Goal: Task Accomplishment & Management: Manage account settings

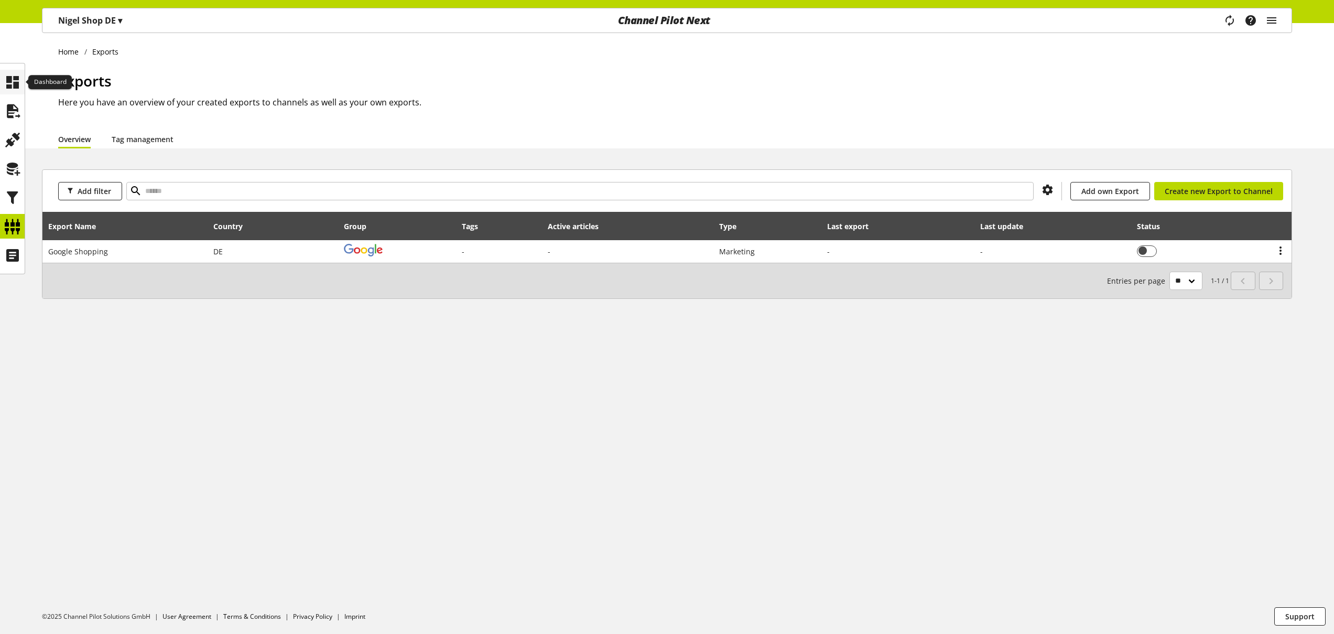
click at [13, 88] on icon at bounding box center [12, 82] width 17 height 21
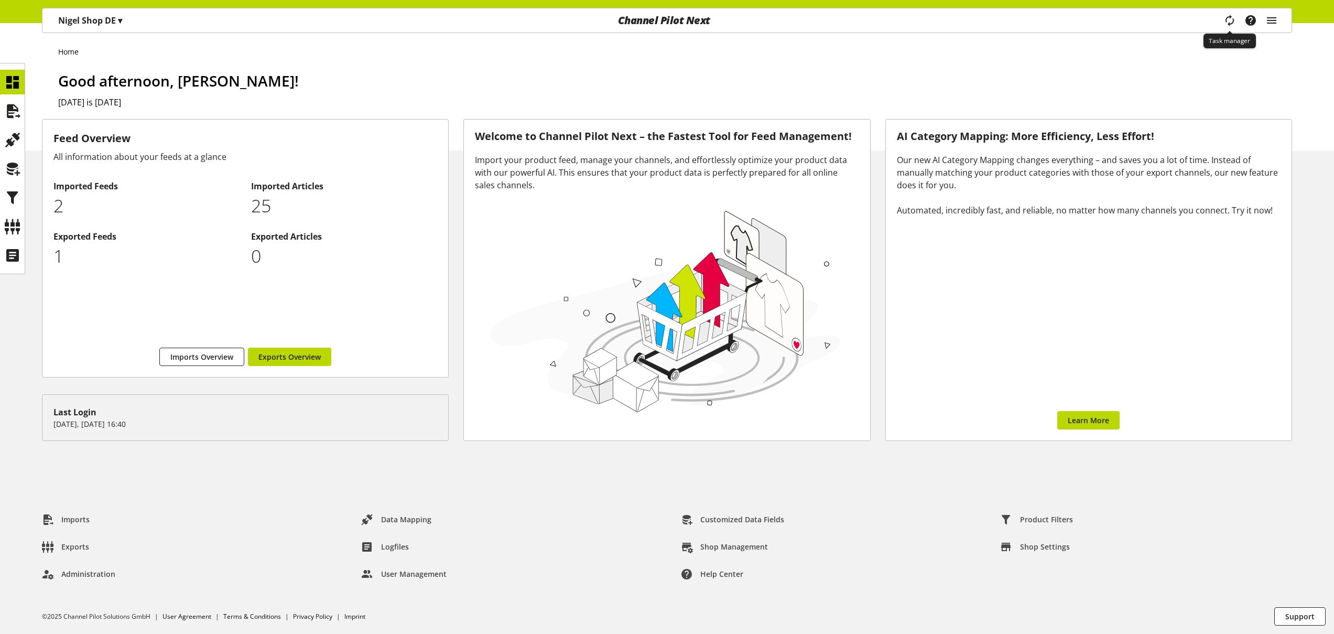
click at [1226, 17] on icon "main navigation" at bounding box center [1229, 20] width 18 height 22
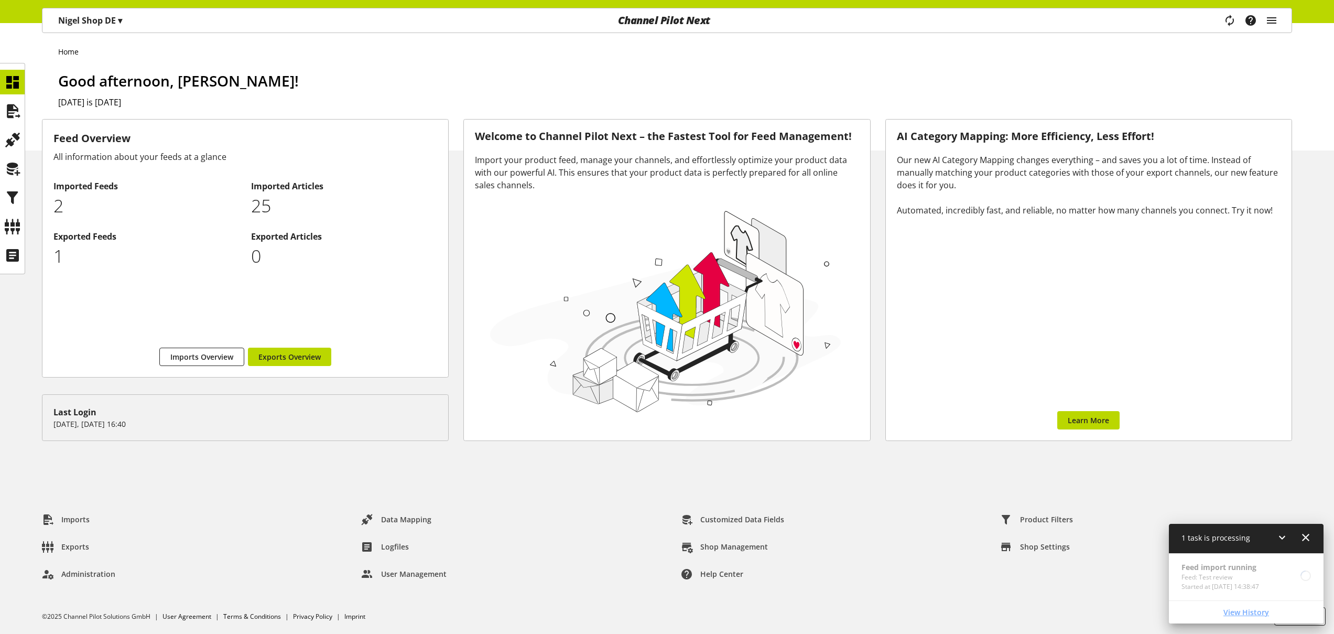
click at [1256, 609] on span "View History" at bounding box center [1246, 611] width 46 height 11
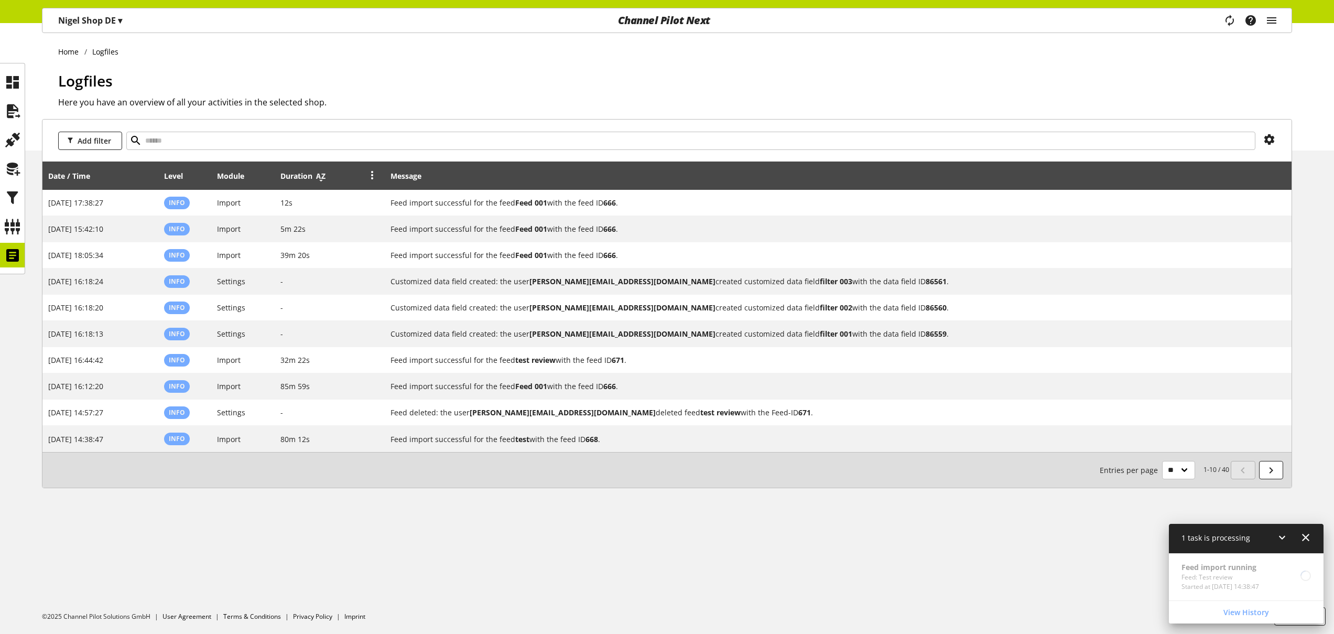
click at [324, 179] on icon at bounding box center [320, 176] width 13 height 19
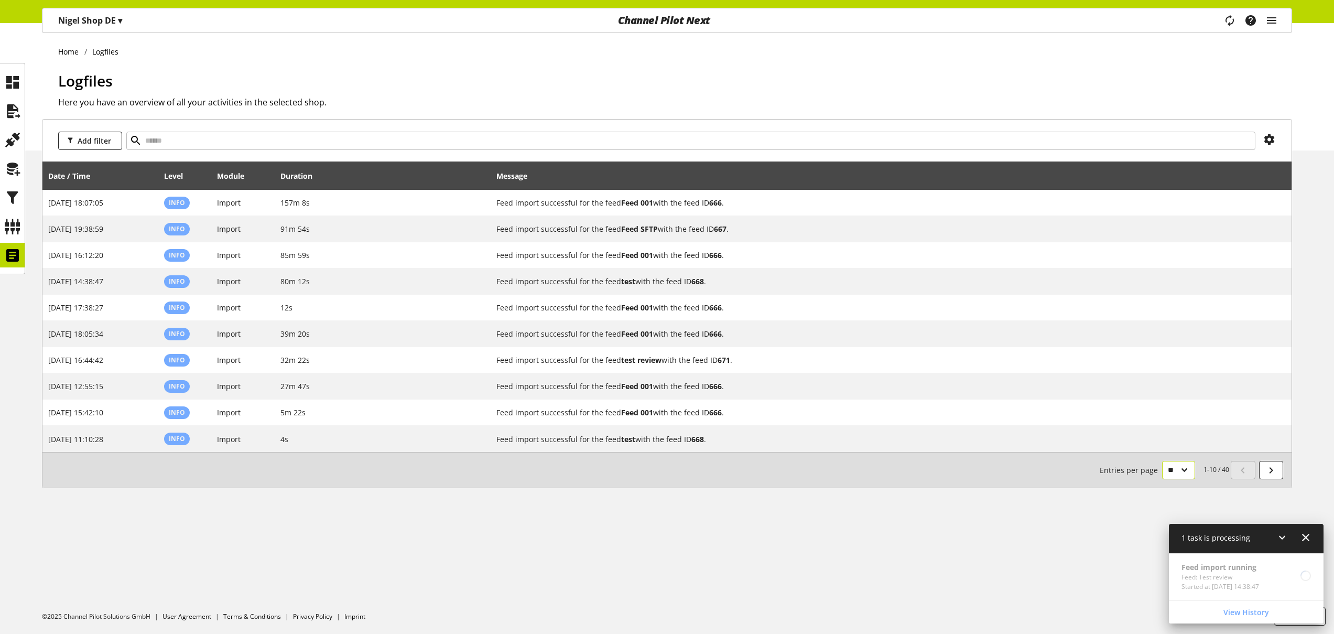
click at [1171, 472] on select "** ** ** ***" at bounding box center [1178, 470] width 33 height 18
click at [1162, 479] on select "** ** ** ***" at bounding box center [1178, 470] width 33 height 18
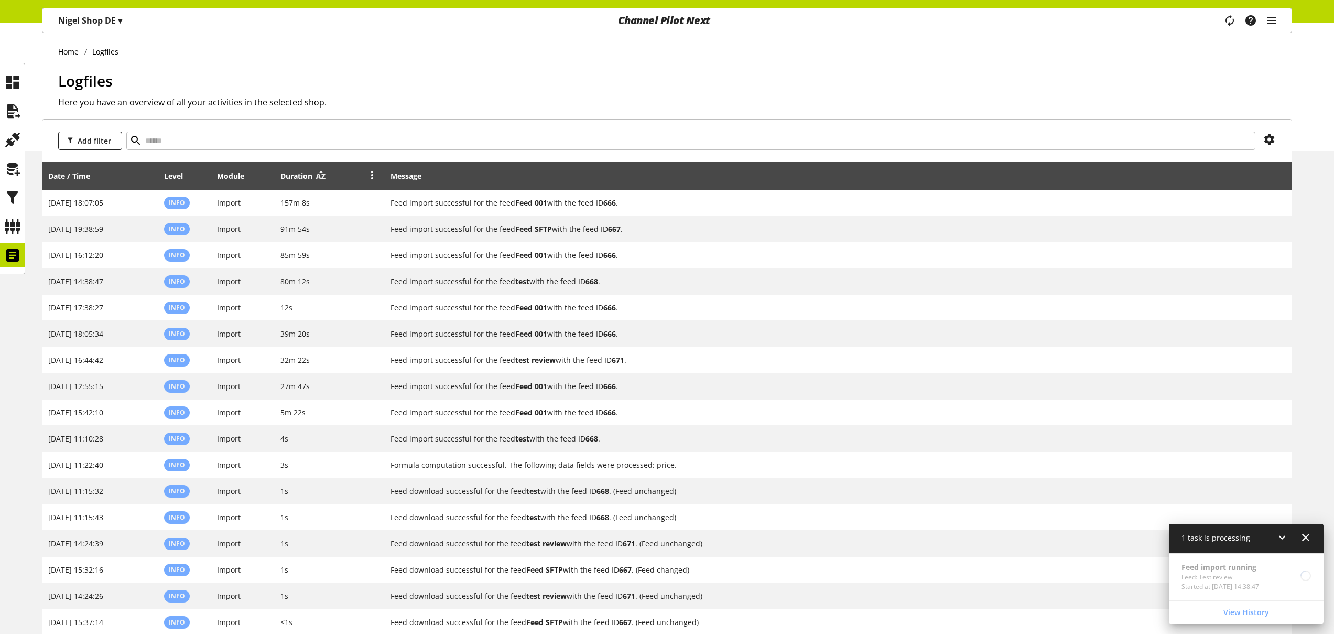
click at [323, 178] on icon at bounding box center [320, 176] width 13 height 19
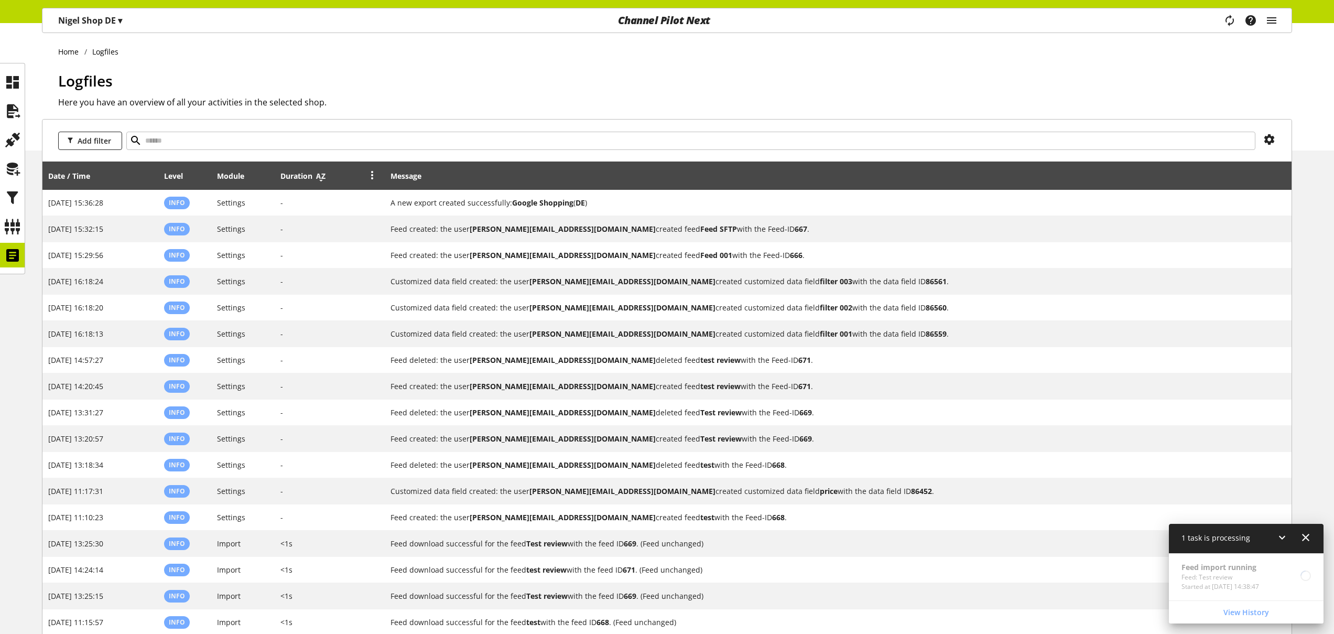
click at [323, 178] on icon at bounding box center [320, 176] width 13 height 19
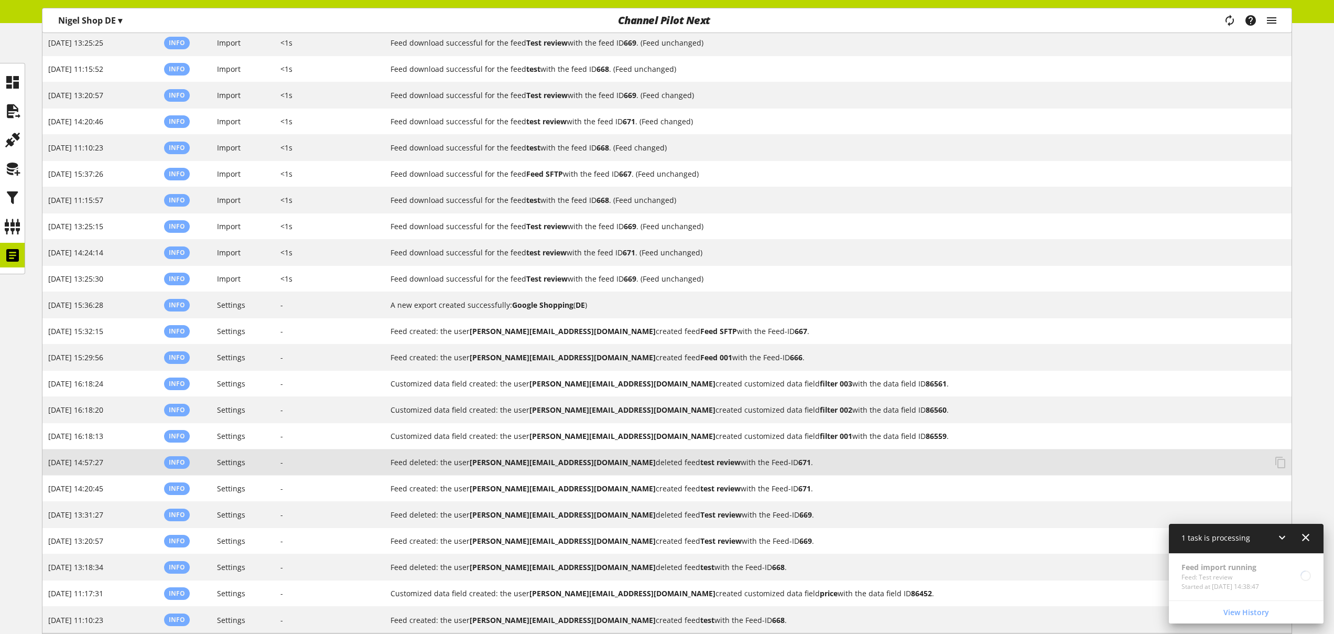
scroll to position [625, 0]
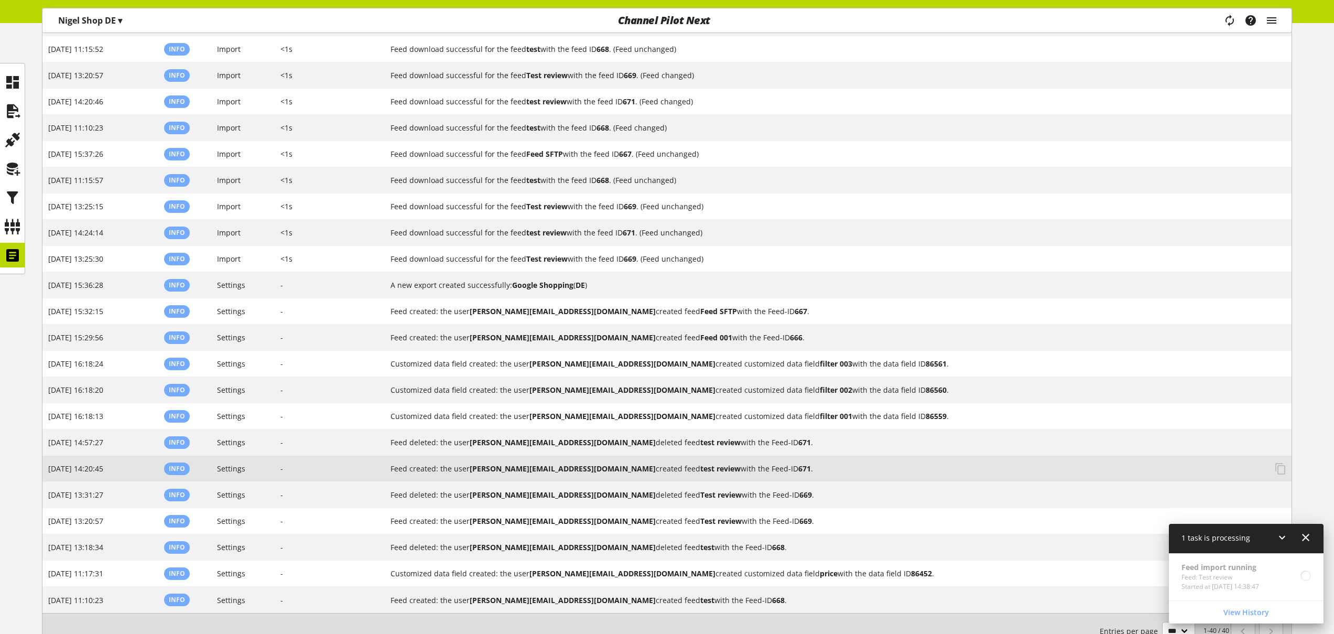
click at [780, 455] on td "Feed created: the user nigel.rowe@channelpilot.com created feed test review wit…" at bounding box center [838, 468] width 906 height 26
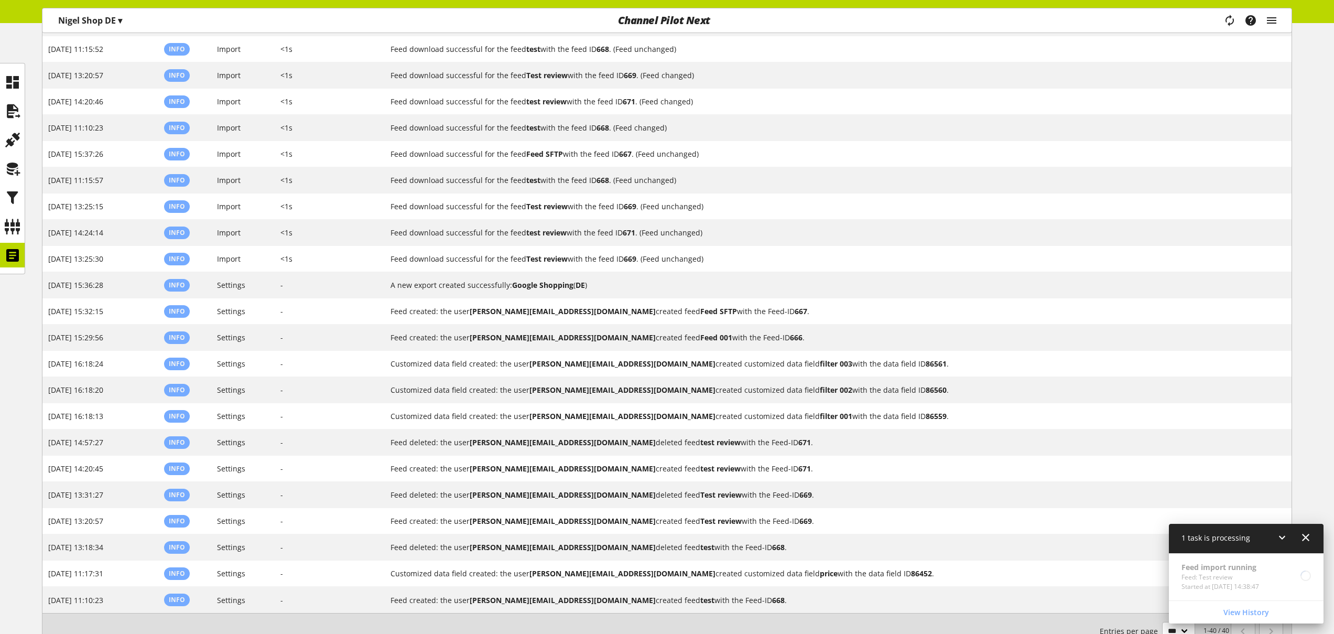
click at [1282, 539] on icon at bounding box center [1281, 537] width 13 height 19
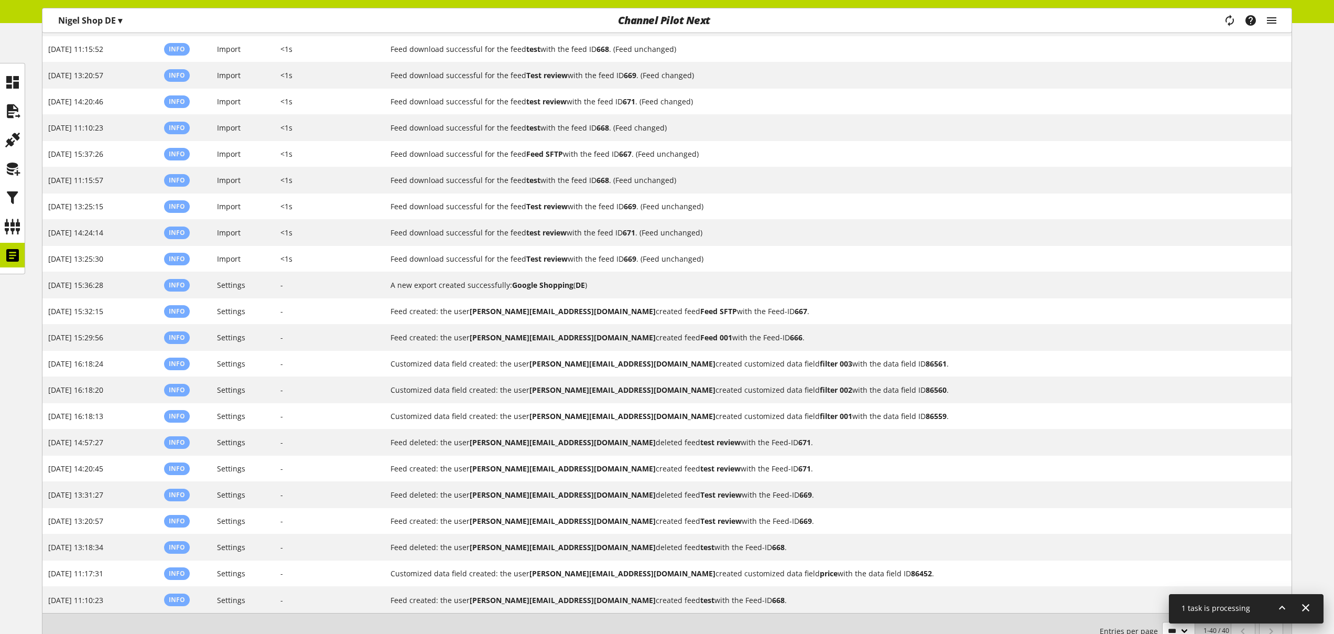
click at [1277, 609] on icon at bounding box center [1281, 607] width 13 height 19
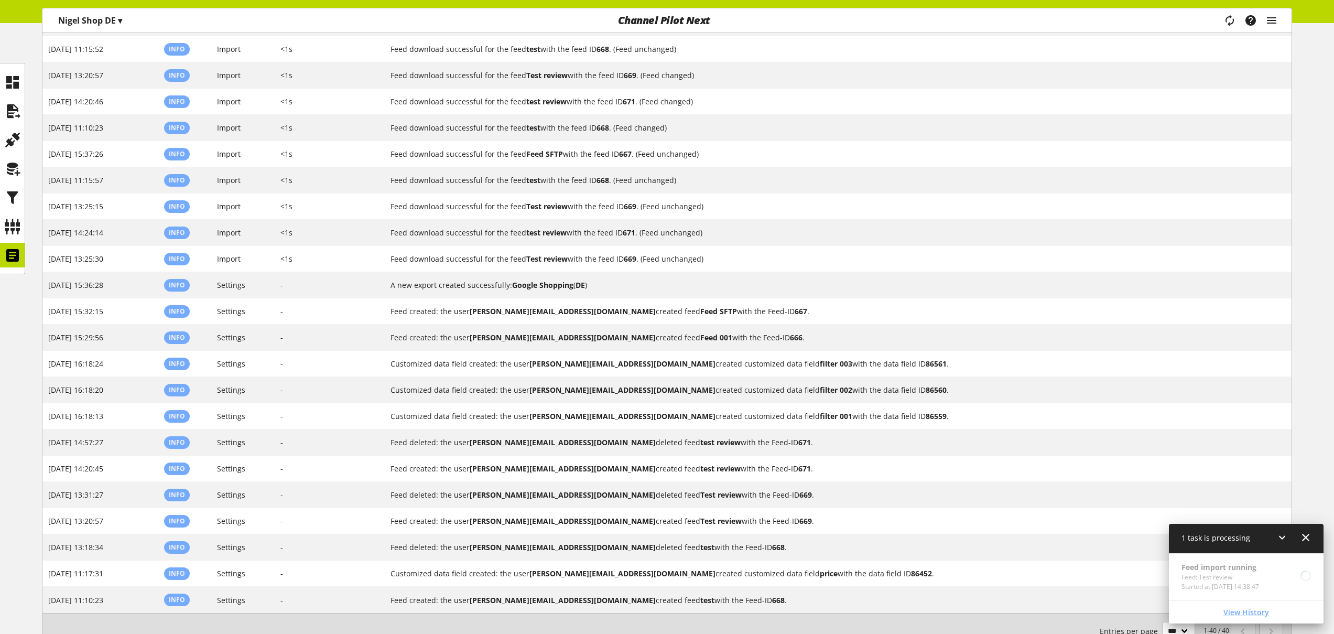
click at [1252, 612] on span "View History" at bounding box center [1246, 611] width 46 height 11
select select "**"
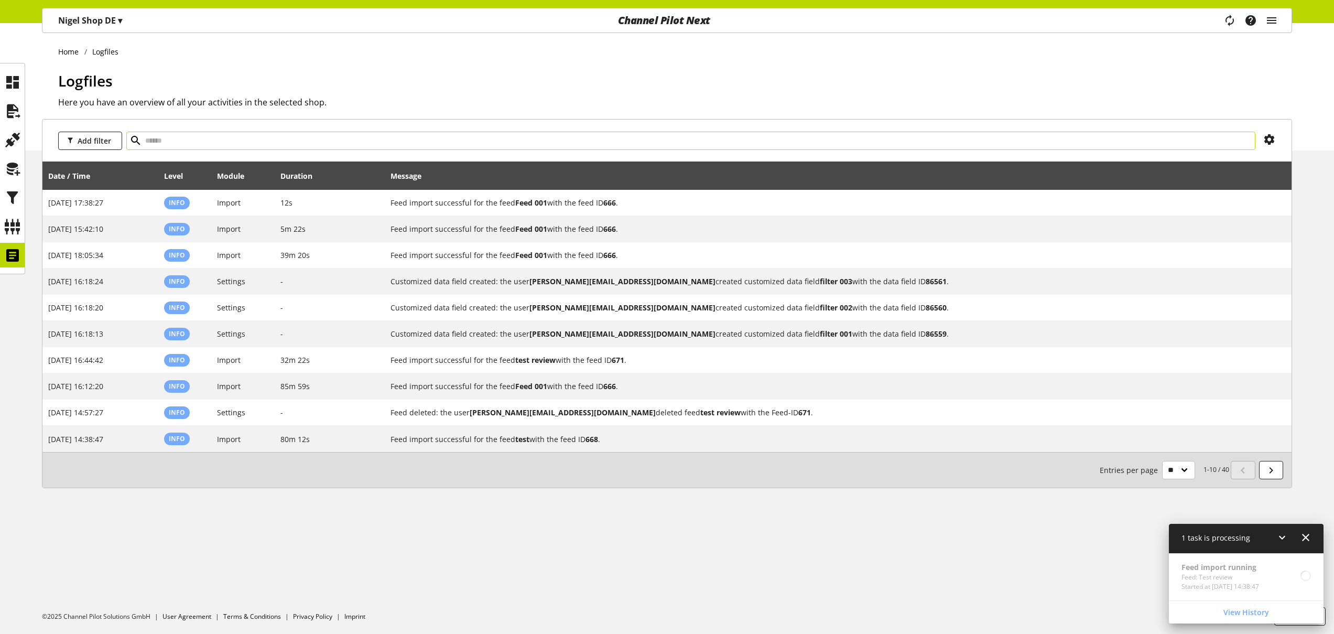
click at [232, 144] on input "text" at bounding box center [690, 141] width 1129 height 18
type input "**********"
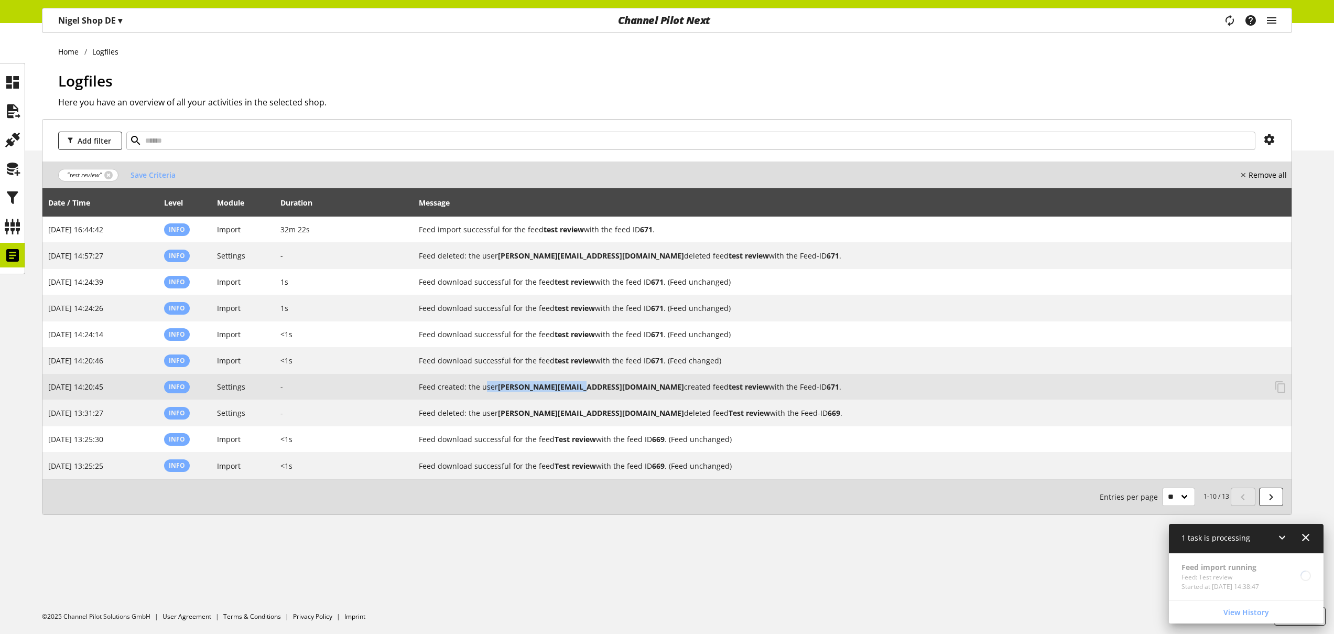
drag, startPoint x: 509, startPoint y: 385, endPoint x: 602, endPoint y: 389, distance: 92.8
click at [602, 389] on h2 "Feed created: the user nigel.rowe@channelpilot.com created feed test review wit…" at bounding box center [842, 386] width 847 height 11
drag, startPoint x: 515, startPoint y: 356, endPoint x: 650, endPoint y: 375, distance: 136.0
click at [650, 375] on tbody "Aug 15, 2025, 16:44:42 Info Import 32m 22s Feed import successful for the feed …" at bounding box center [666, 347] width 1249 height 262
click at [650, 375] on td "Feed created: the user nigel.rowe@channelpilot.com created feed test review wit…" at bounding box center [852, 387] width 878 height 26
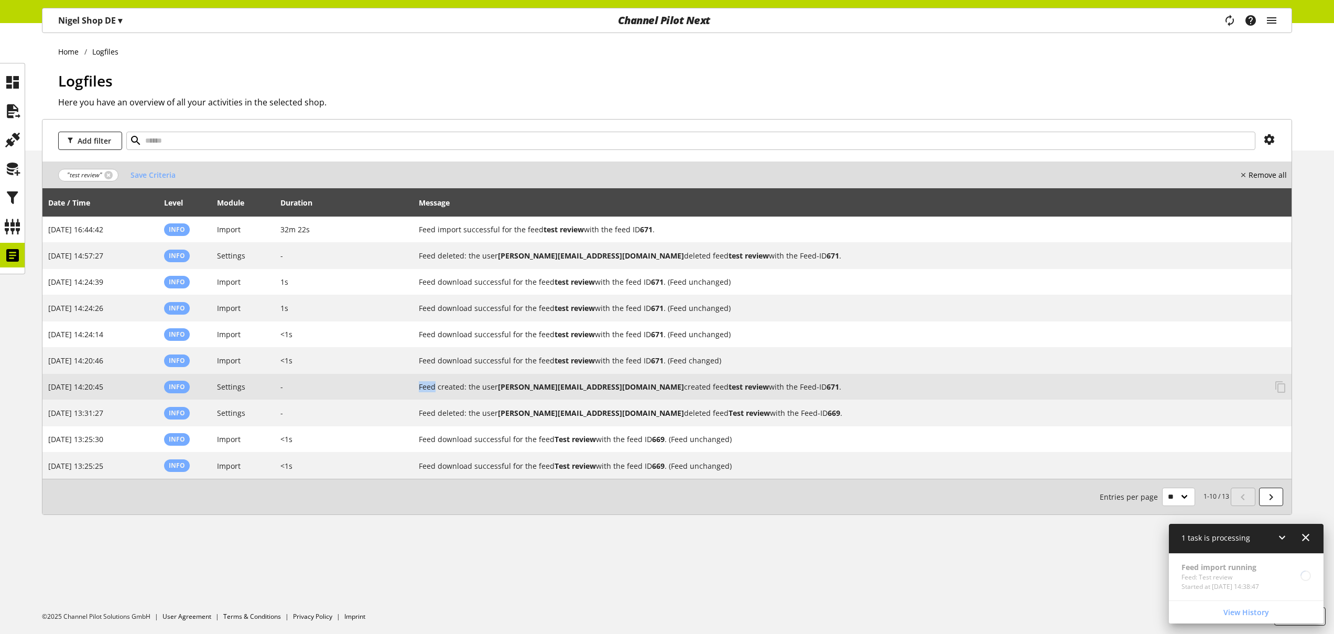
click at [650, 375] on td "Feed created: the user nigel.rowe@channelpilot.com created feed test review wit…" at bounding box center [852, 387] width 878 height 26
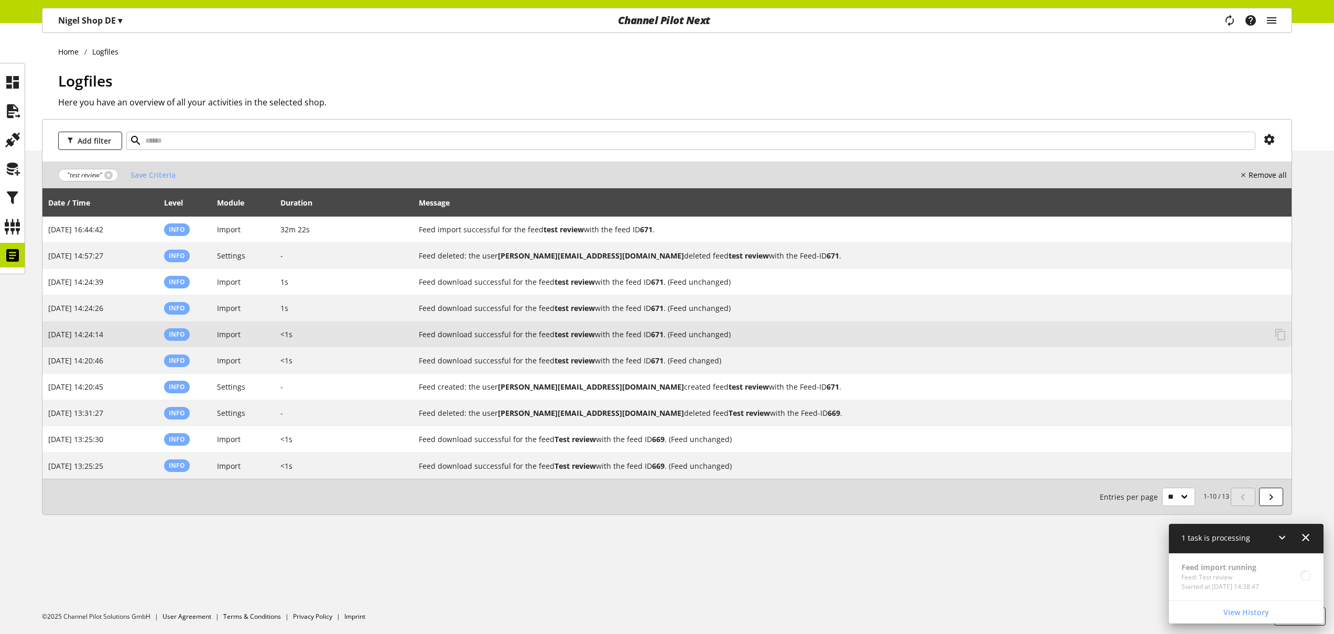
drag, startPoint x: 566, startPoint y: 340, endPoint x: 626, endPoint y: 346, distance: 59.6
click at [616, 346] on td "Feed download successful for the feed test review with the feed ID 671 . (Feed …" at bounding box center [852, 334] width 878 height 26
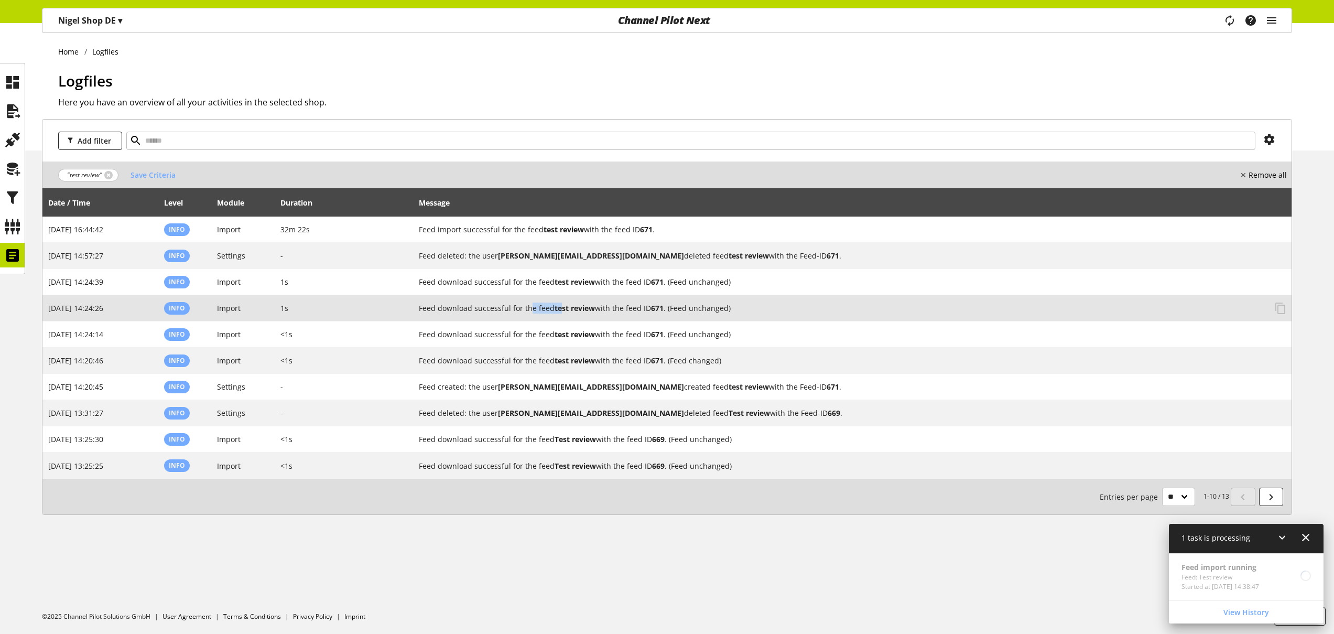
drag, startPoint x: 552, startPoint y: 308, endPoint x: 628, endPoint y: 313, distance: 76.2
click at [616, 313] on h2 "Feed download successful for the feed test review with the feed ID 671 . (Feed …" at bounding box center [842, 307] width 847 height 11
drag, startPoint x: 534, startPoint y: 280, endPoint x: 657, endPoint y: 301, distance: 124.9
click at [637, 298] on tbody "Aug 15, 2025, 16:44:42 Info Import 32m 22s Feed import successful for the feed …" at bounding box center [666, 347] width 1249 height 262
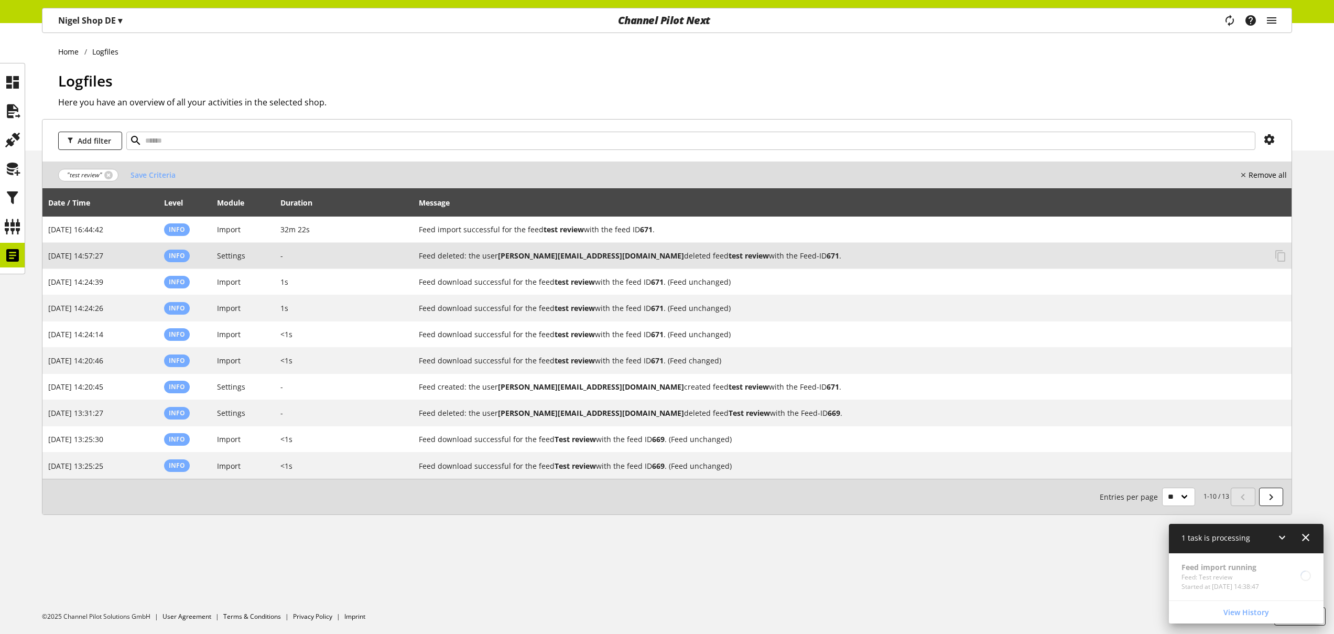
click at [535, 259] on b "[PERSON_NAME][EMAIL_ADDRESS][DOMAIN_NAME]" at bounding box center [591, 255] width 186 height 10
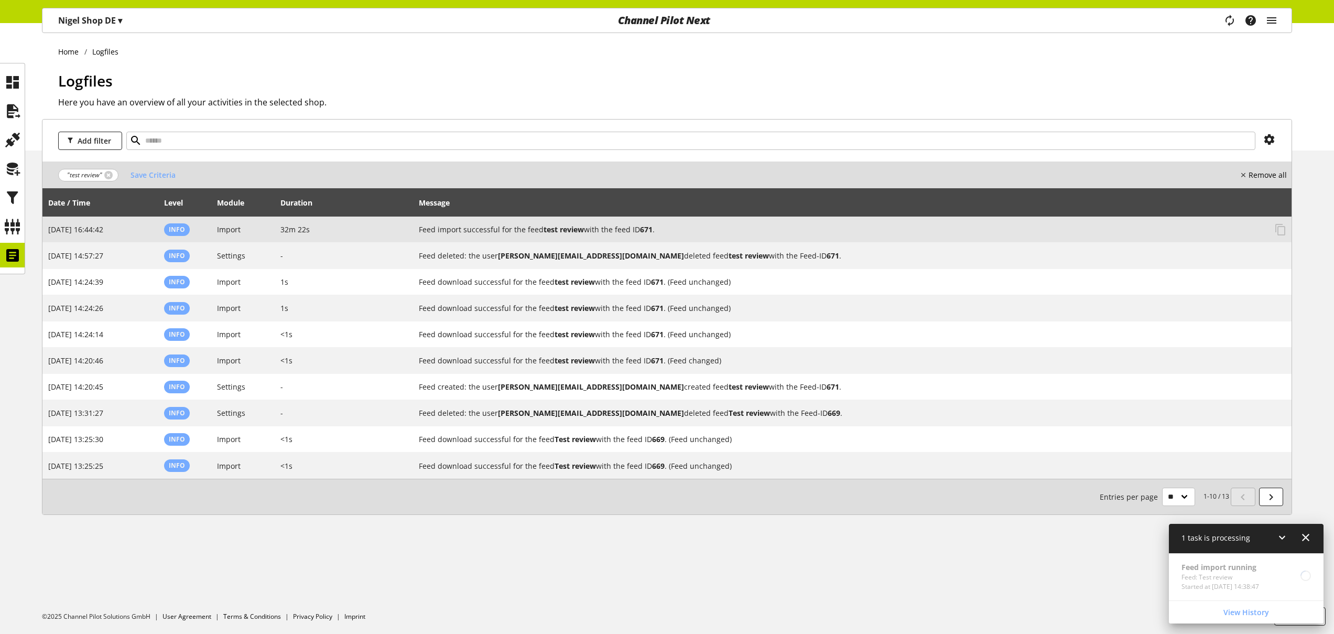
click at [387, 233] on td "32m 22s" at bounding box center [344, 229] width 139 height 26
click at [457, 231] on h2 "Feed import successful for the feed test review with the feed ID 671 ." at bounding box center [842, 229] width 847 height 11
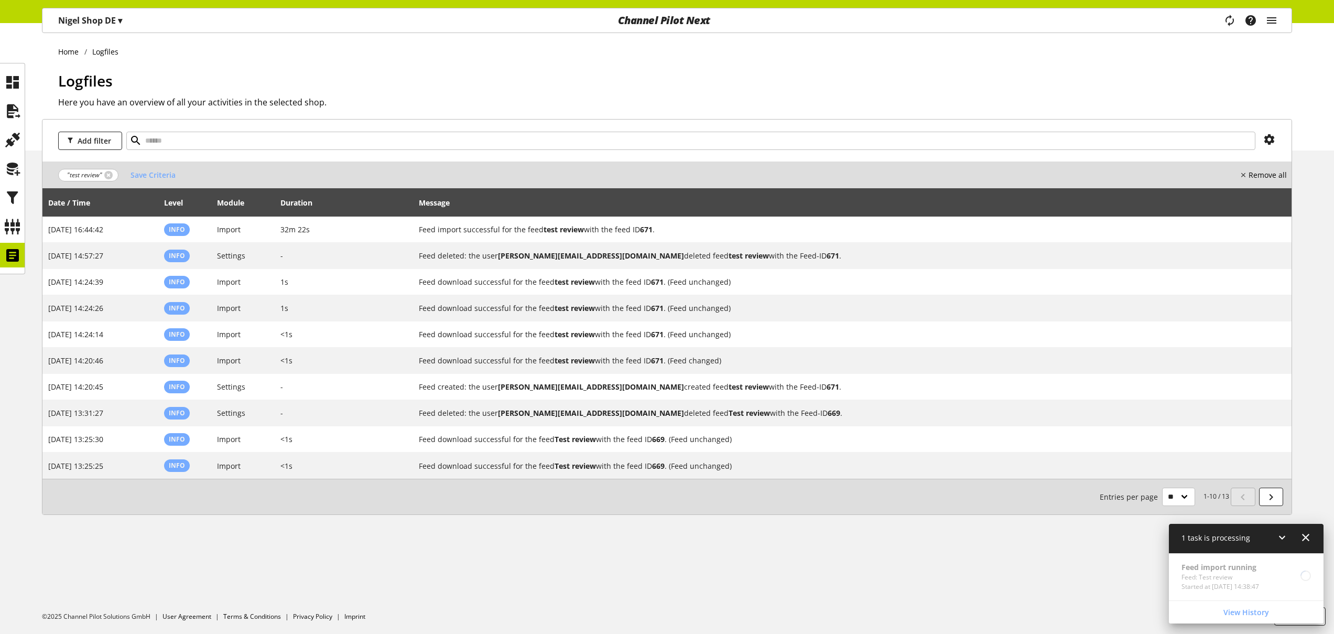
click at [492, 101] on h2 "Here you have an overview of all your activities in the selected shop." at bounding box center [675, 102] width 1234 height 13
click at [1278, 535] on icon at bounding box center [1281, 537] width 13 height 19
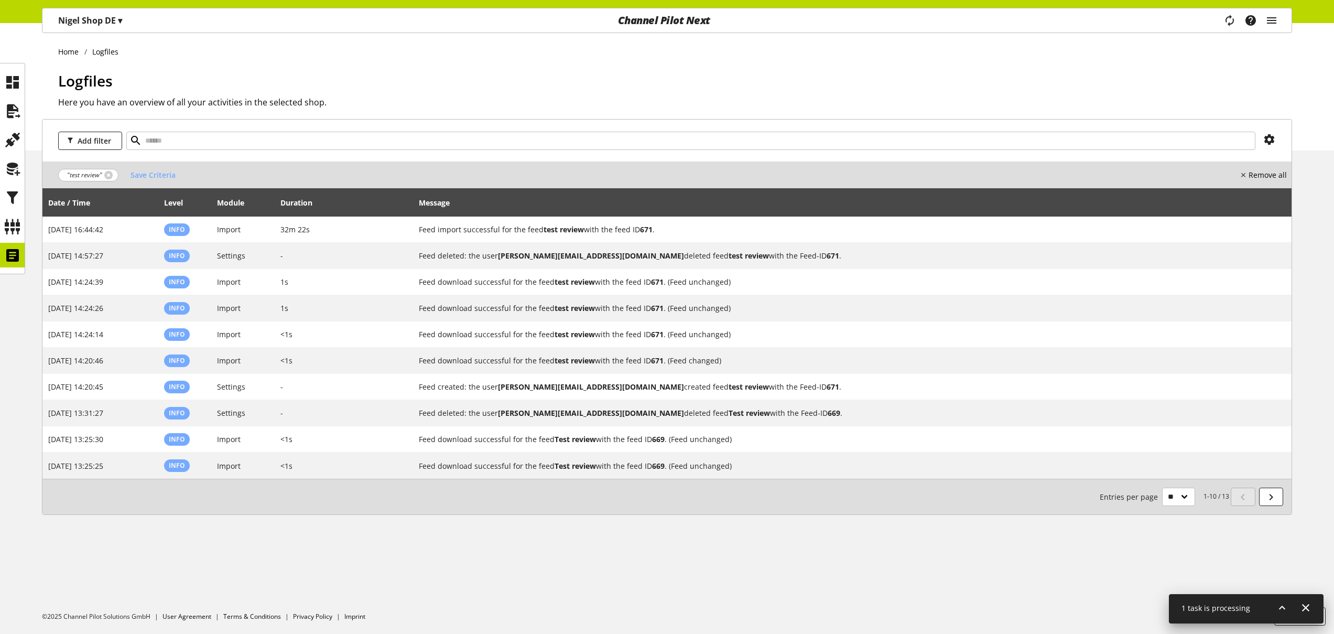
click at [125, 26] on div "Nigel Shop DE ▾" at bounding box center [90, 20] width 89 height 19
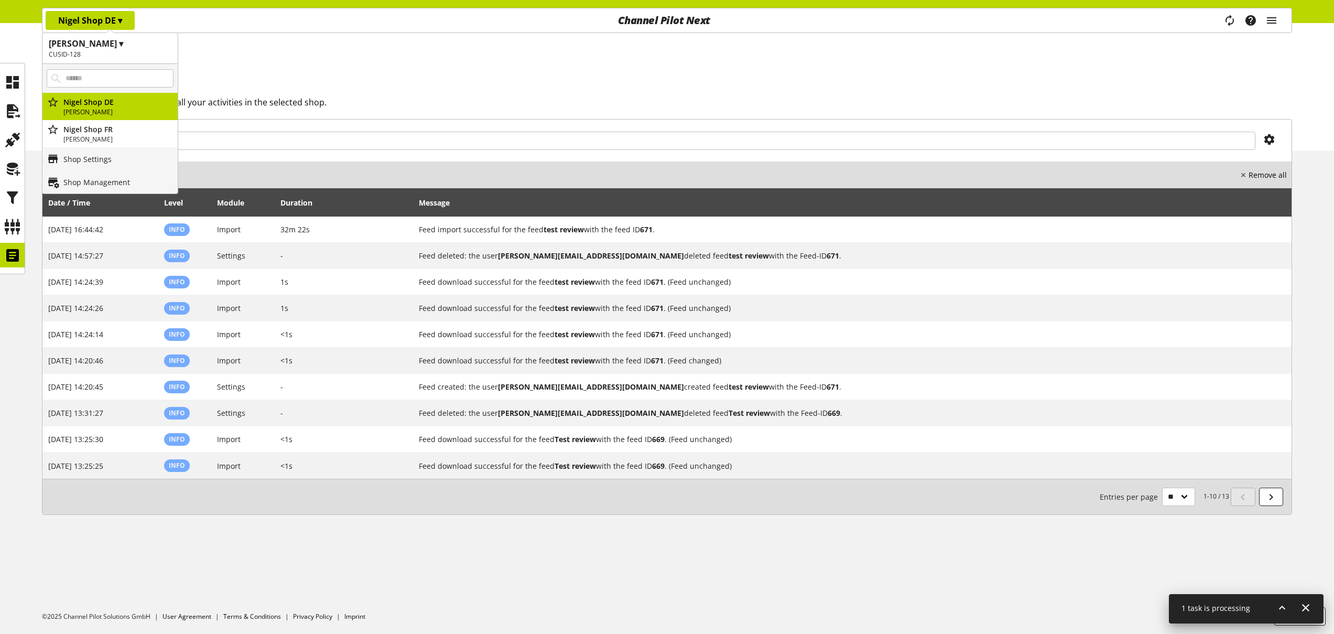
click at [279, 48] on ul "Home Logfiles" at bounding box center [675, 51] width 1234 height 11
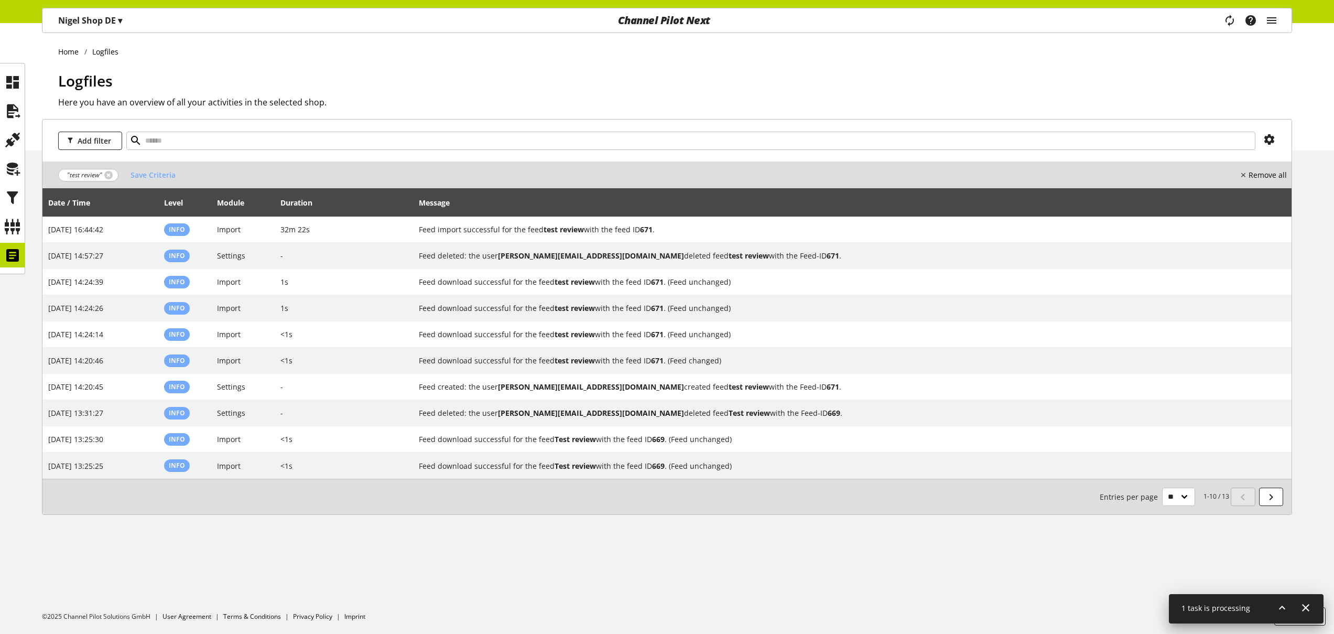
click at [110, 52] on li "Logfiles" at bounding box center [104, 51] width 40 height 11
click at [109, 50] on li "Logfiles" at bounding box center [104, 51] width 40 height 11
click at [99, 50] on li "Logfiles" at bounding box center [104, 51] width 40 height 11
click at [108, 55] on li "Logfiles" at bounding box center [104, 51] width 40 height 11
click at [69, 51] on link "Home" at bounding box center [71, 51] width 26 height 11
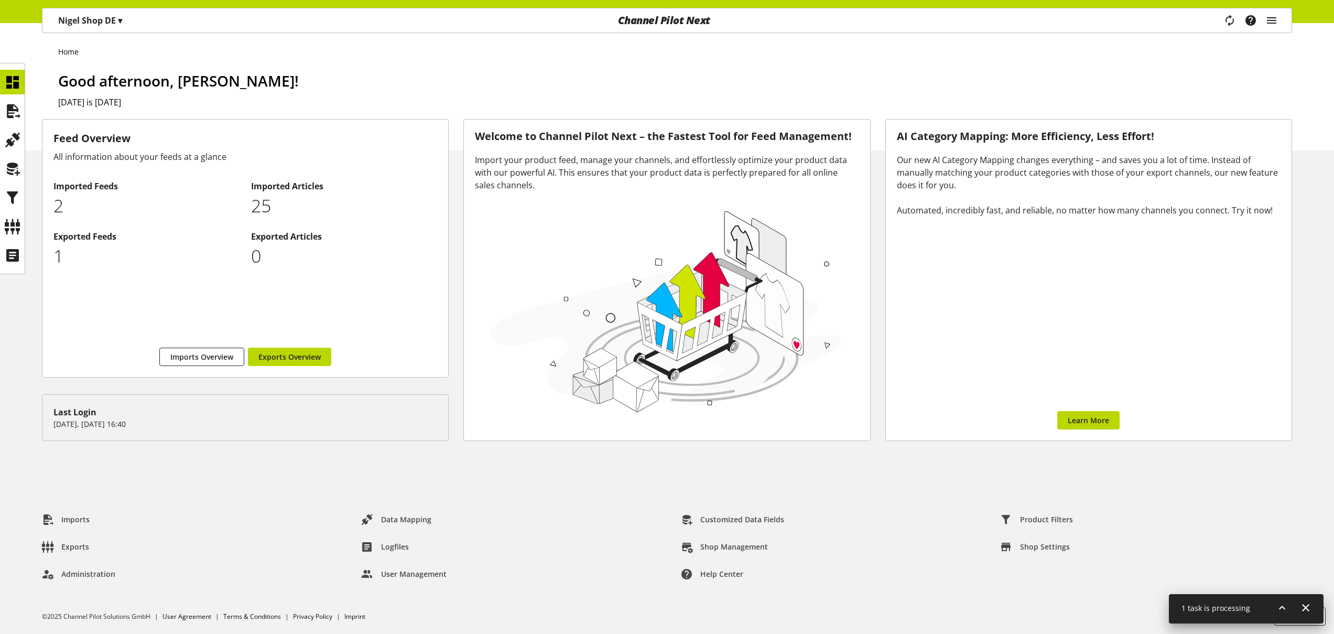
click at [70, 53] on li "Home" at bounding box center [71, 51] width 26 height 11
click at [17, 113] on icon at bounding box center [12, 111] width 17 height 21
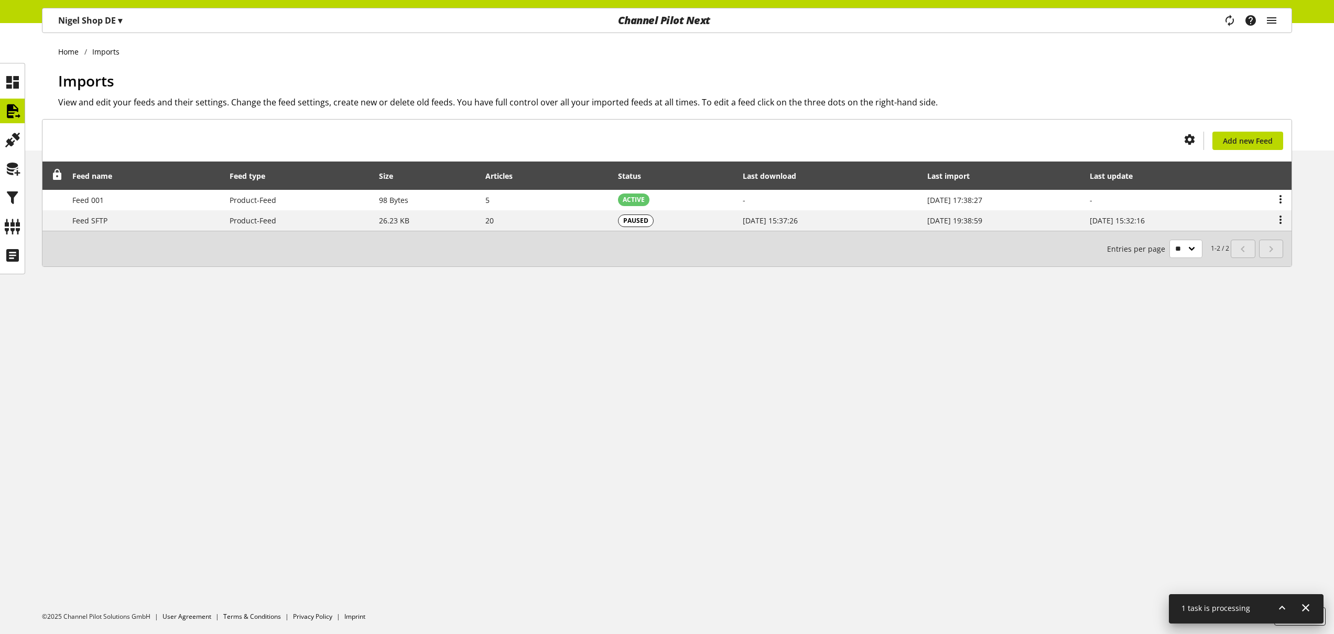
click at [104, 53] on li "Imports" at bounding box center [104, 51] width 41 height 11
click at [116, 50] on li "Imports" at bounding box center [104, 51] width 41 height 11
click at [56, 175] on icon at bounding box center [57, 174] width 13 height 19
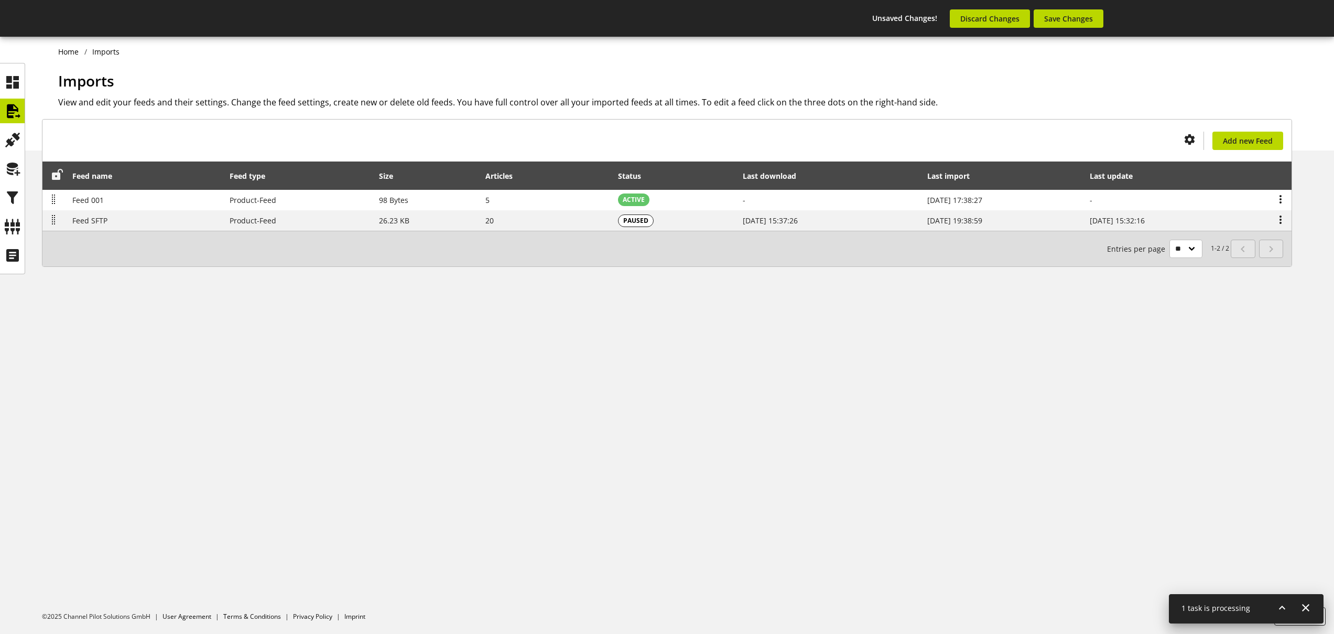
click at [53, 175] on icon at bounding box center [57, 174] width 13 height 19
click at [986, 21] on span "Discard Changes" at bounding box center [989, 18] width 59 height 11
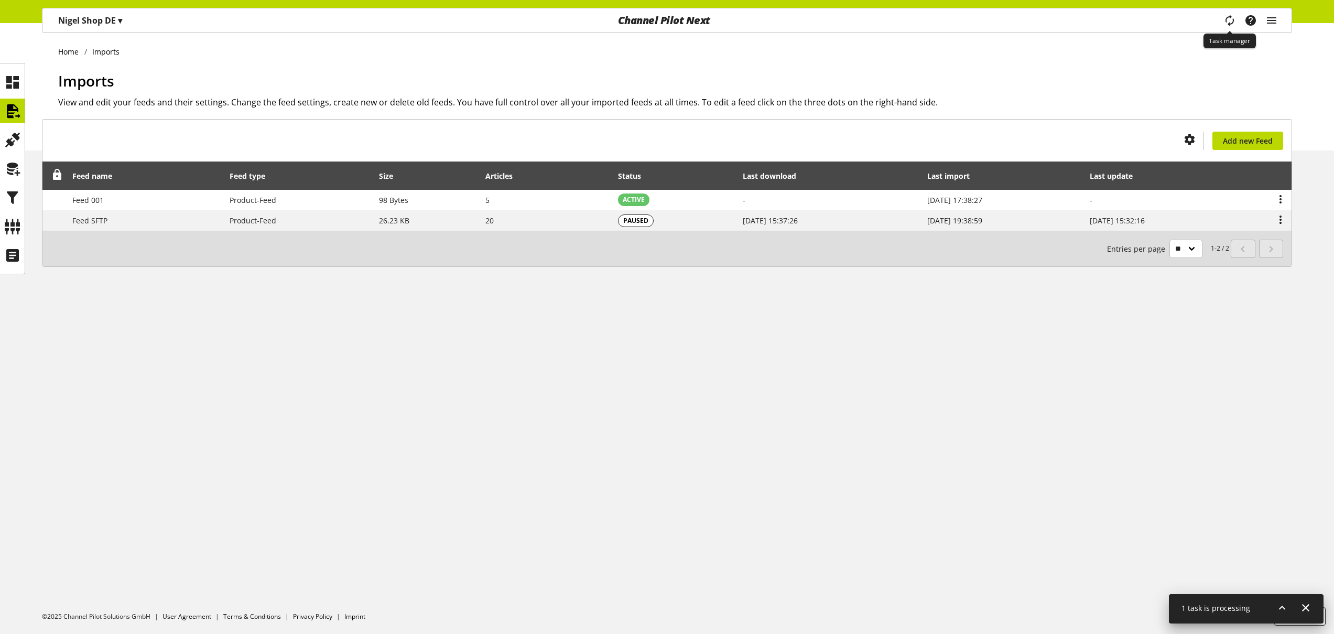
click at [1231, 19] on icon "main navigation" at bounding box center [1229, 20] width 13 height 19
click at [1226, 19] on icon "main navigation" at bounding box center [1229, 20] width 20 height 23
click at [1281, 607] on icon at bounding box center [1281, 607] width 13 height 19
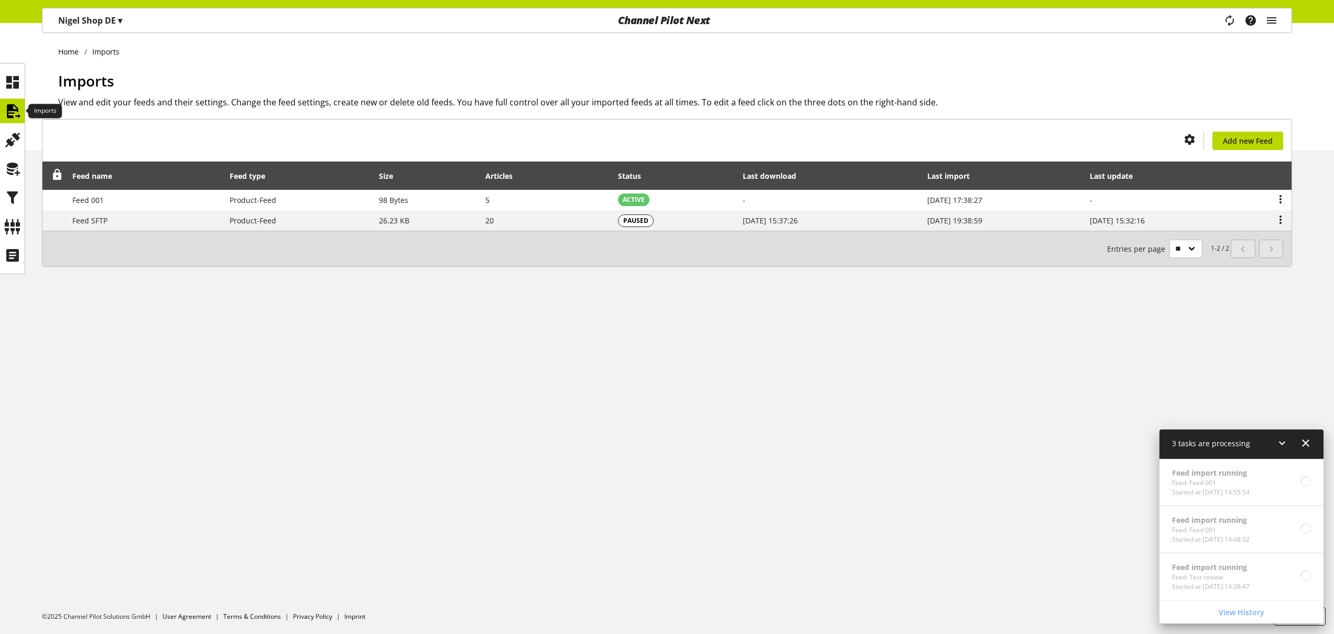
click at [10, 104] on icon at bounding box center [12, 111] width 17 height 21
click at [10, 108] on icon at bounding box center [12, 111] width 17 height 21
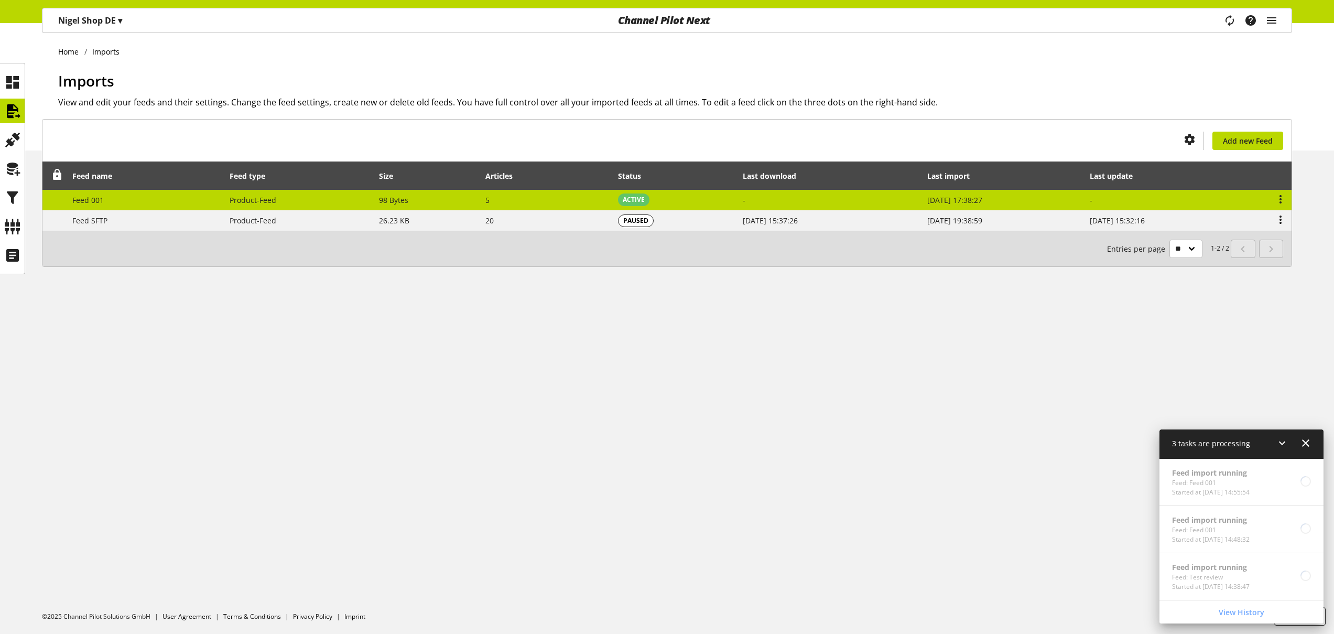
click at [581, 203] on td "5" at bounding box center [546, 200] width 133 height 21
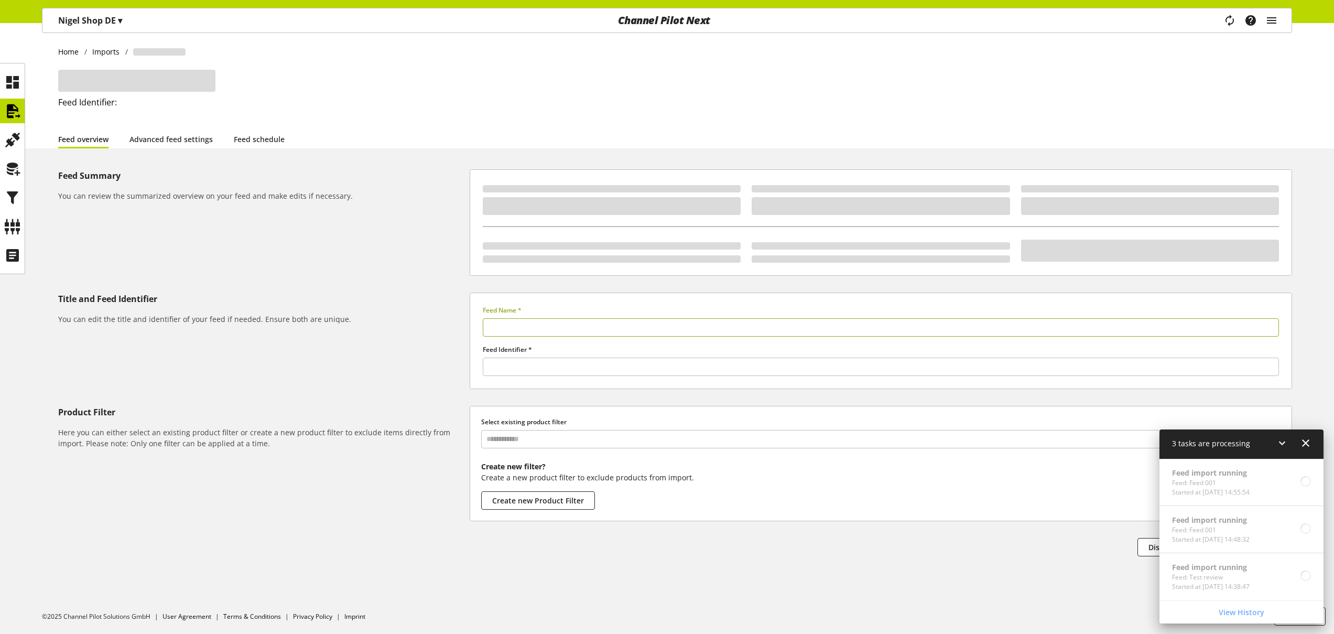
type input "********"
type input "******"
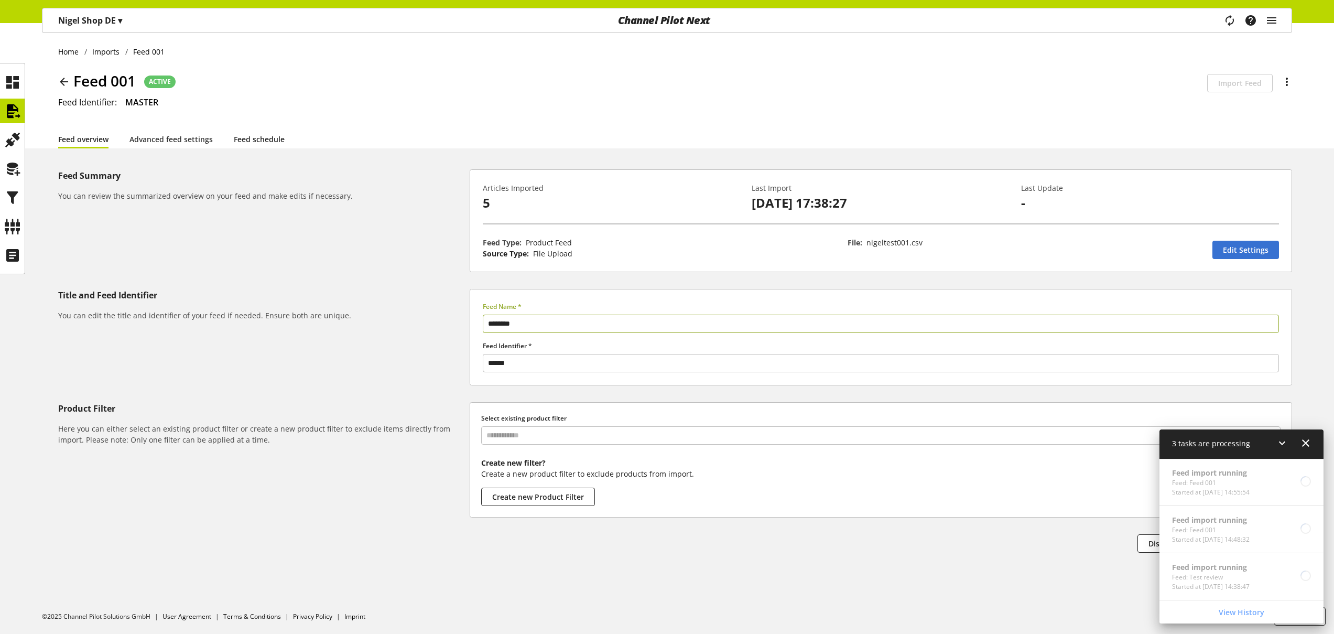
click at [268, 134] on link "Feed schedule" at bounding box center [259, 139] width 51 height 11
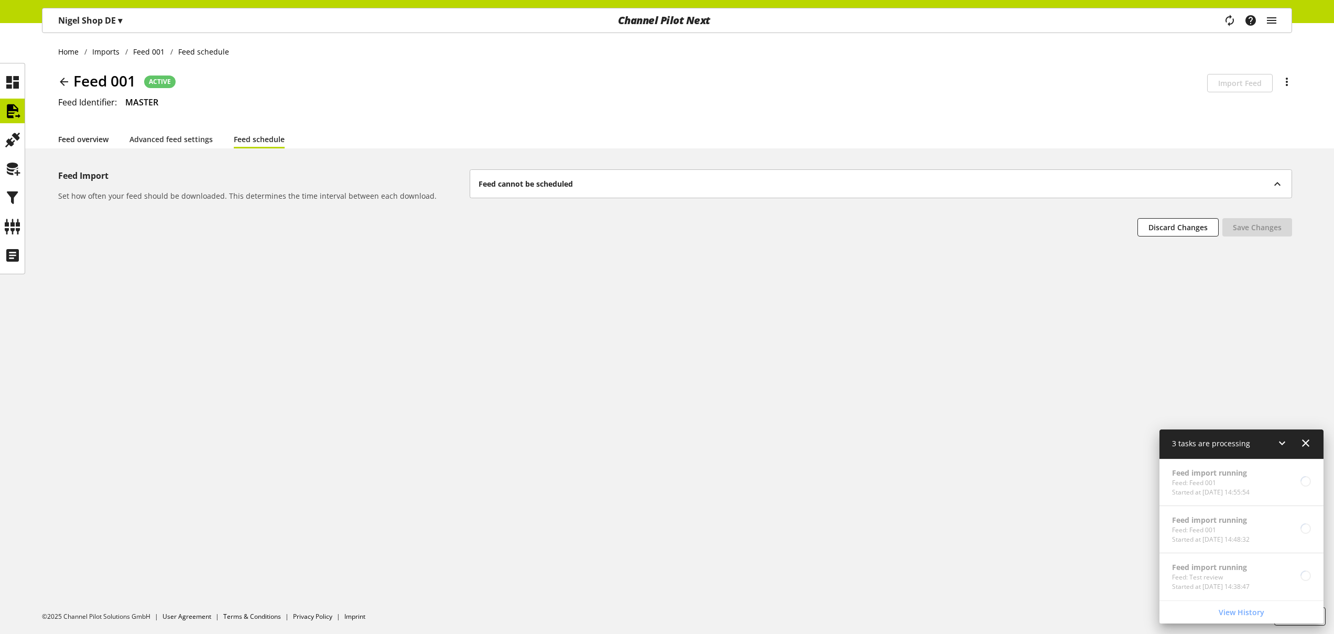
click at [102, 143] on link "Feed overview" at bounding box center [83, 139] width 50 height 11
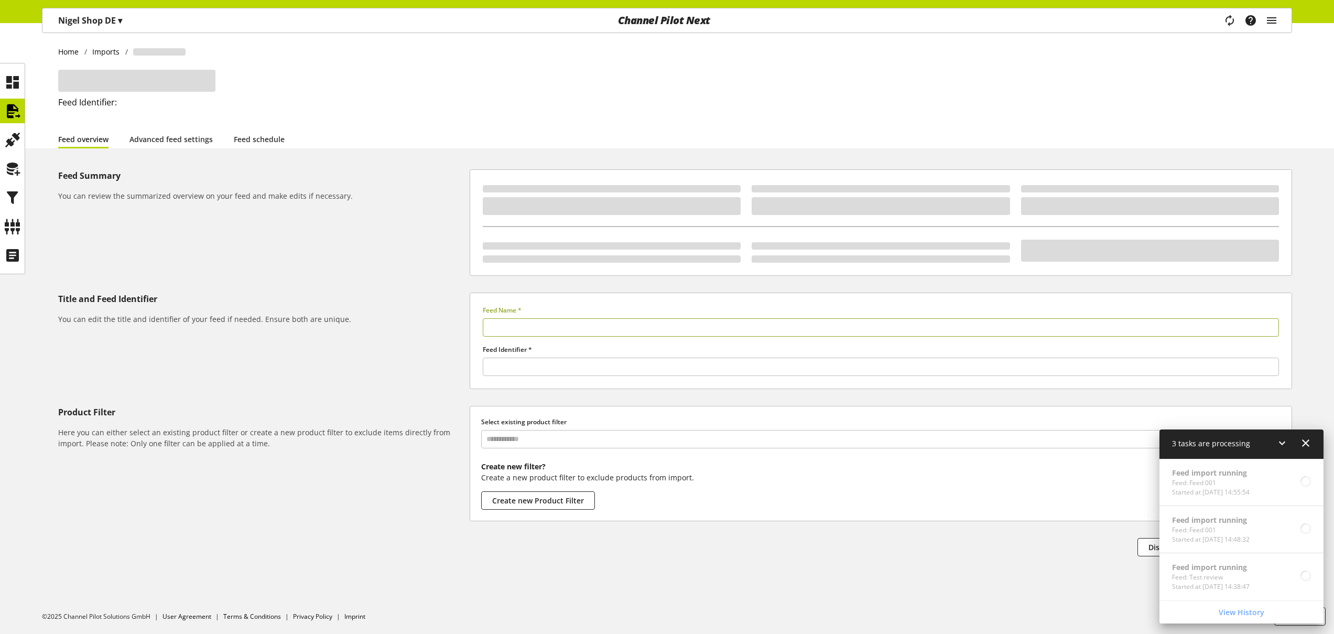
type input "********"
type input "******"
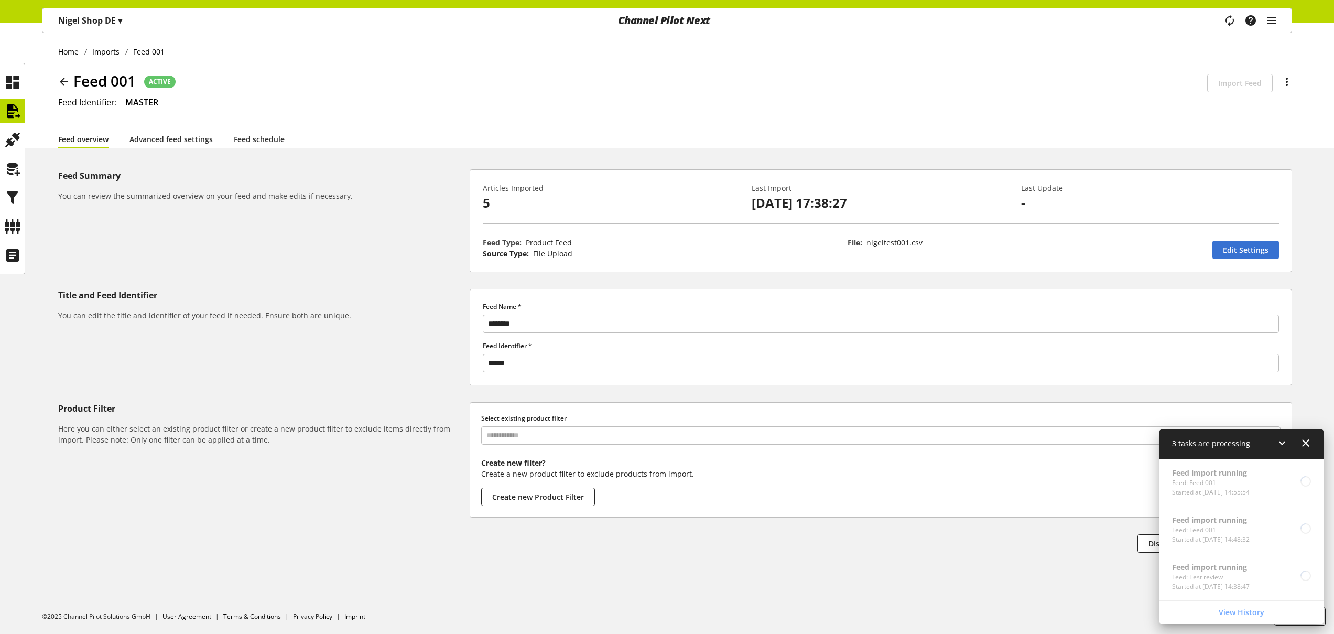
click at [67, 83] on icon at bounding box center [64, 81] width 13 height 19
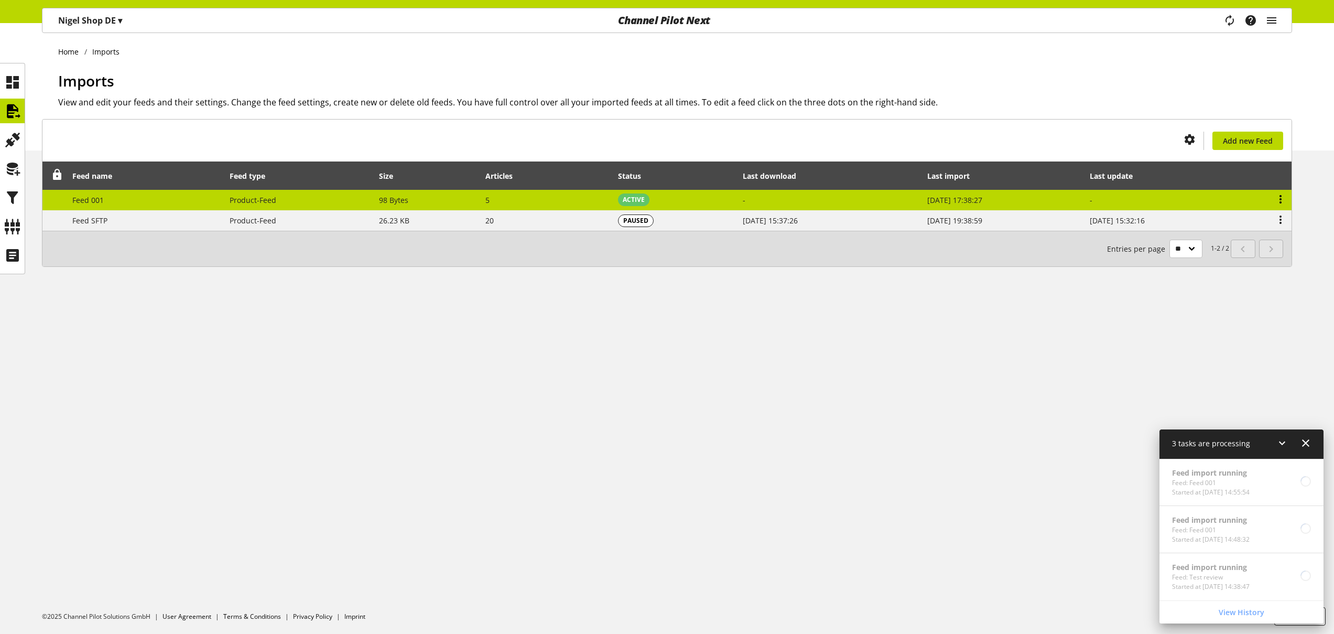
click at [1280, 200] on icon at bounding box center [1280, 199] width 13 height 19
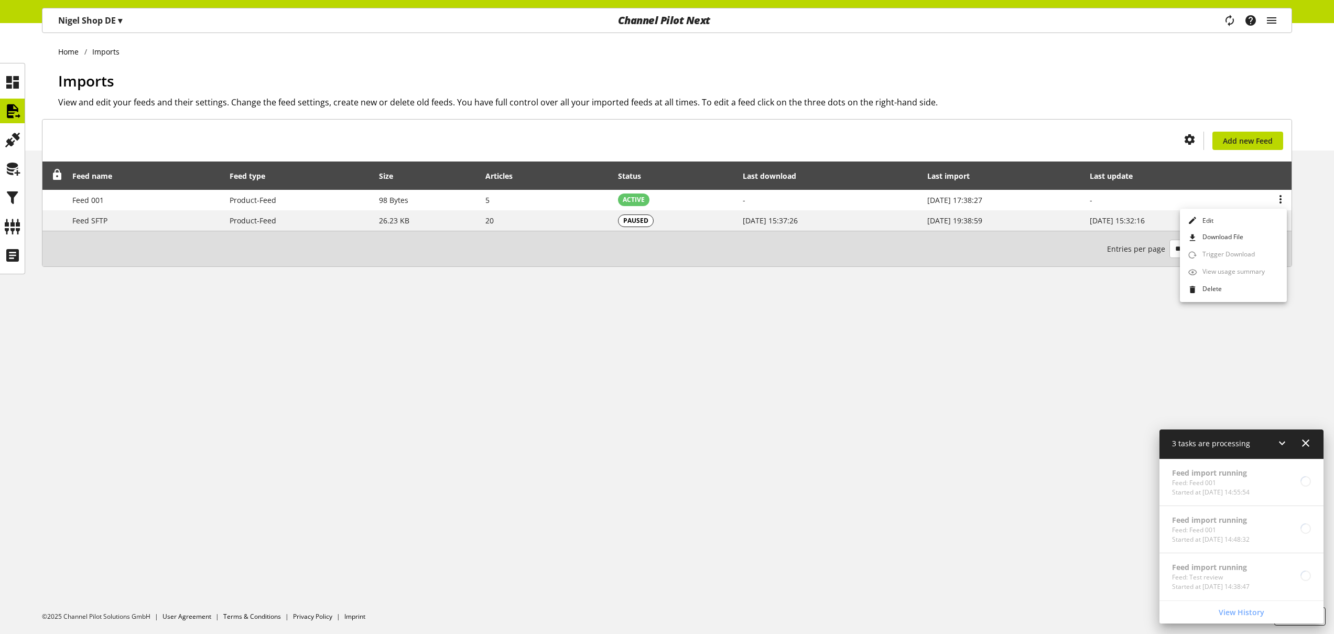
click at [1037, 350] on div "Home Imports Imports View and edit your feeds and their settings. Change the fe…" at bounding box center [667, 328] width 1334 height 610
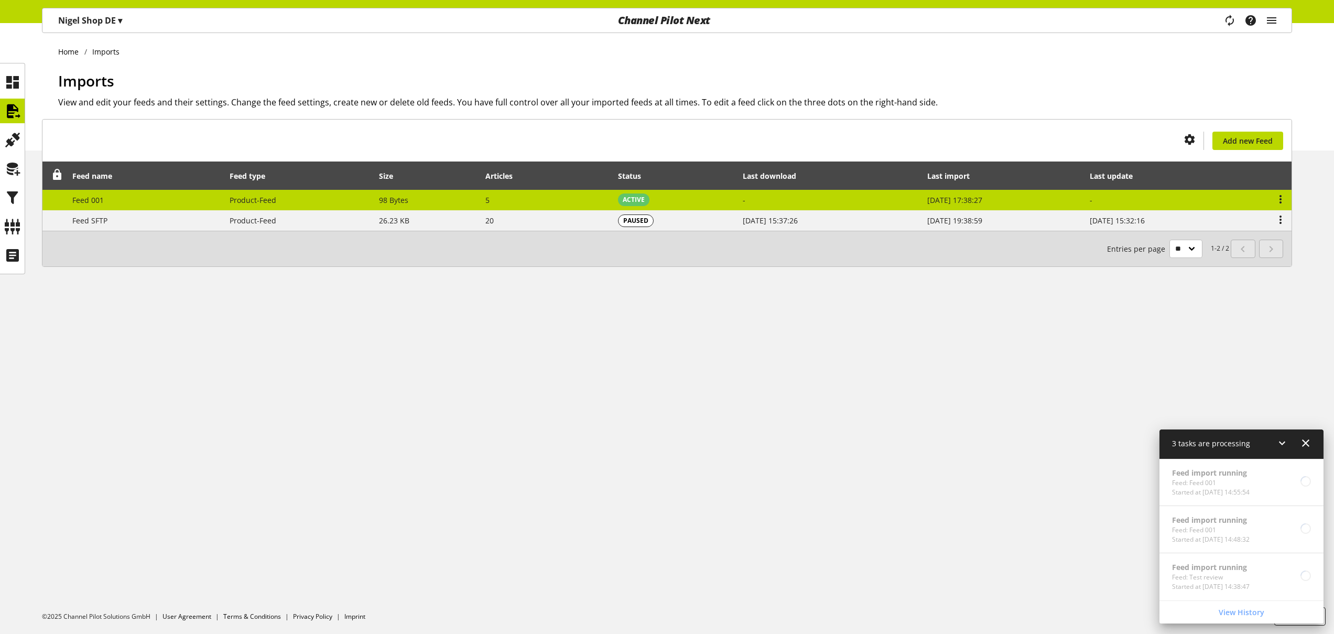
click at [490, 199] on td "5" at bounding box center [546, 200] width 133 height 21
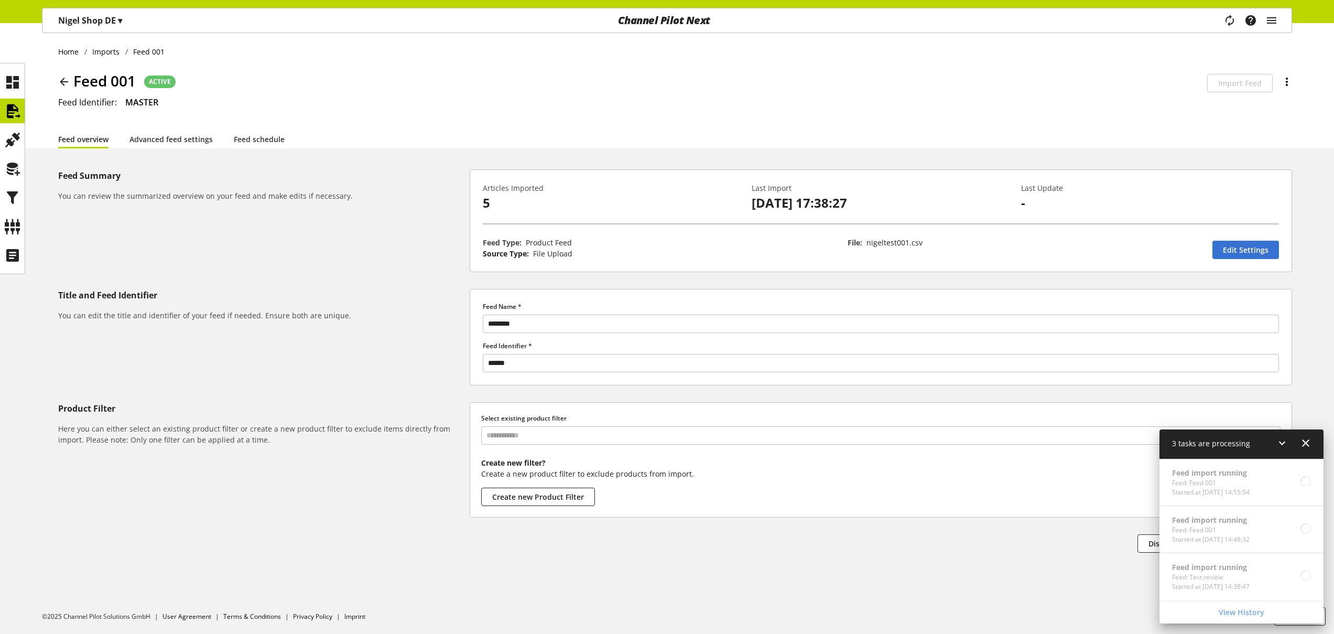
click at [1289, 81] on icon at bounding box center [1286, 81] width 13 height 19
click at [1038, 97] on h2 "Feed Identifier: MASTER" at bounding box center [675, 102] width 1234 height 13
click at [7, 105] on icon at bounding box center [12, 111] width 17 height 21
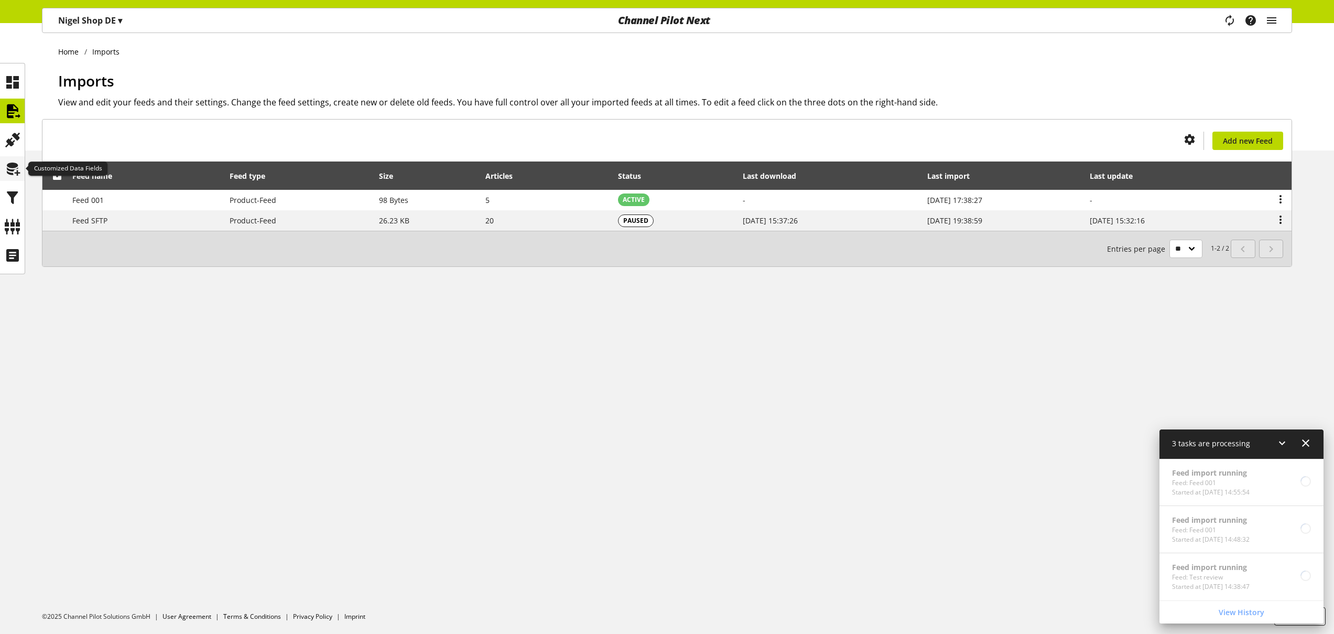
click at [14, 169] on icon at bounding box center [12, 168] width 17 height 21
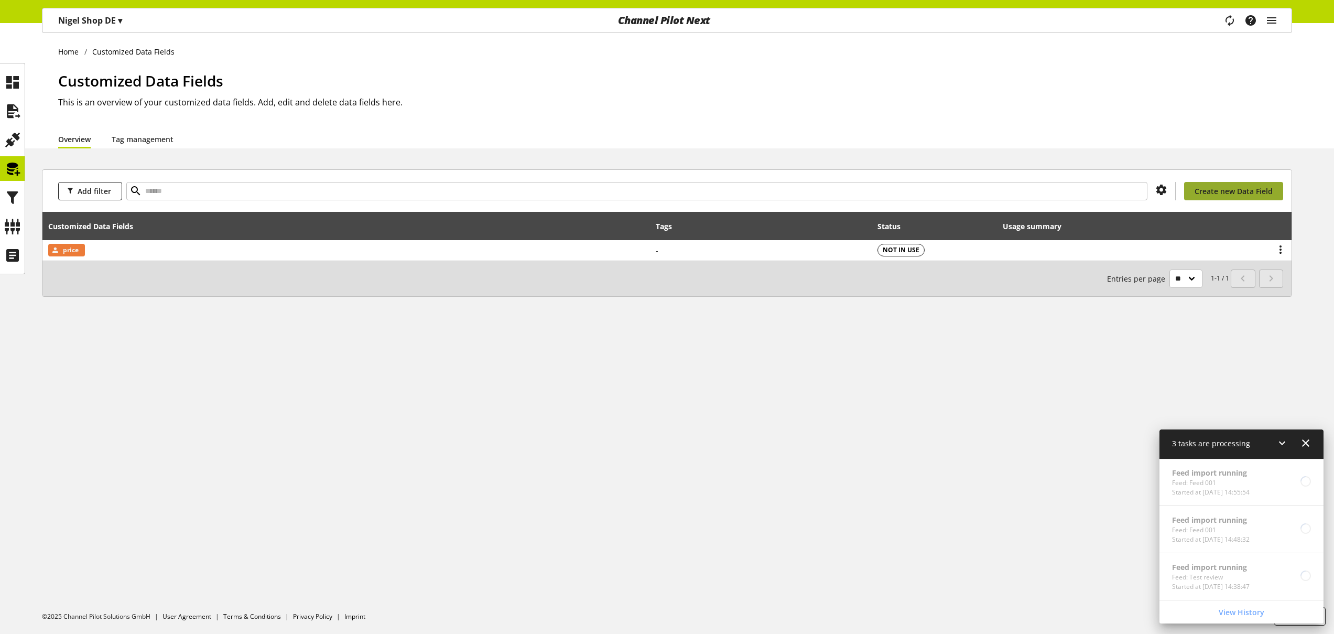
click at [1222, 193] on span "Create new Data Field" at bounding box center [1233, 191] width 78 height 11
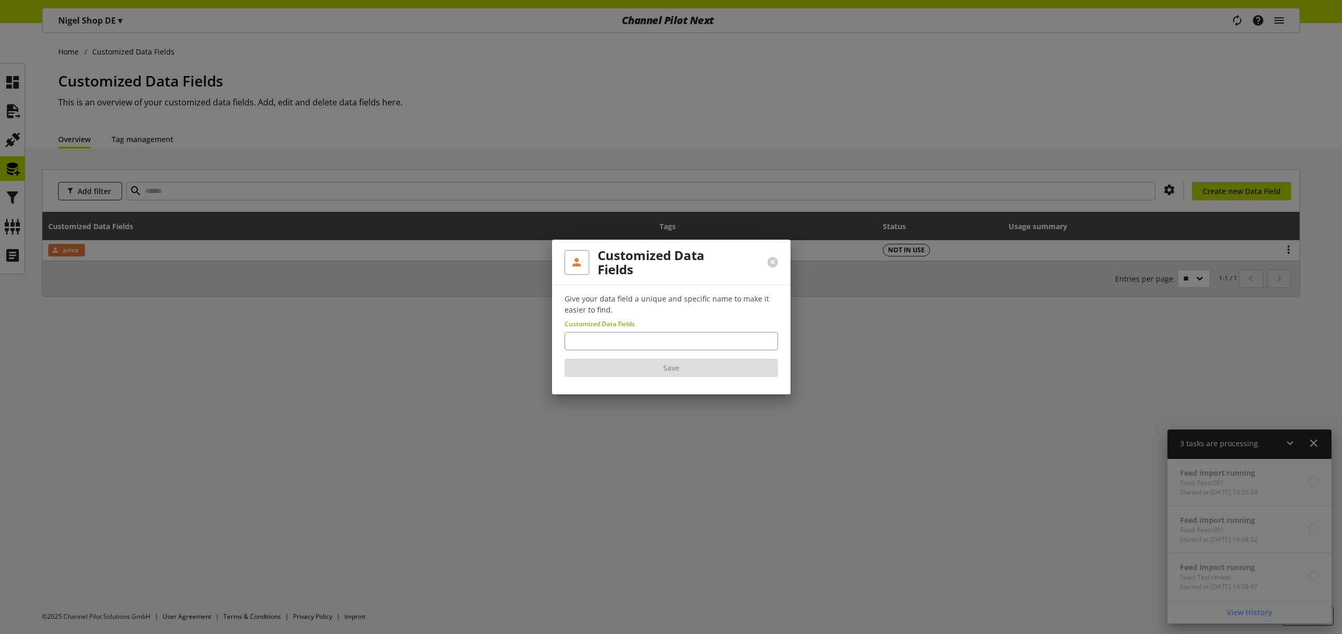
click at [652, 344] on input "text" at bounding box center [670, 341] width 213 height 18
type input "******"
click at [655, 366] on button "Save" at bounding box center [670, 367] width 213 height 18
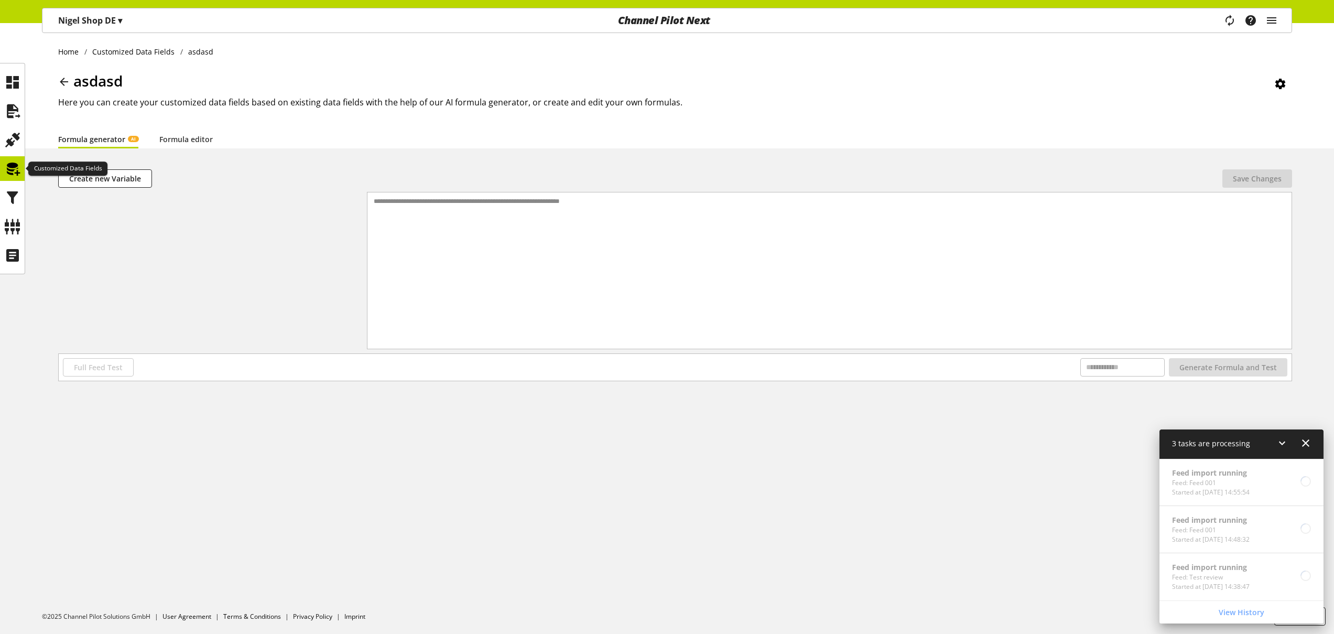
click at [16, 170] on icon at bounding box center [12, 168] width 17 height 21
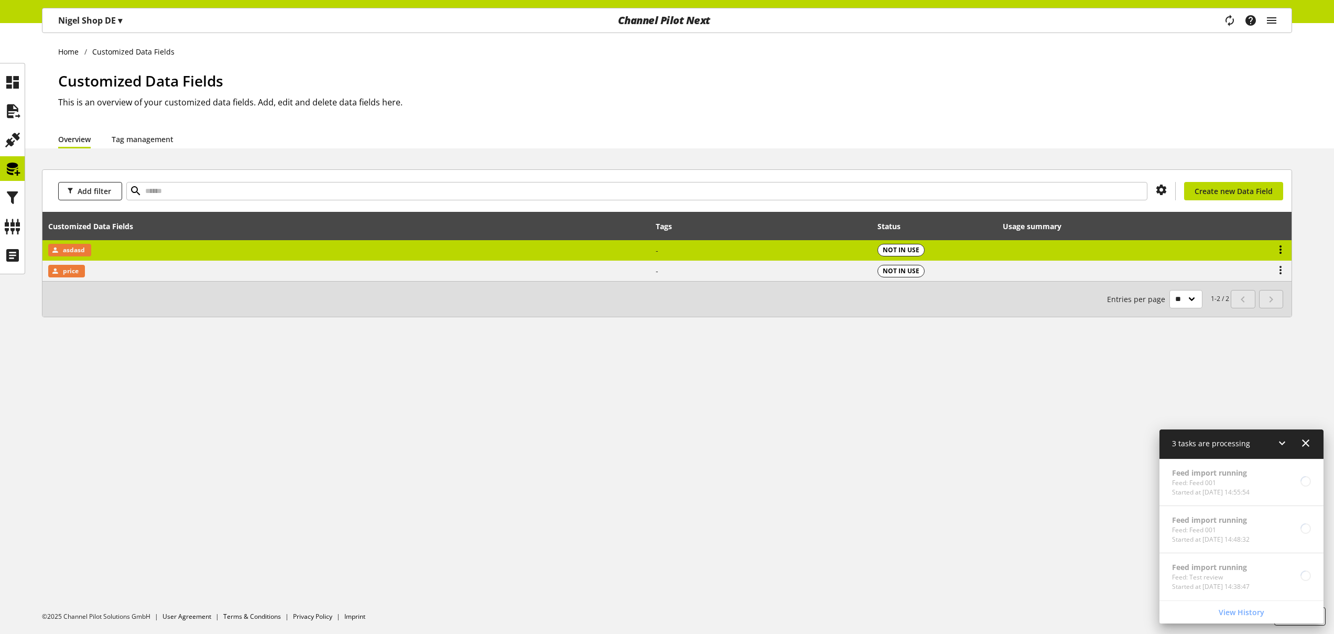
click at [1279, 250] on icon at bounding box center [1280, 249] width 13 height 19
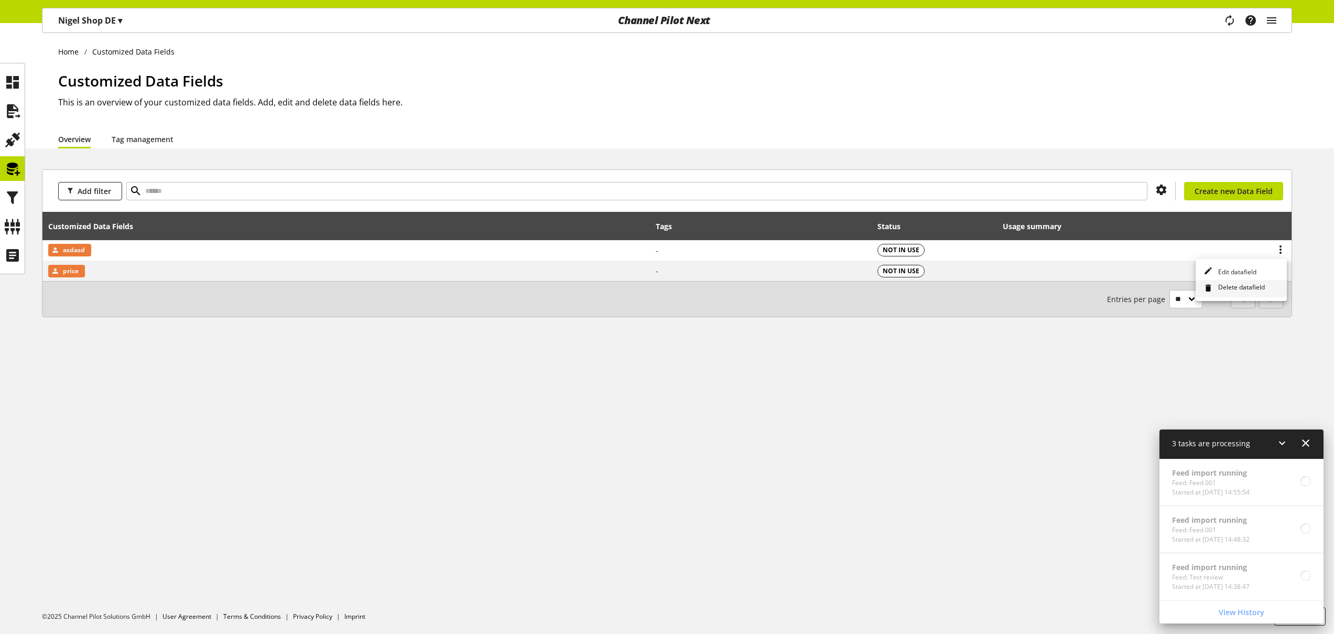
click at [1239, 289] on span "Delete datafield" at bounding box center [1239, 288] width 51 height 12
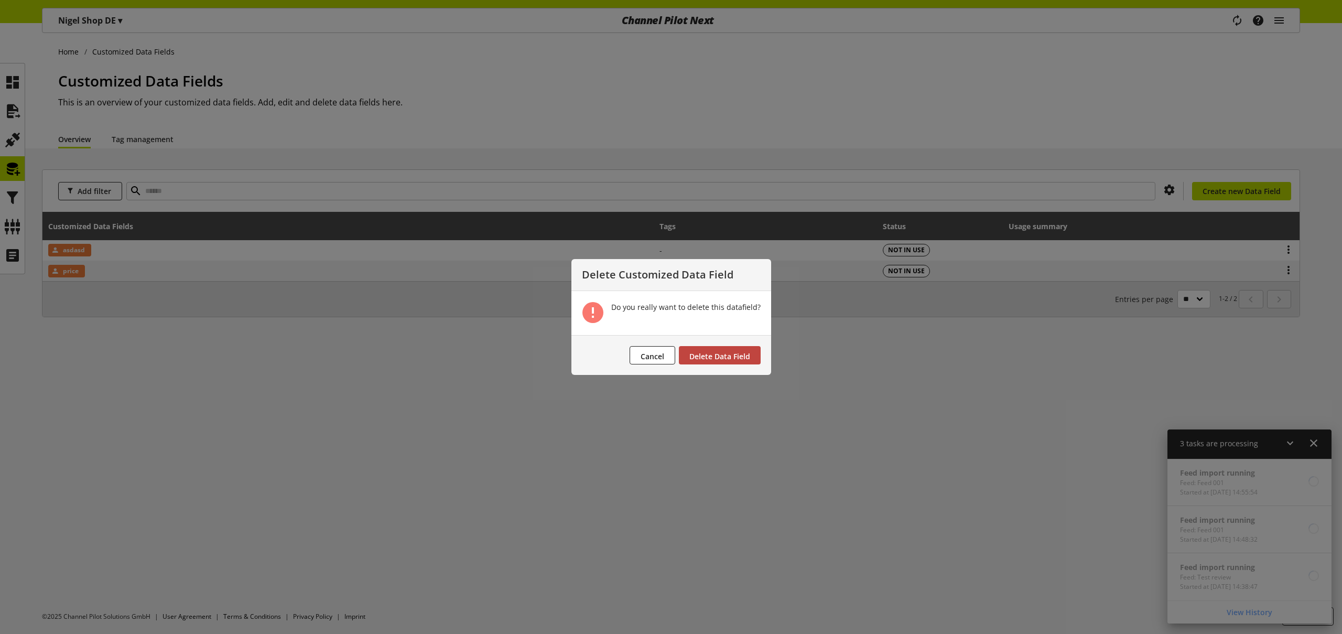
click at [743, 352] on span "Delete Data Field" at bounding box center [719, 356] width 61 height 10
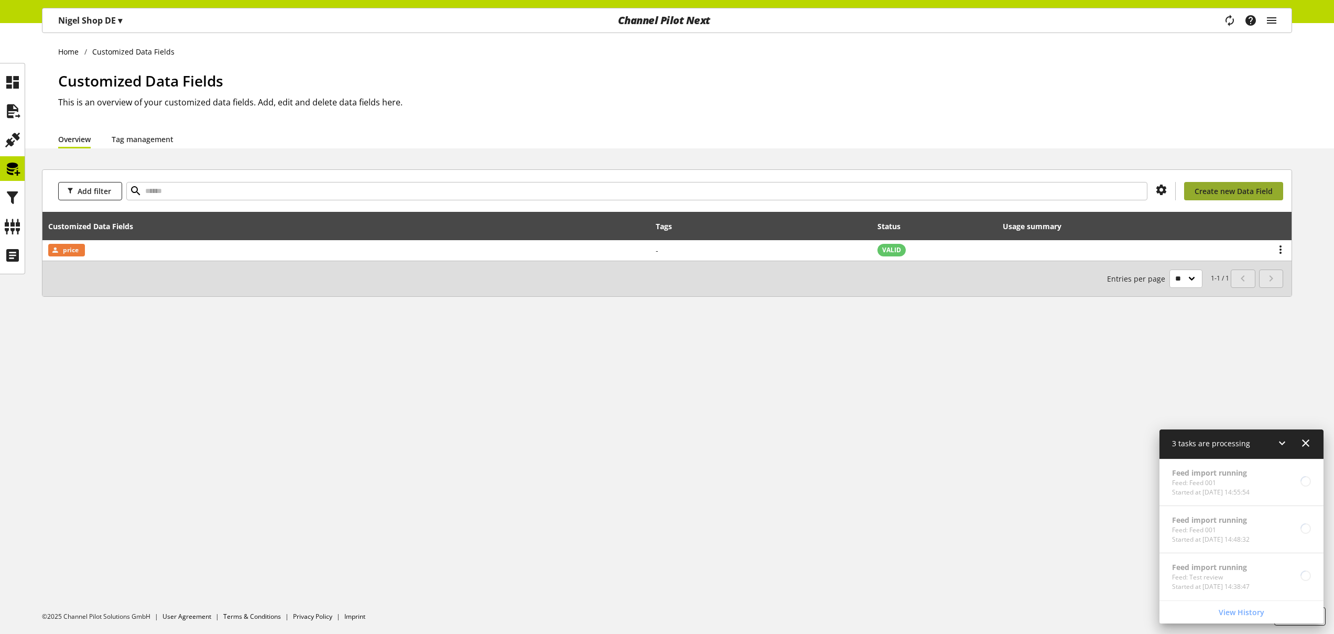
click at [1215, 194] on span "Create new Data Field" at bounding box center [1233, 191] width 78 height 11
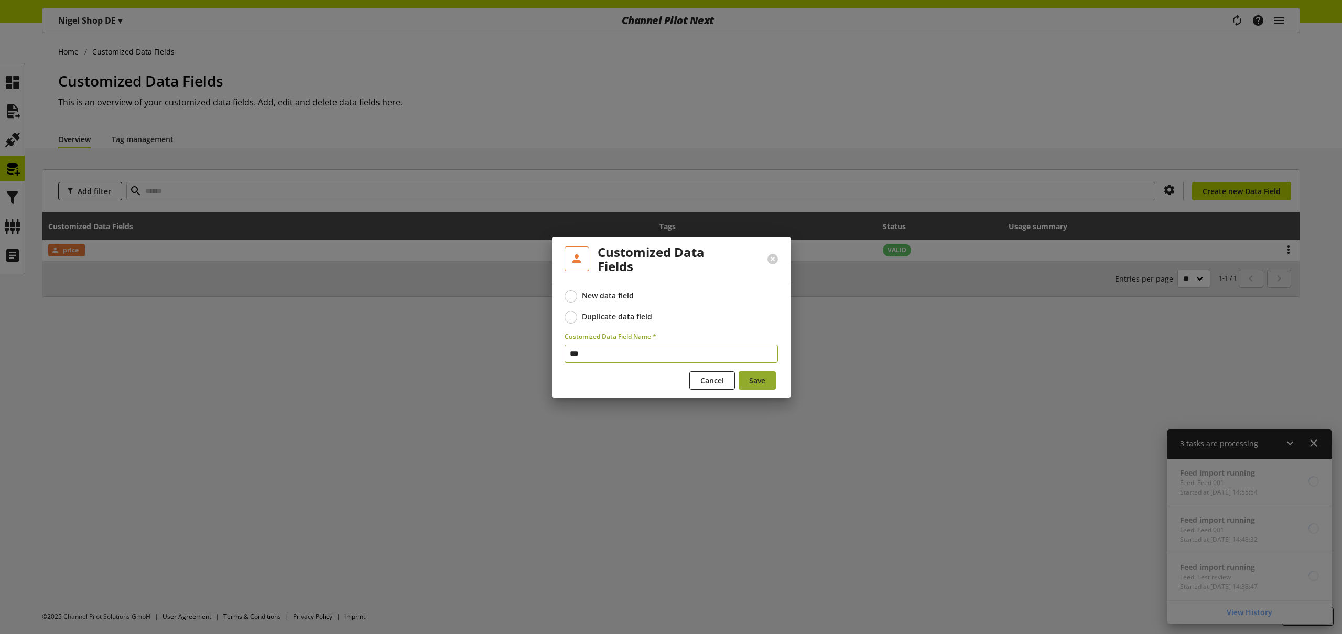
type input "****"
drag, startPoint x: 598, startPoint y: 355, endPoint x: 520, endPoint y: 342, distance: 79.2
click at [522, 342] on div "Customized Data Fields New data field Duplicate data field Customized Data Fiel…" at bounding box center [671, 317] width 1342 height 634
click at [570, 318] on span at bounding box center [570, 317] width 13 height 13
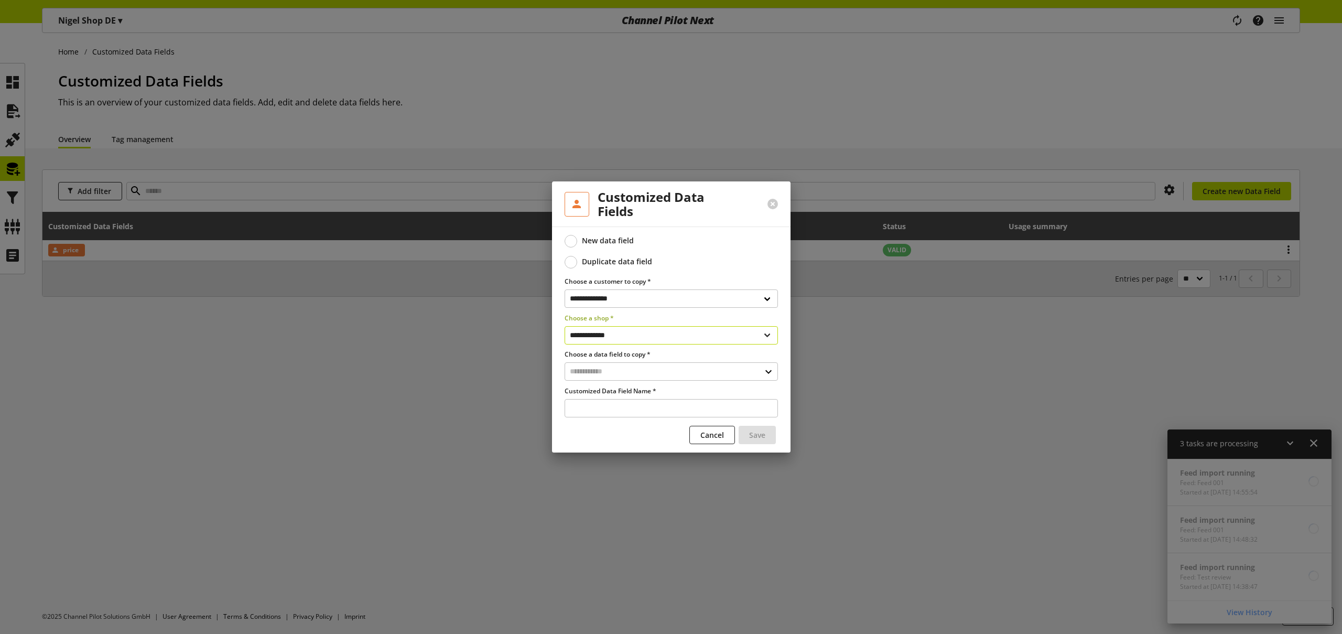
click at [644, 339] on select "**********" at bounding box center [670, 335] width 213 height 18
click at [564, 326] on select "**********" at bounding box center [670, 335] width 213 height 18
click at [630, 368] on input "text" at bounding box center [670, 371] width 213 height 18
click at [629, 335] on select "**********" at bounding box center [670, 335] width 213 height 18
select select "**********"
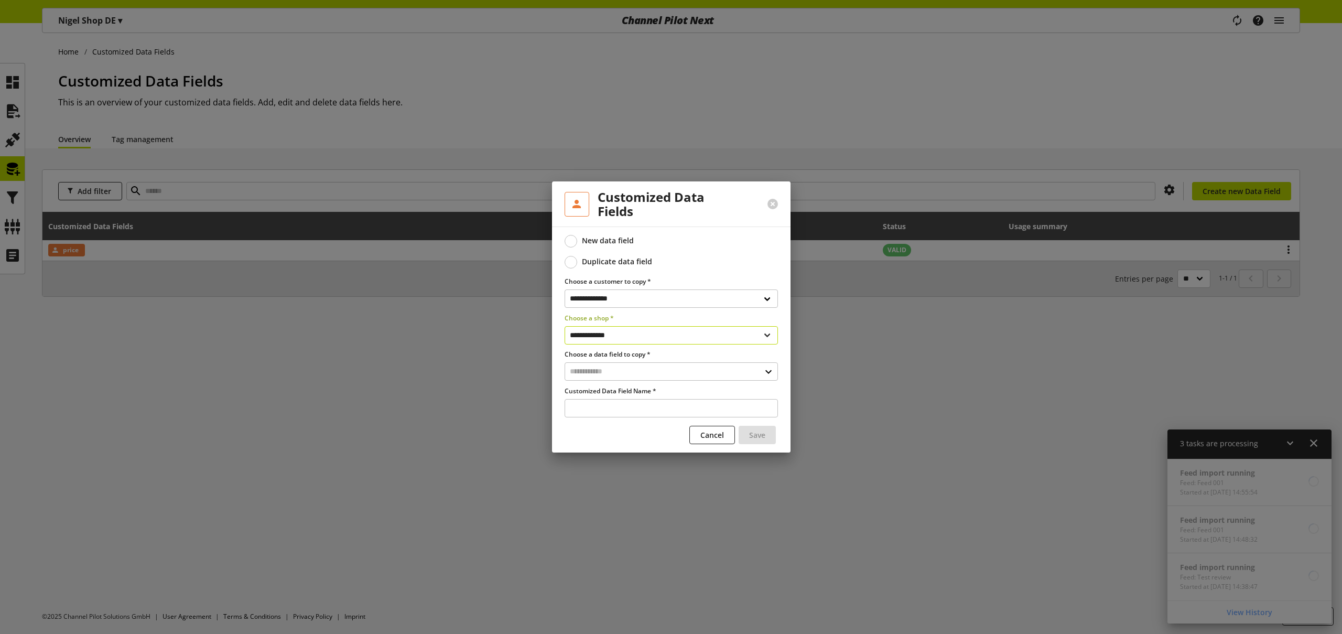
click at [564, 326] on select "**********" at bounding box center [670, 335] width 213 height 18
click at [621, 367] on input "text" at bounding box center [670, 371] width 213 height 18
click at [618, 416] on div "Customized Data Fields" at bounding box center [670, 416] width 171 height 11
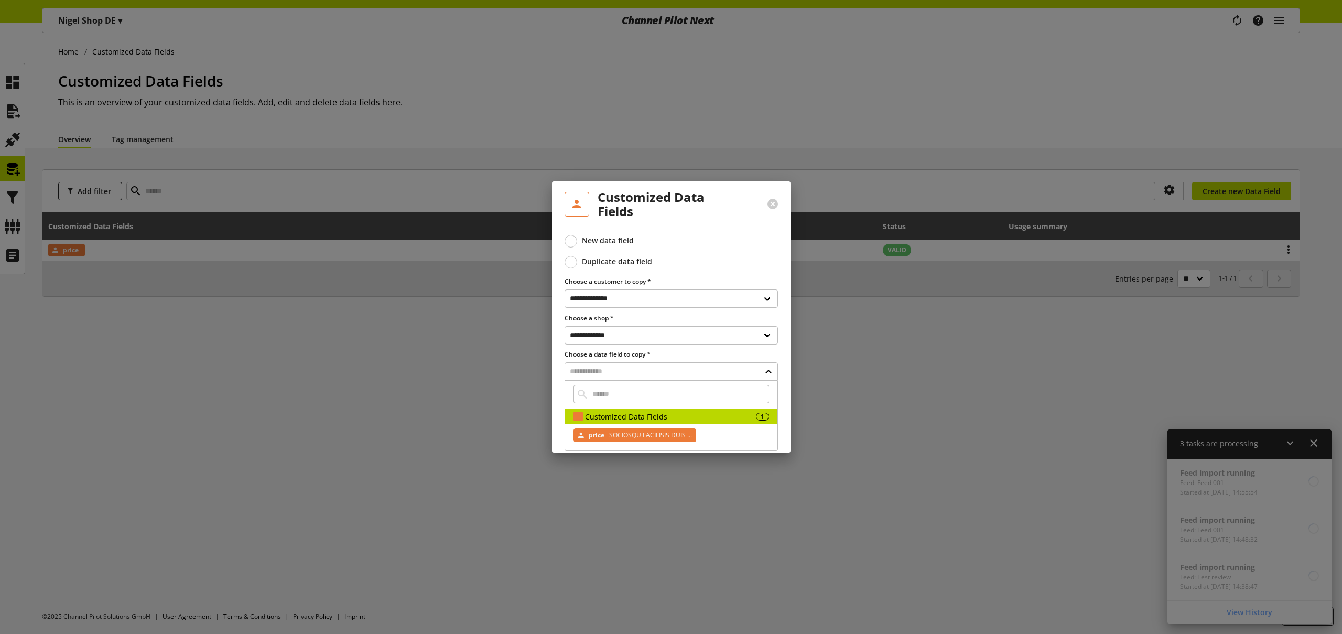
click at [643, 434] on span "SOCIOSQU FACILISIS DUIS ..." at bounding box center [649, 435] width 85 height 13
type input "**********"
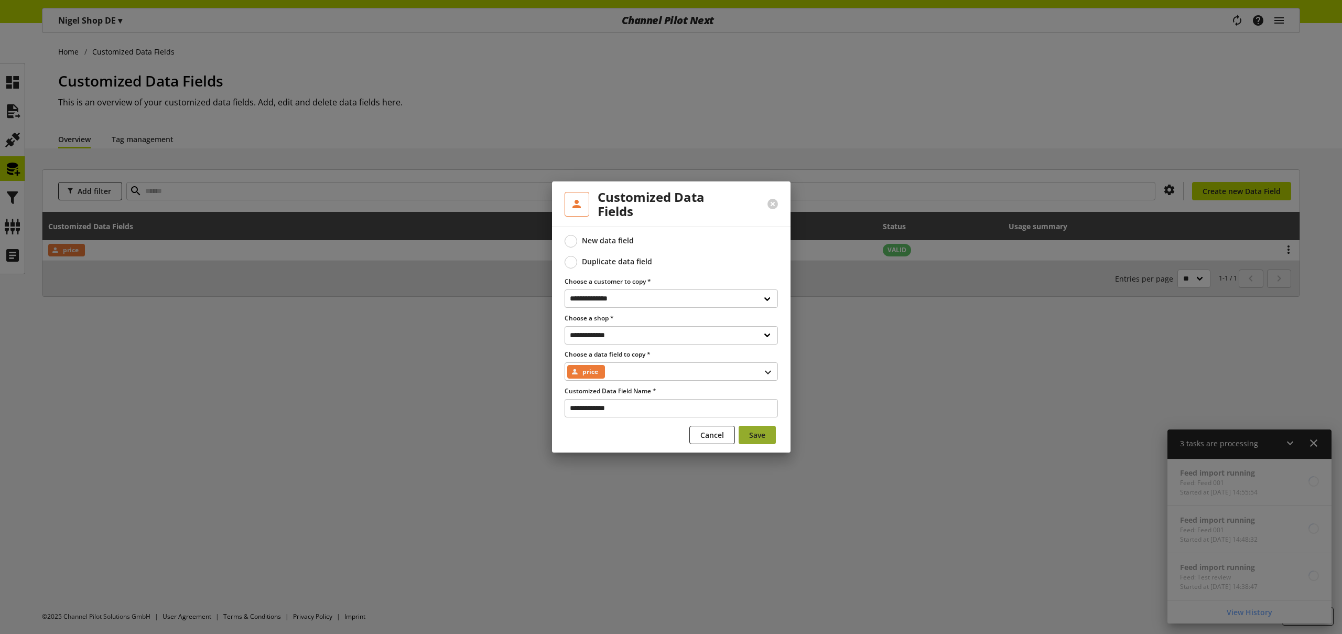
click at [753, 434] on span "Save" at bounding box center [757, 434] width 16 height 11
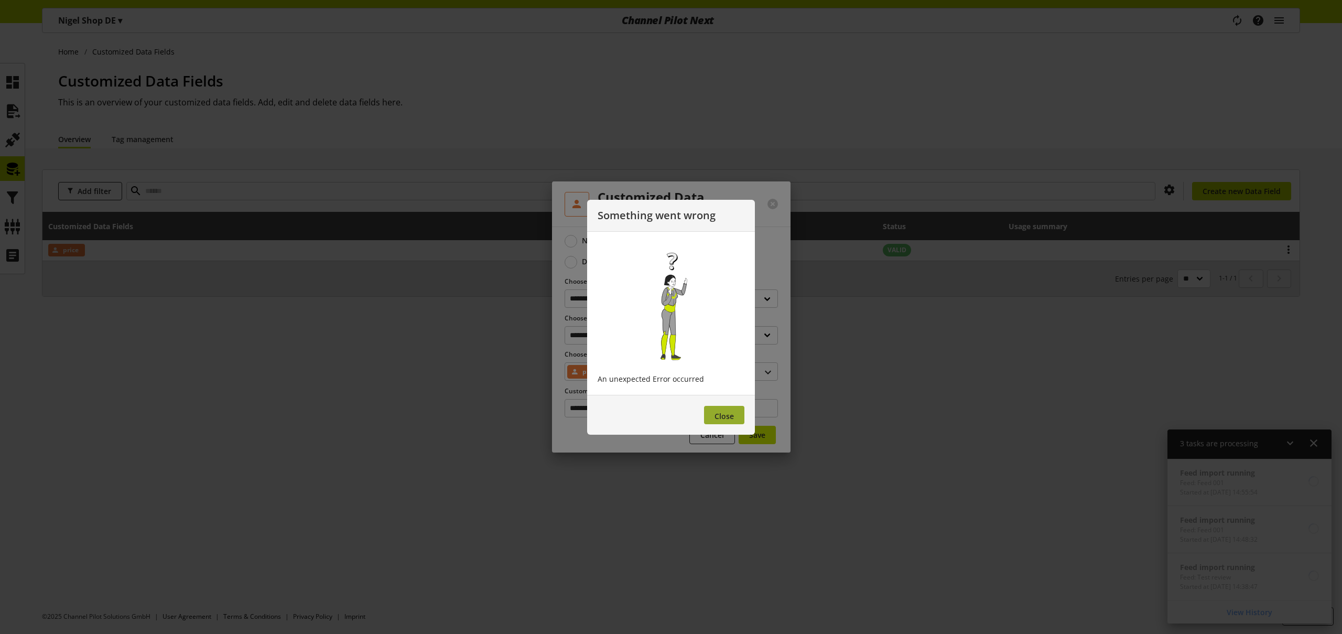
click at [719, 416] on span "Close" at bounding box center [723, 416] width 19 height 10
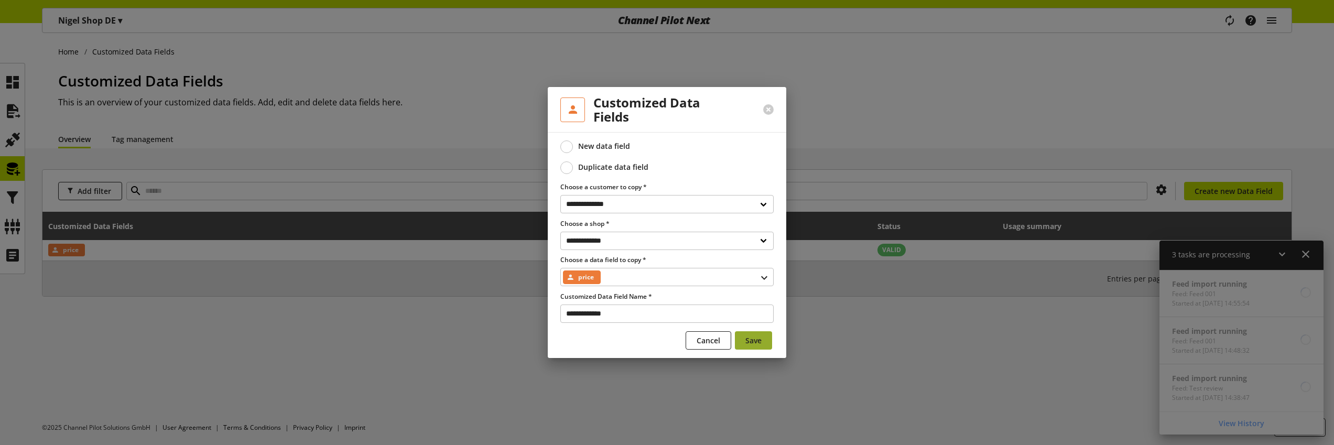
click at [752, 341] on span "Save" at bounding box center [753, 340] width 16 height 11
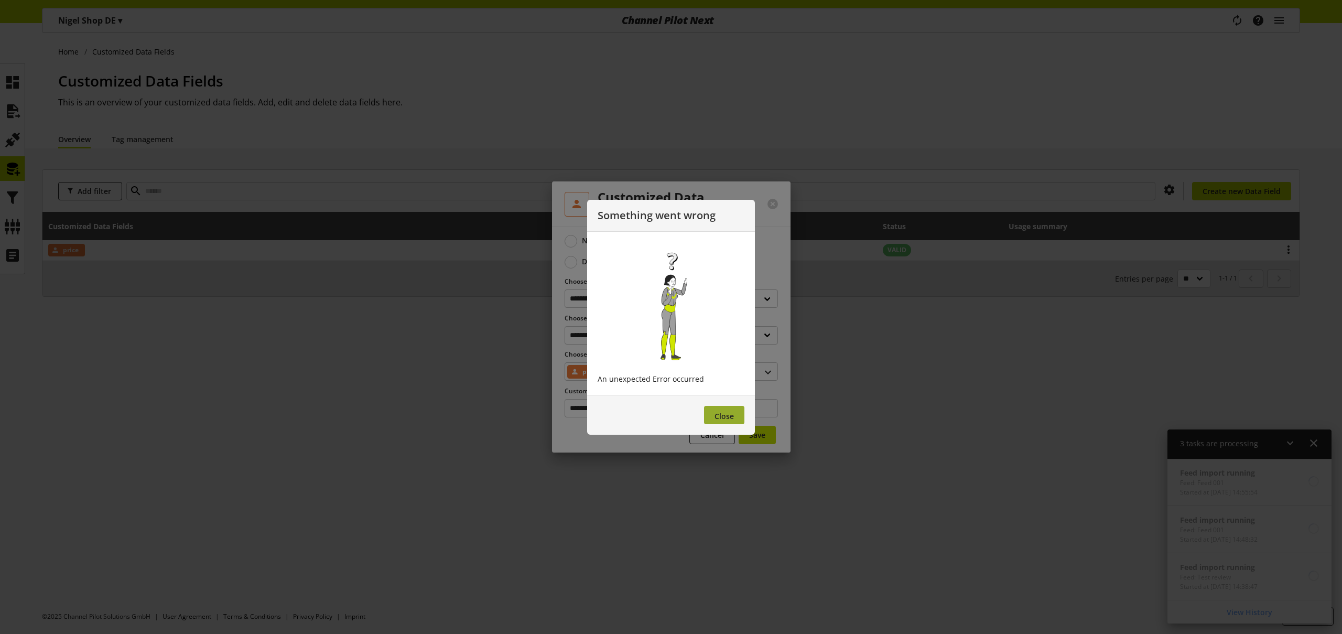
click at [735, 407] on button "Close" at bounding box center [724, 415] width 40 height 18
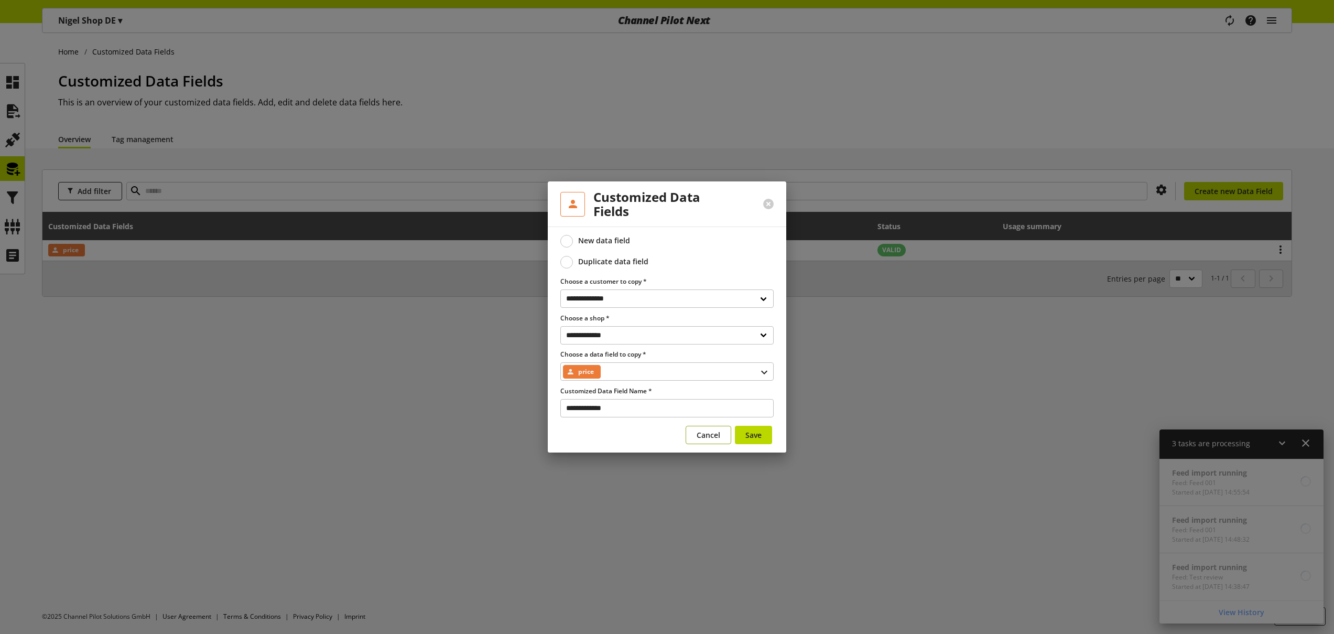
click at [707, 434] on span "Cancel" at bounding box center [708, 434] width 24 height 11
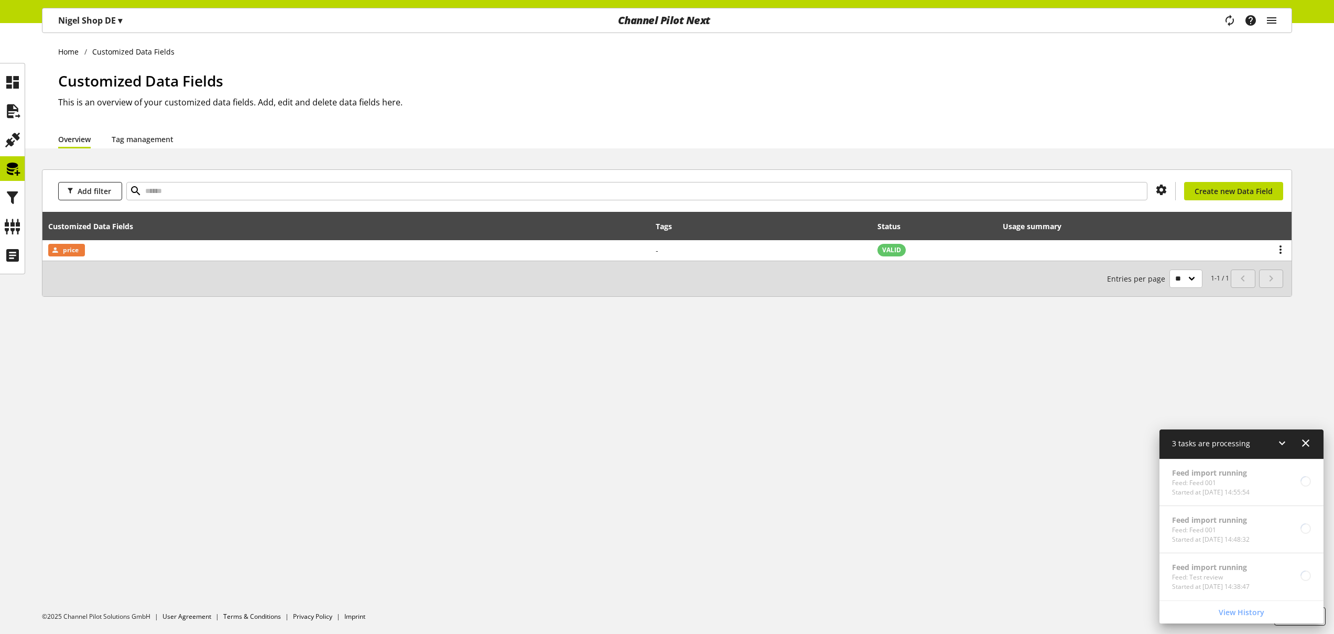
click at [1283, 442] on icon at bounding box center [1281, 442] width 13 height 19
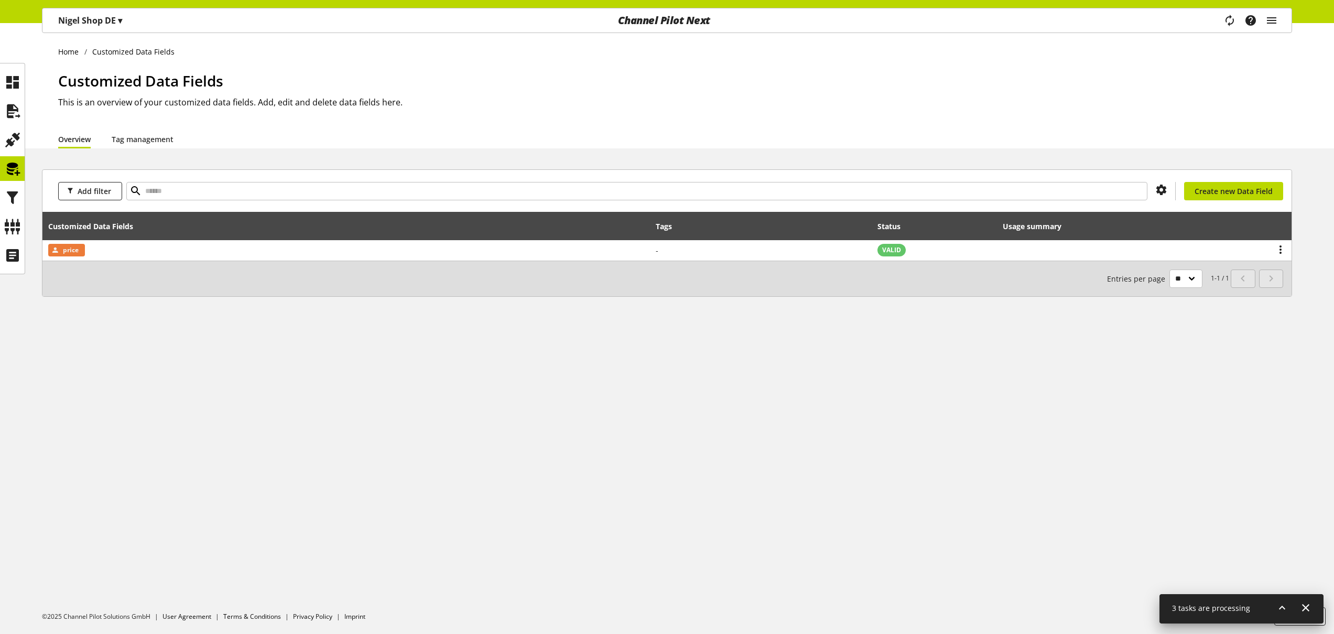
click at [125, 20] on div "Nigel Shop DE ▾" at bounding box center [90, 20] width 89 height 19
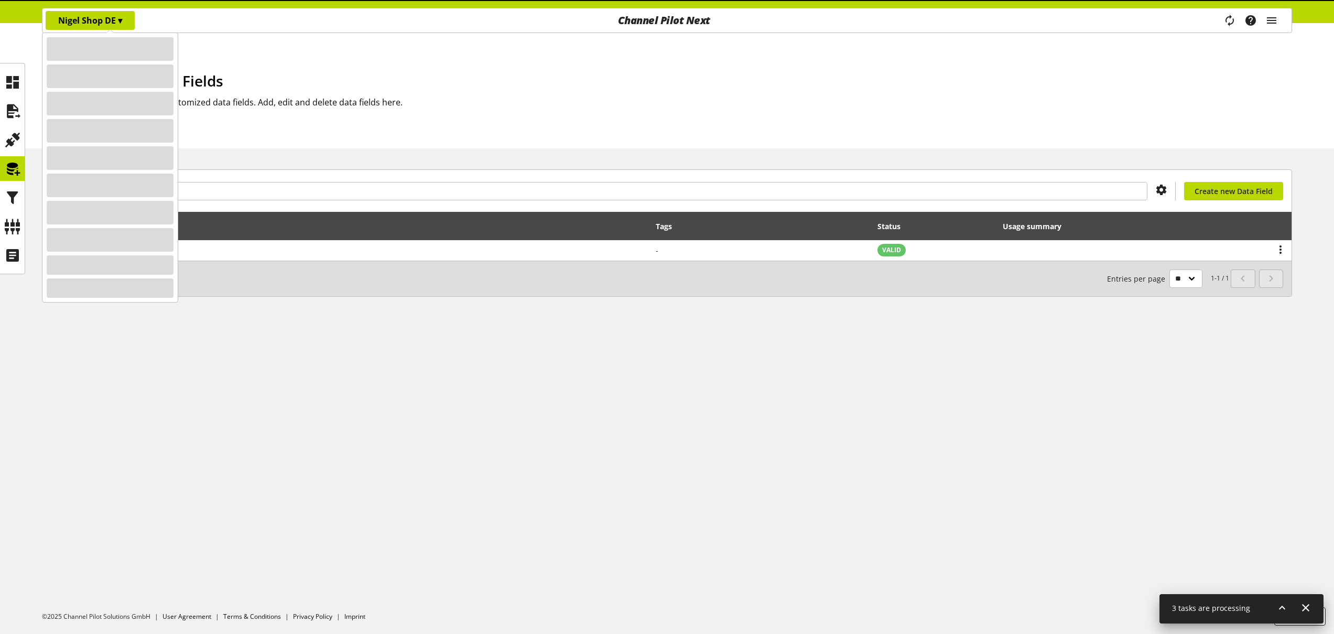
click at [381, 54] on ul "Home Customized Data Fields" at bounding box center [675, 51] width 1234 height 11
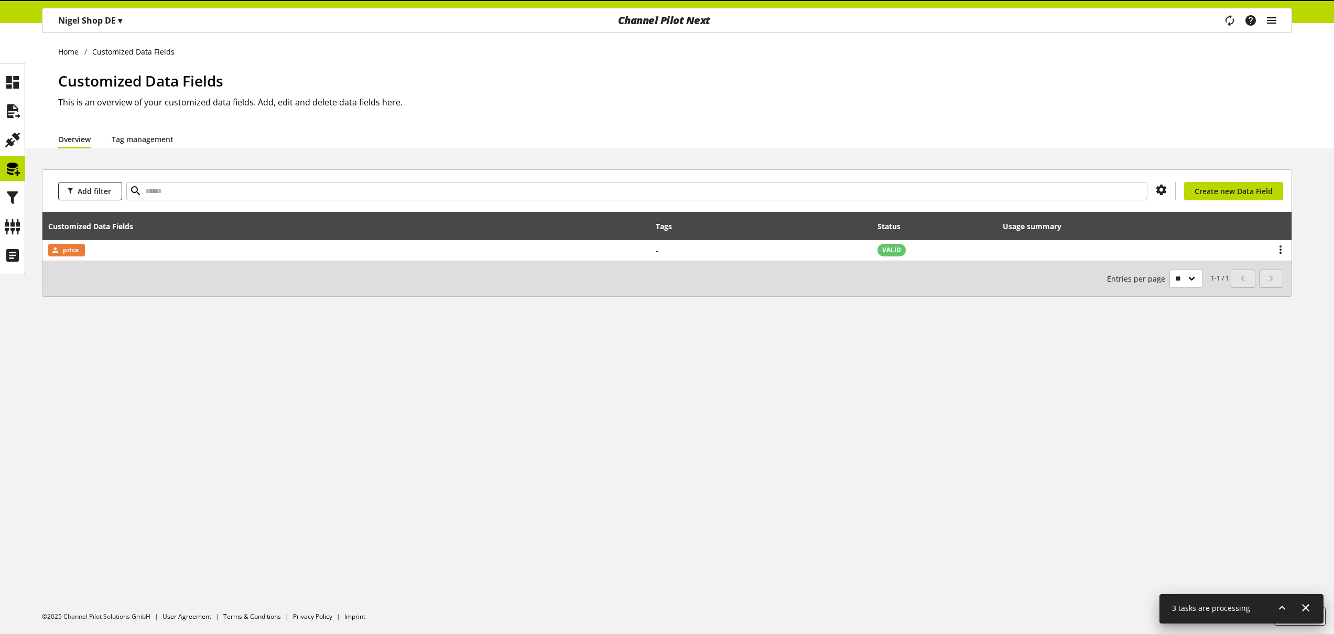
click at [1273, 19] on icon "main navigation" at bounding box center [1271, 20] width 13 height 19
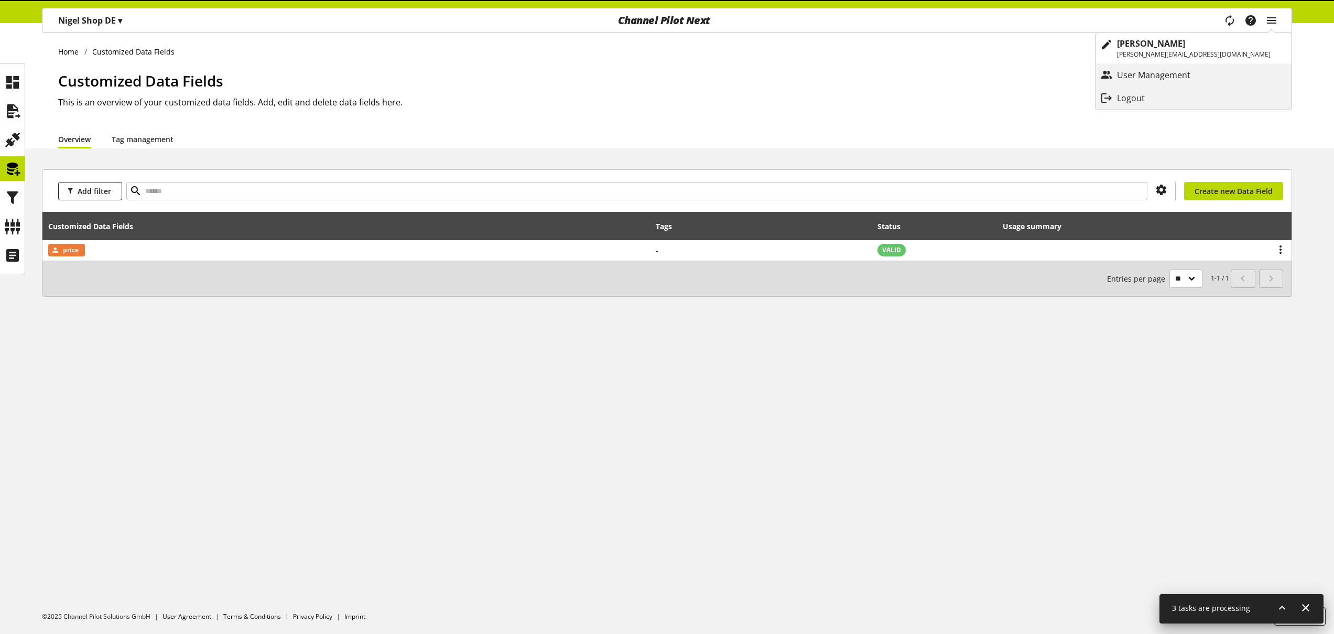
click at [633, 71] on h1 "Customized Data Fields" at bounding box center [675, 81] width 1234 height 22
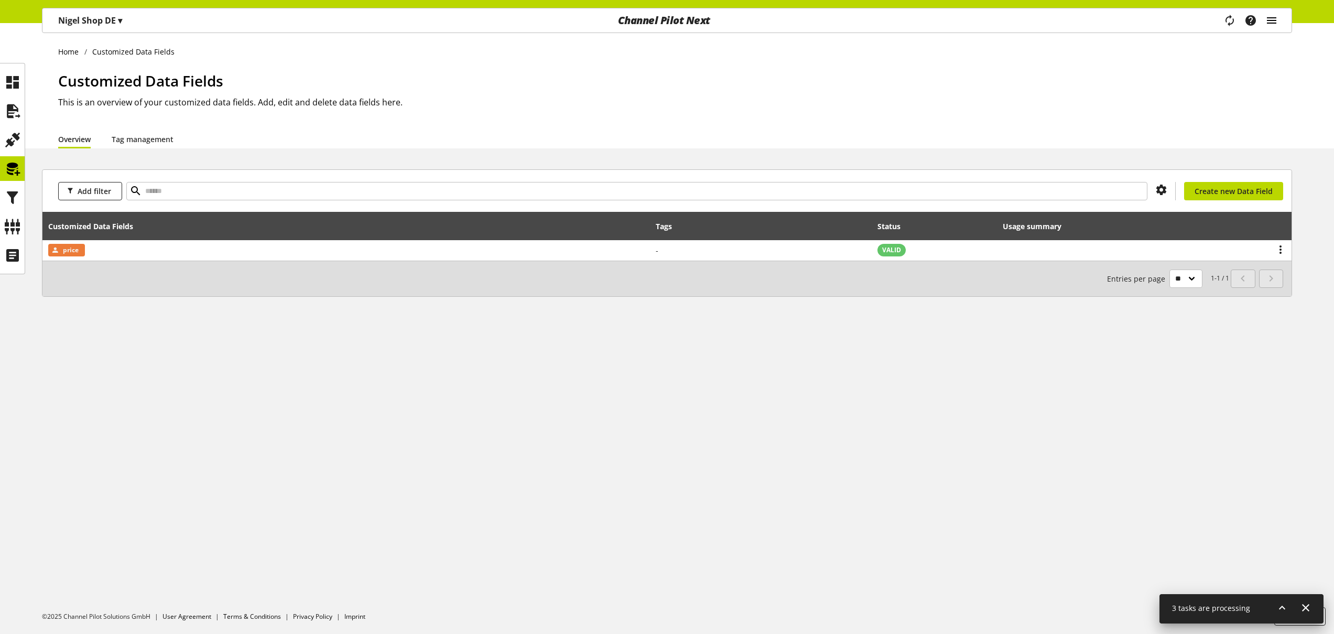
click at [1272, 21] on icon "main navigation" at bounding box center [1271, 20] width 13 height 19
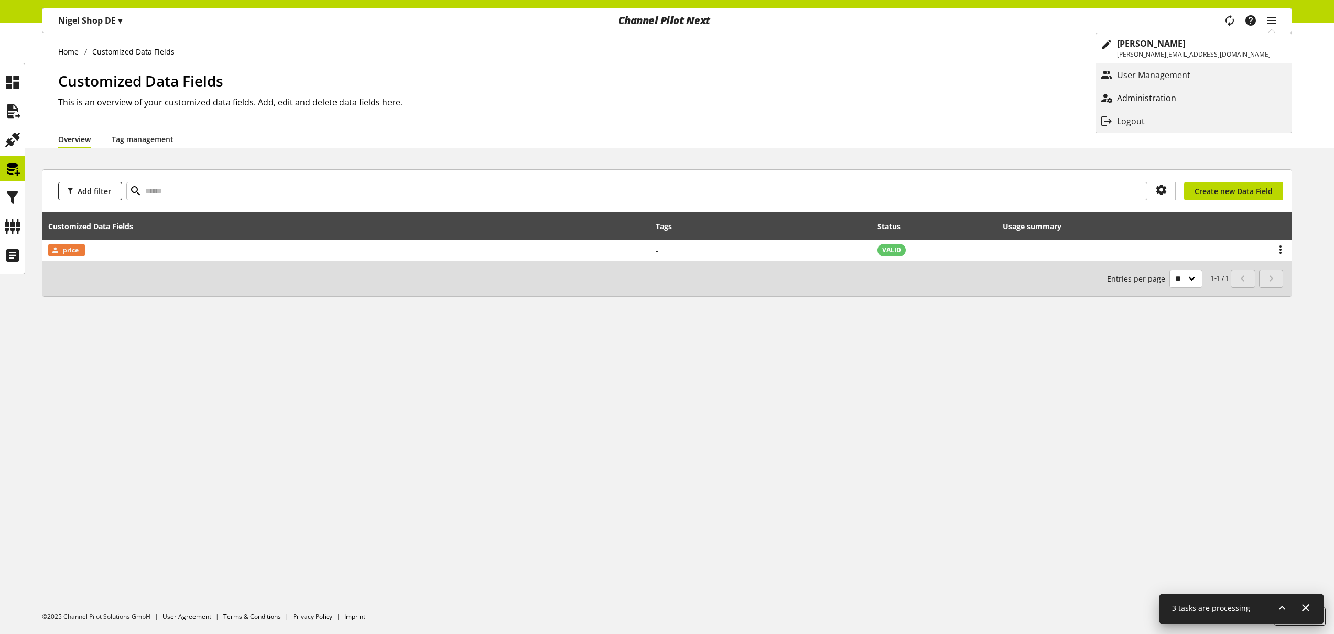
click at [1197, 100] on p "Administration" at bounding box center [1157, 98] width 80 height 13
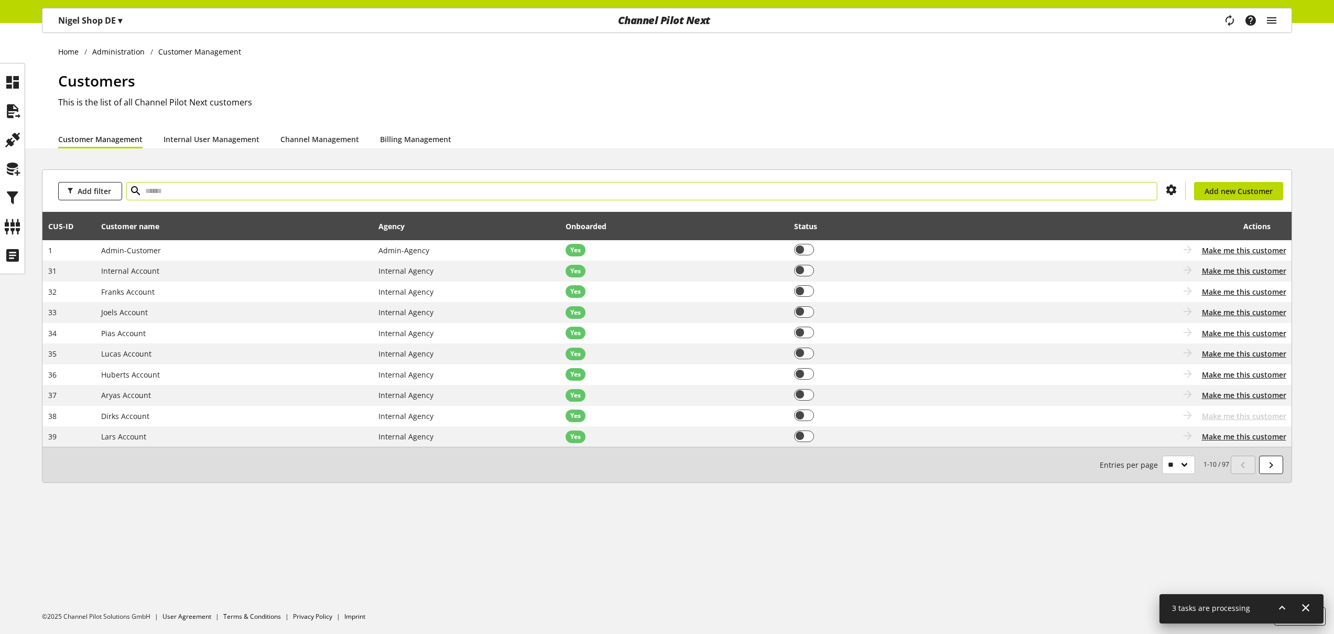
click at [325, 192] on input "text" at bounding box center [641, 191] width 1031 height 18
type input "*****"
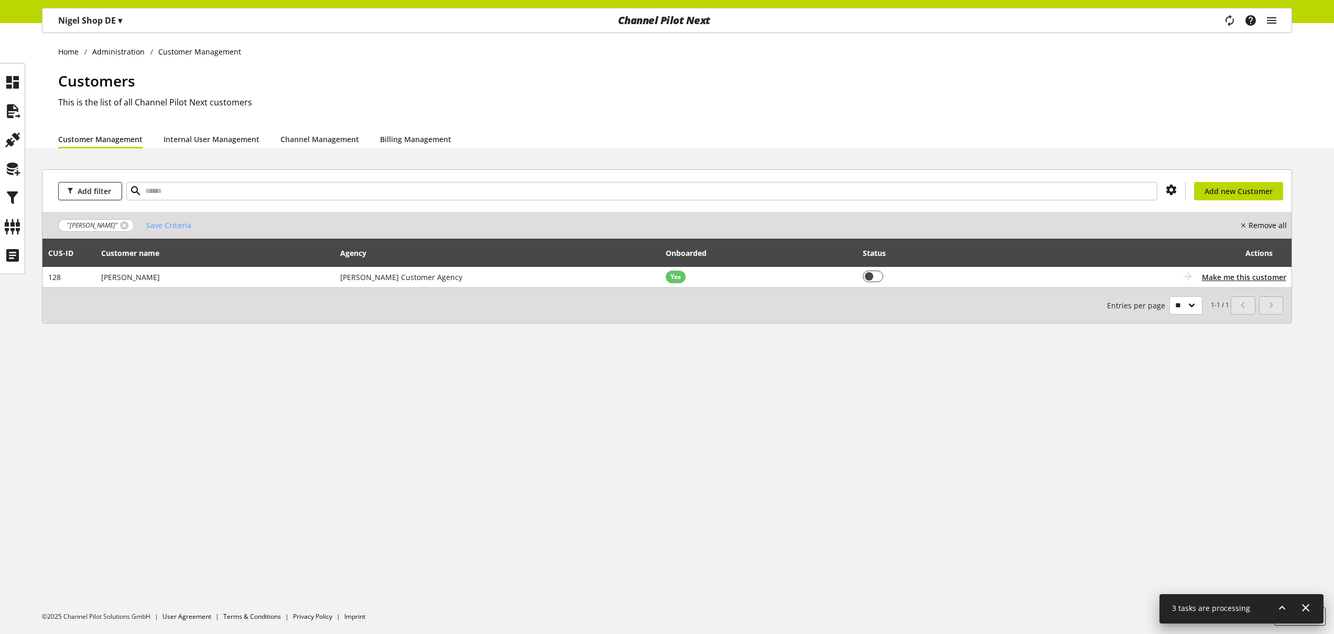
click at [119, 23] on span "▾" at bounding box center [120, 21] width 4 height 12
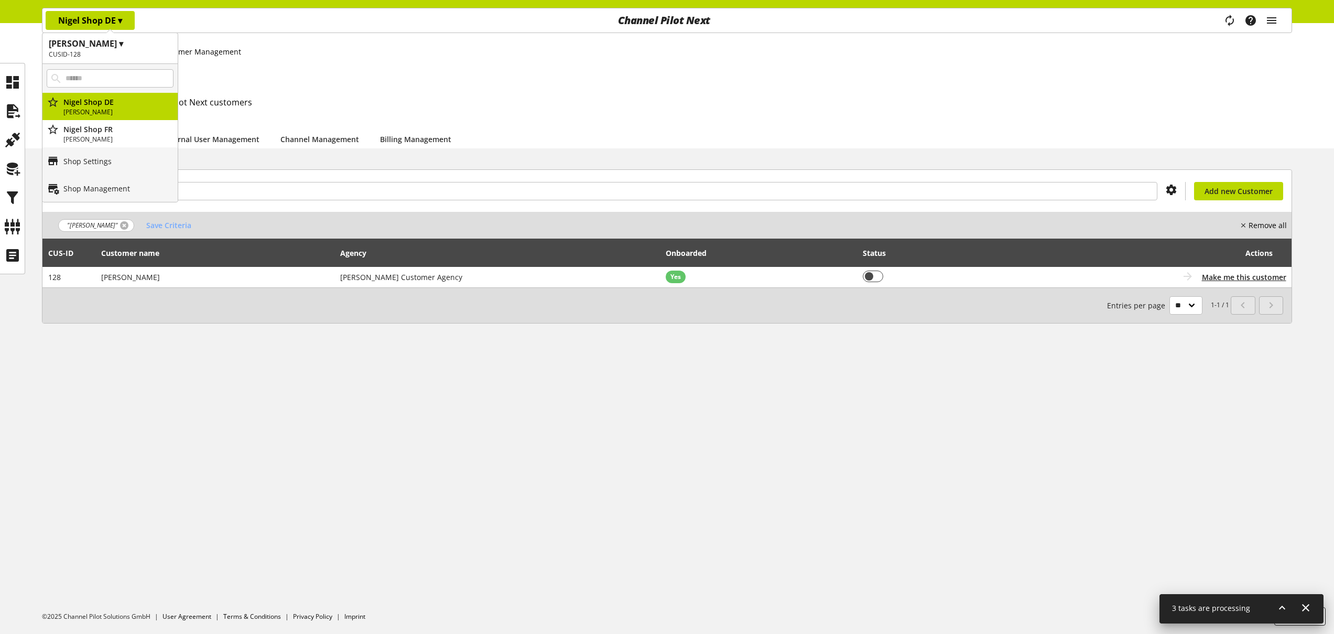
click at [120, 224] on link at bounding box center [124, 225] width 8 height 8
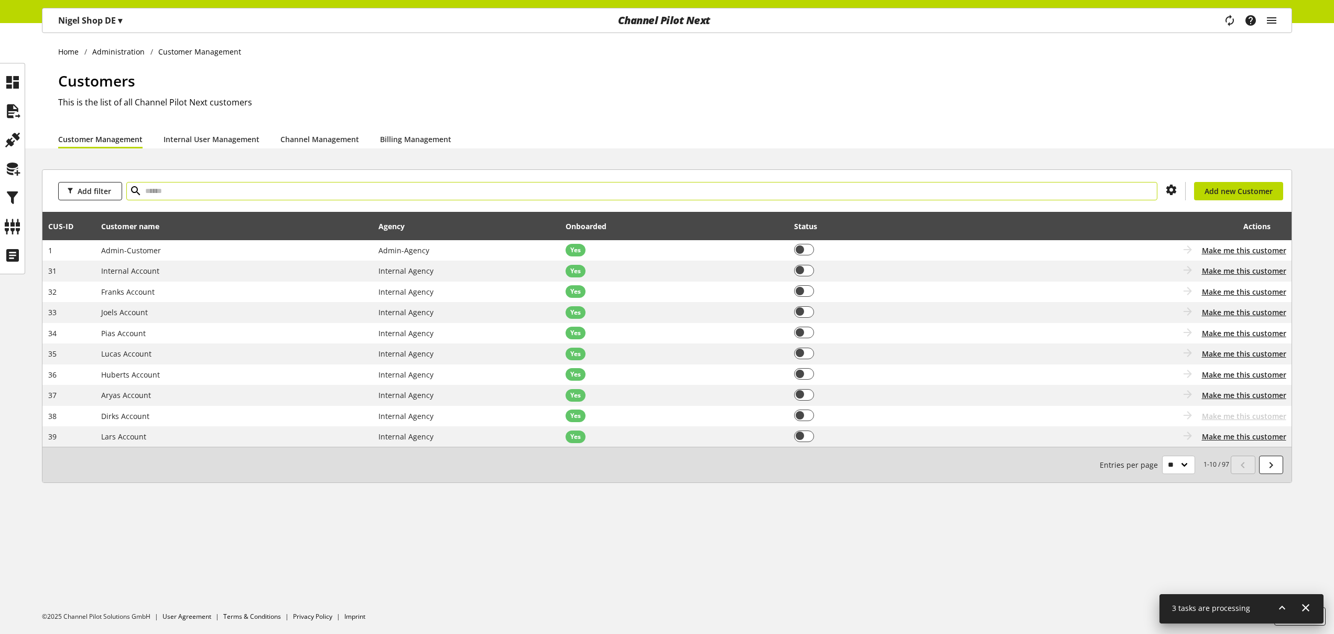
click at [281, 192] on input "text" at bounding box center [641, 191] width 1031 height 18
type input "*****"
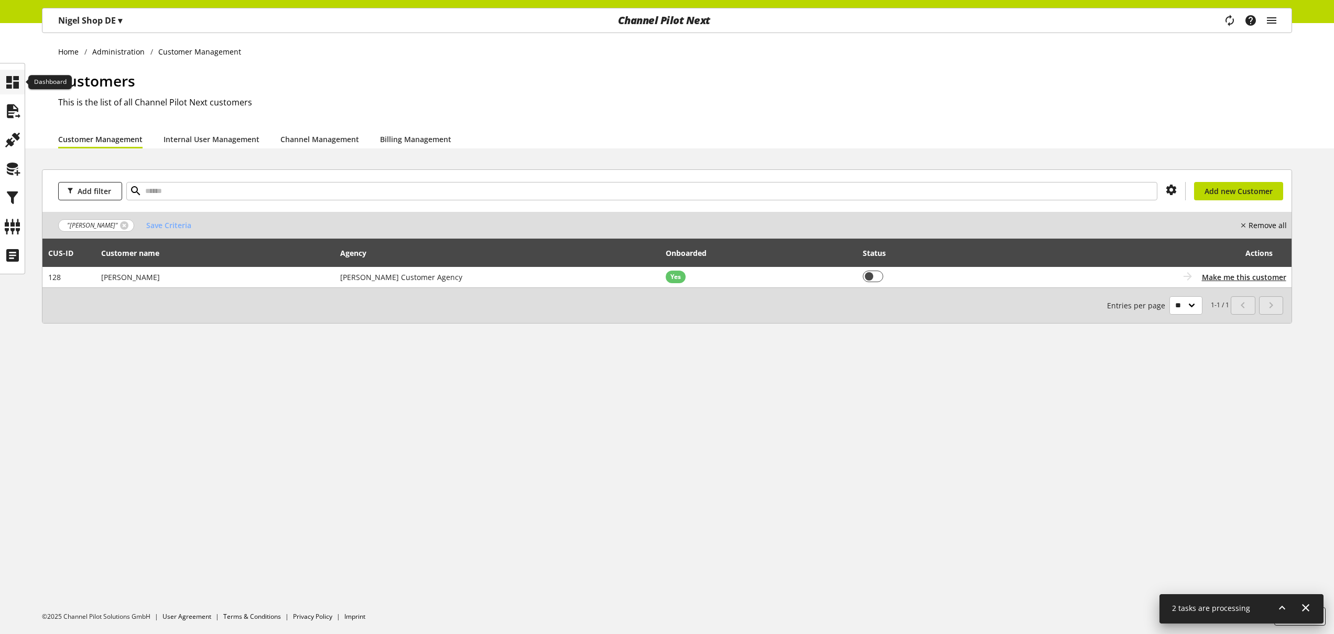
click at [21, 85] on div at bounding box center [12, 82] width 25 height 25
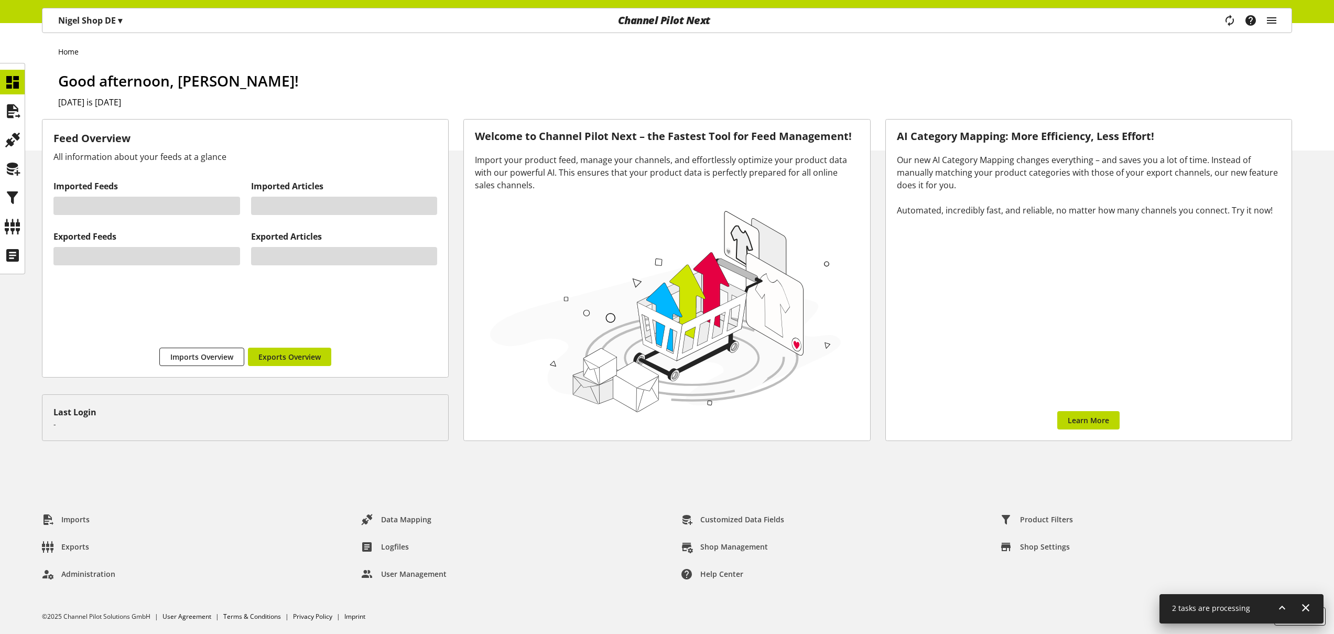
click at [89, 23] on p "Nigel Shop DE ▾" at bounding box center [90, 20] width 64 height 13
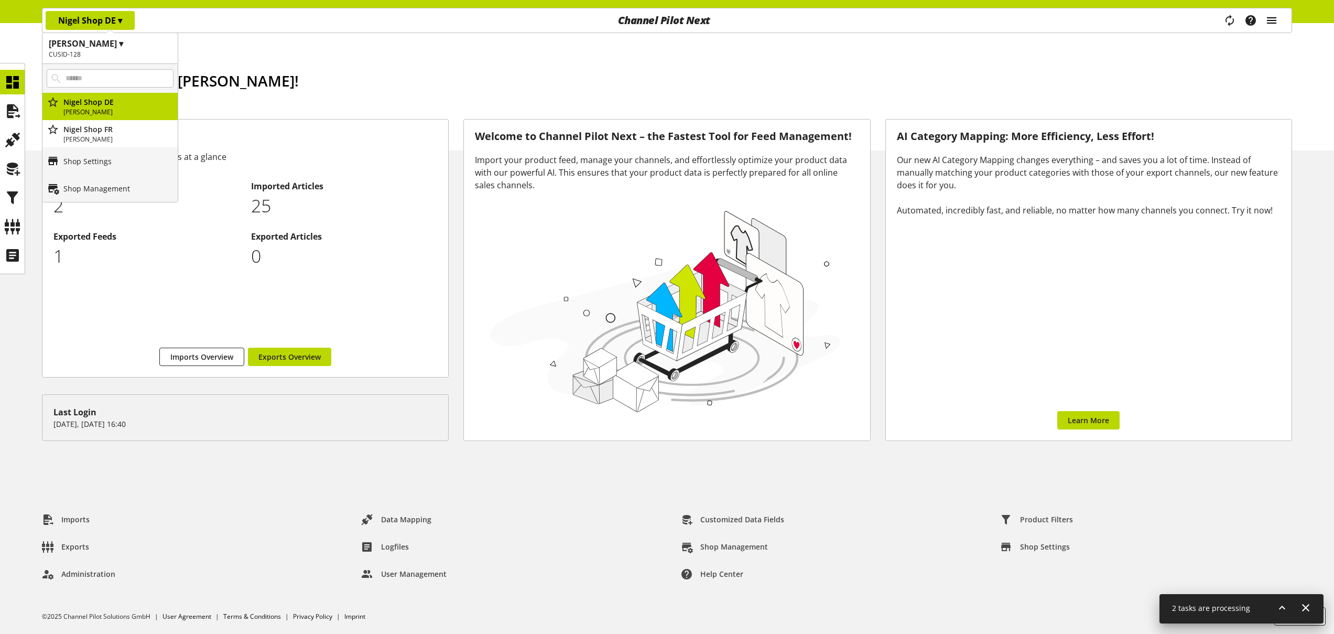
click at [1272, 24] on icon "main navigation" at bounding box center [1271, 20] width 13 height 19
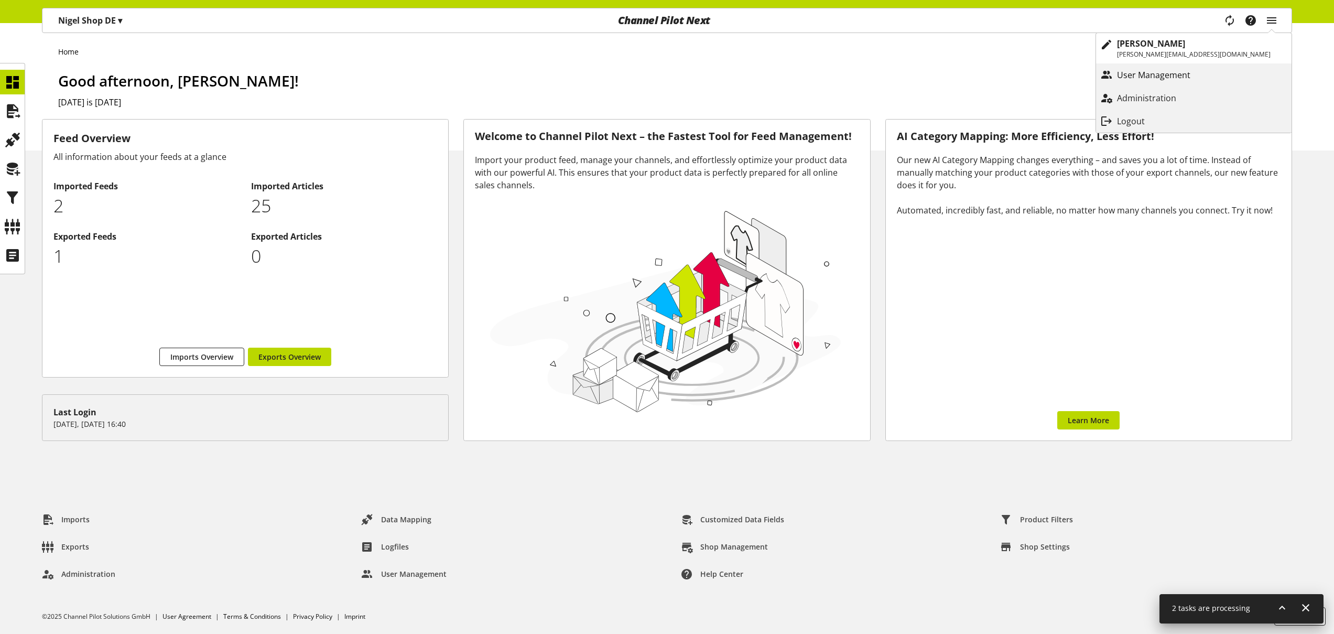
click at [1200, 76] on p "User Management" at bounding box center [1164, 75] width 94 height 13
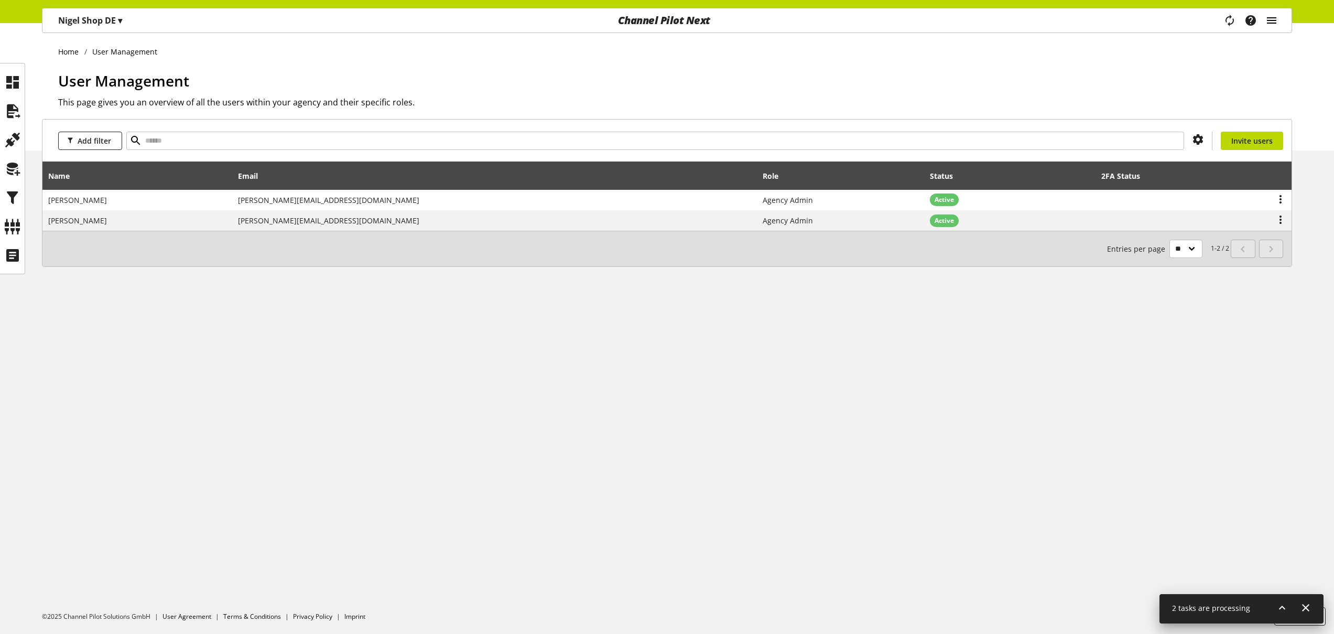
click at [1270, 18] on icon "main navigation" at bounding box center [1271, 20] width 13 height 19
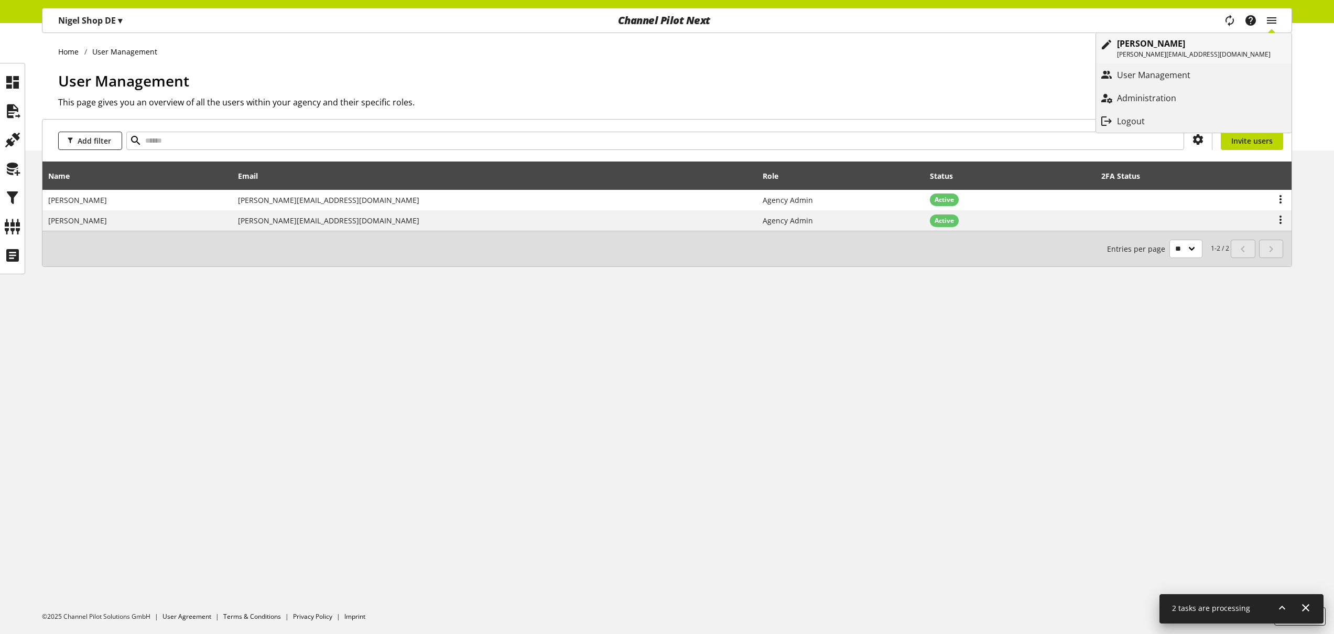
click at [1236, 52] on p "[PERSON_NAME][EMAIL_ADDRESS][DOMAIN_NAME]" at bounding box center [1194, 54] width 154 height 9
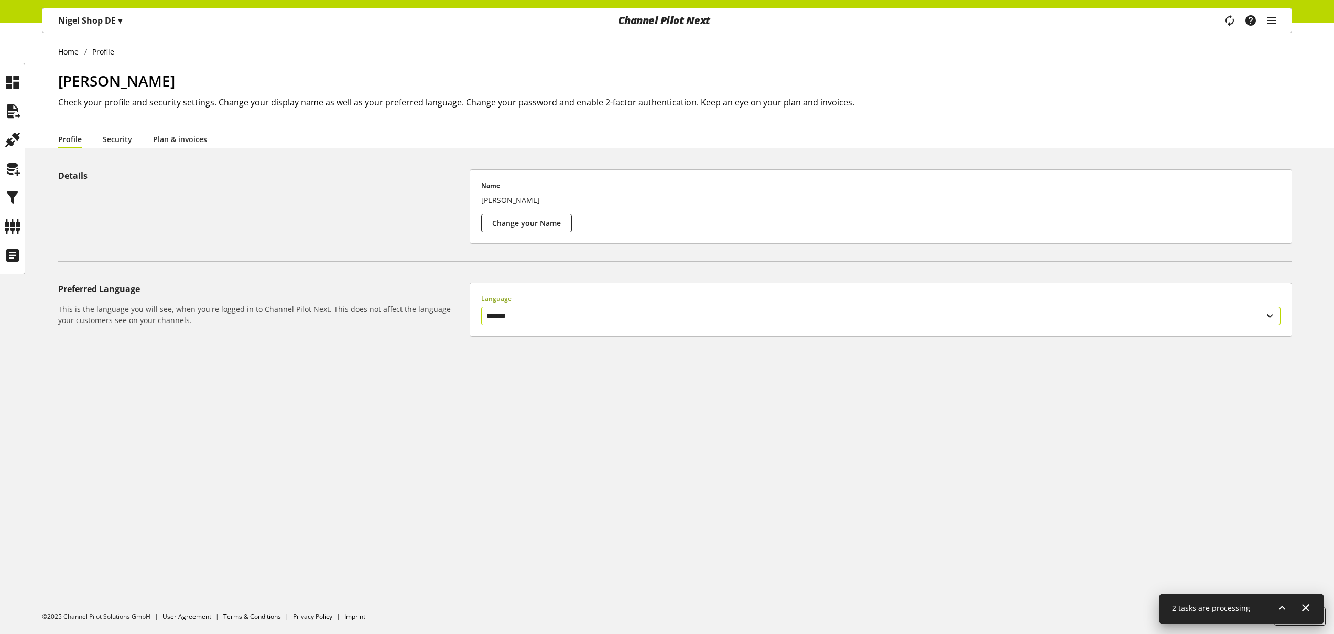
click at [536, 318] on select "******* ******" at bounding box center [880, 316] width 799 height 18
click at [516, 313] on select "******* ******" at bounding box center [880, 316] width 799 height 18
click at [21, 86] on div at bounding box center [12, 82] width 25 height 25
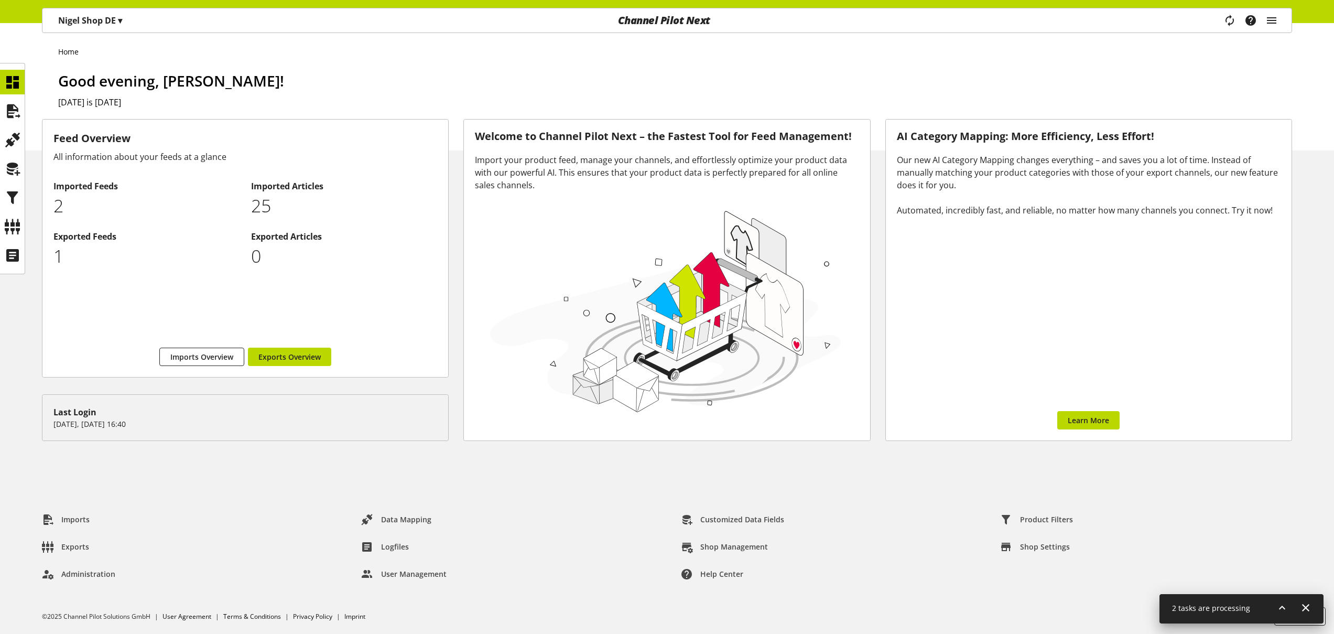
click at [93, 24] on p "Nigel Shop DE ▾" at bounding box center [90, 20] width 64 height 13
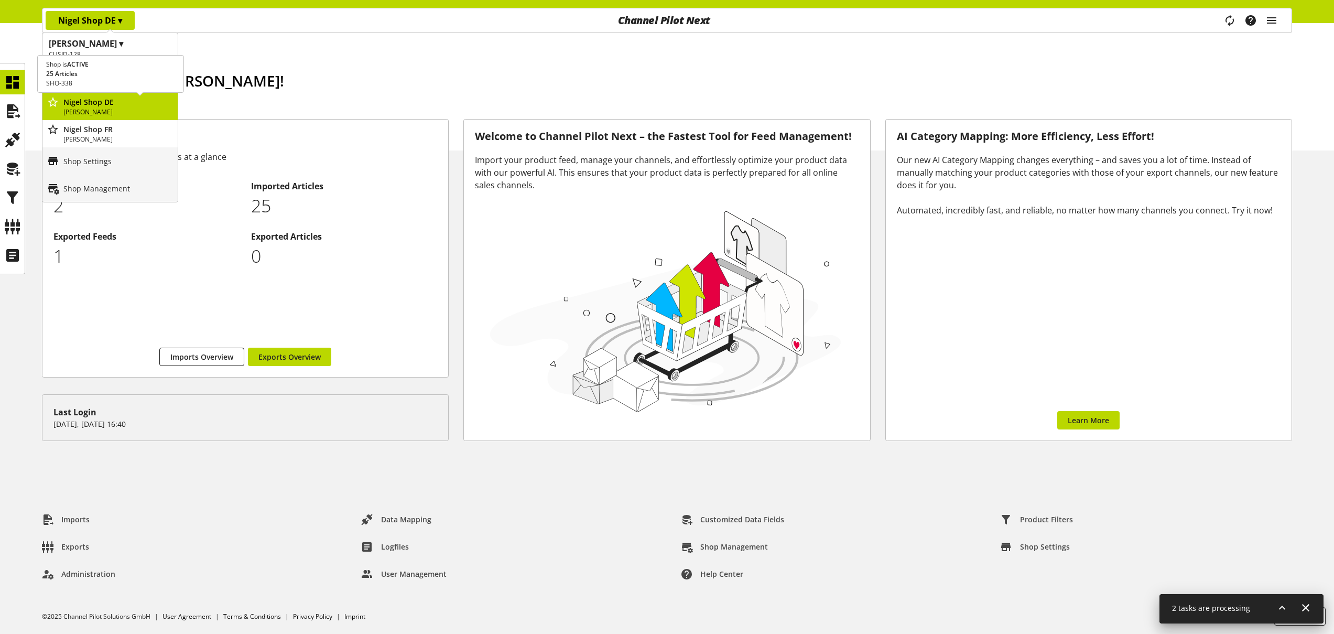
click at [53, 102] on icon "main navigation" at bounding box center [53, 102] width 13 height 19
click at [312, 48] on ul "Home" at bounding box center [675, 51] width 1234 height 11
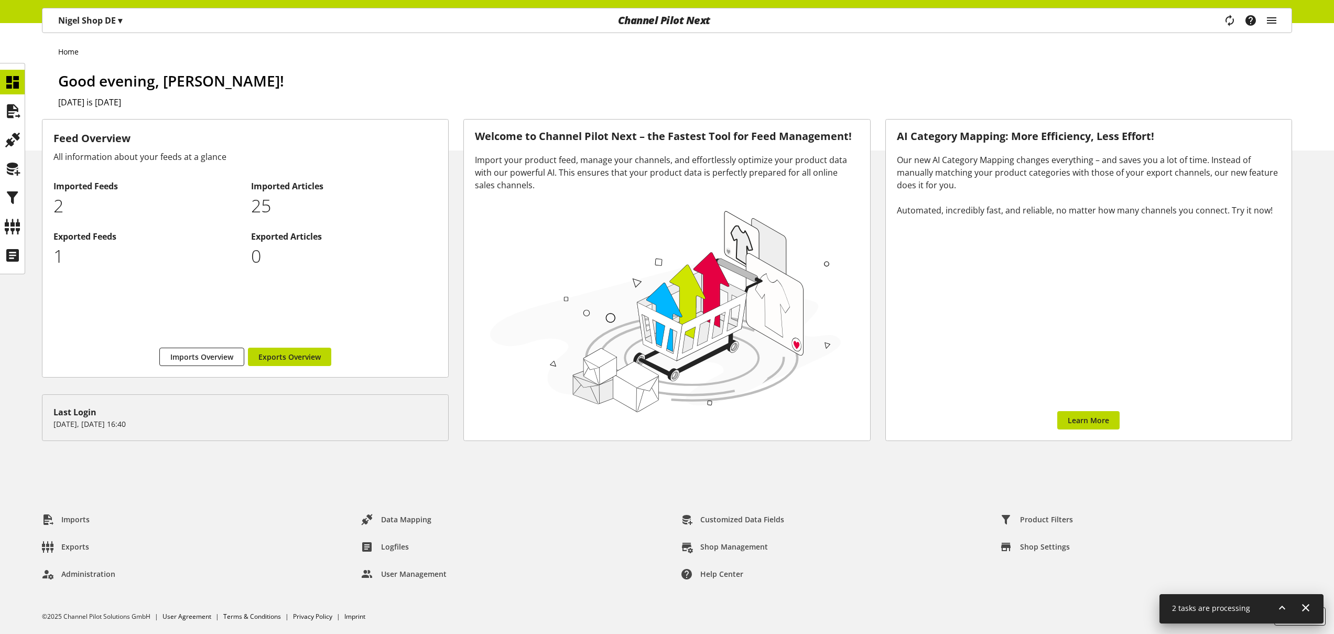
click at [80, 16] on p "Nigel Shop DE ▾" at bounding box center [90, 20] width 64 height 13
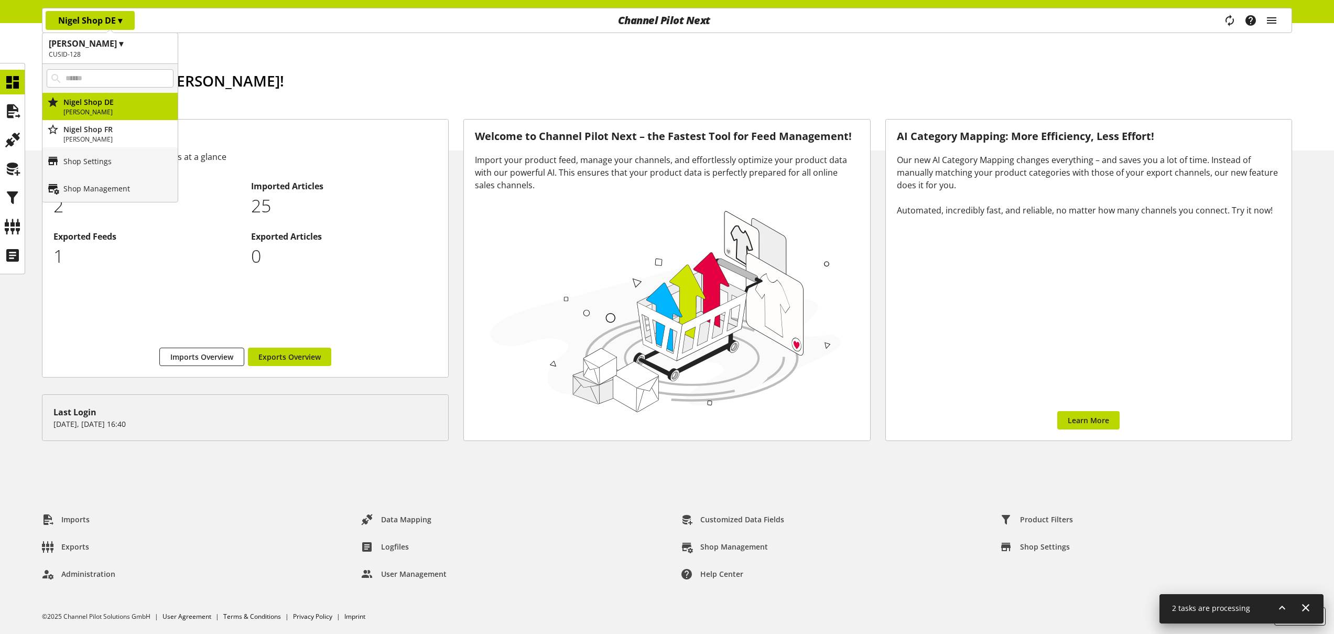
click at [333, 54] on ul "Home" at bounding box center [675, 51] width 1234 height 11
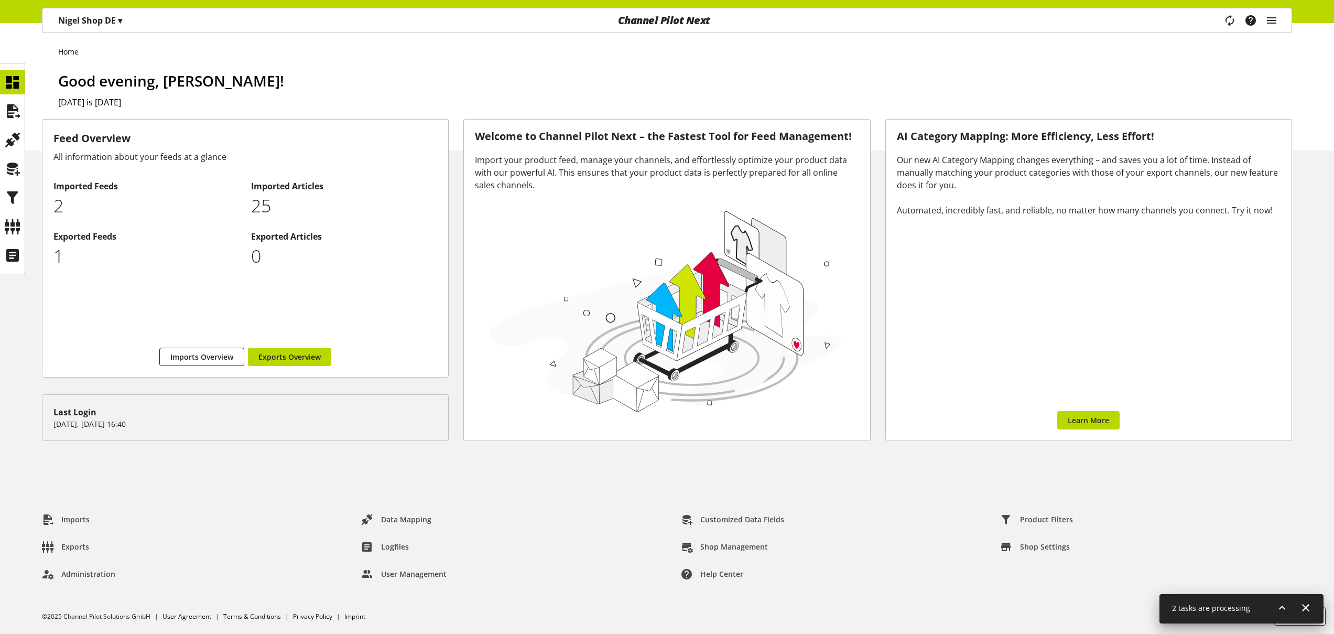
click at [99, 25] on p "Nigel Shop DE ▾" at bounding box center [90, 20] width 64 height 13
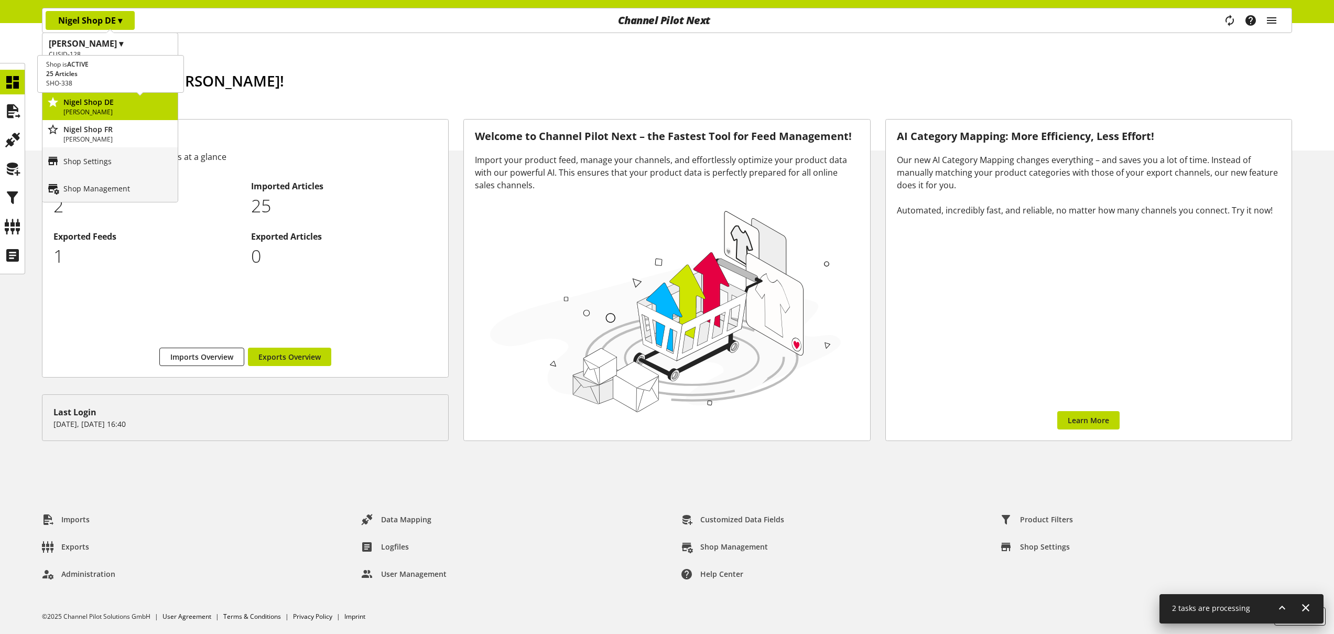
click at [54, 103] on icon "main navigation" at bounding box center [53, 102] width 13 height 19
click at [293, 63] on div "Home Good evening, Nigel Rowe! Today is August 20, 2025" at bounding box center [667, 86] width 1334 height 127
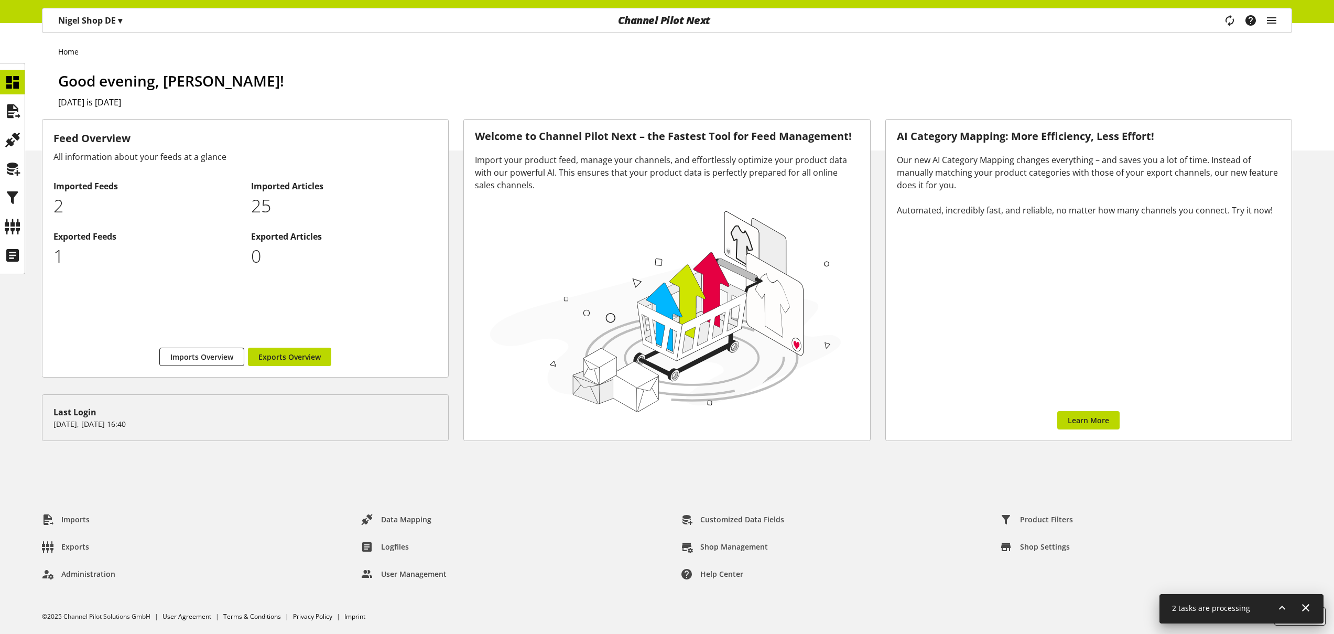
click at [112, 24] on p "Nigel Shop DE ▾" at bounding box center [90, 20] width 64 height 13
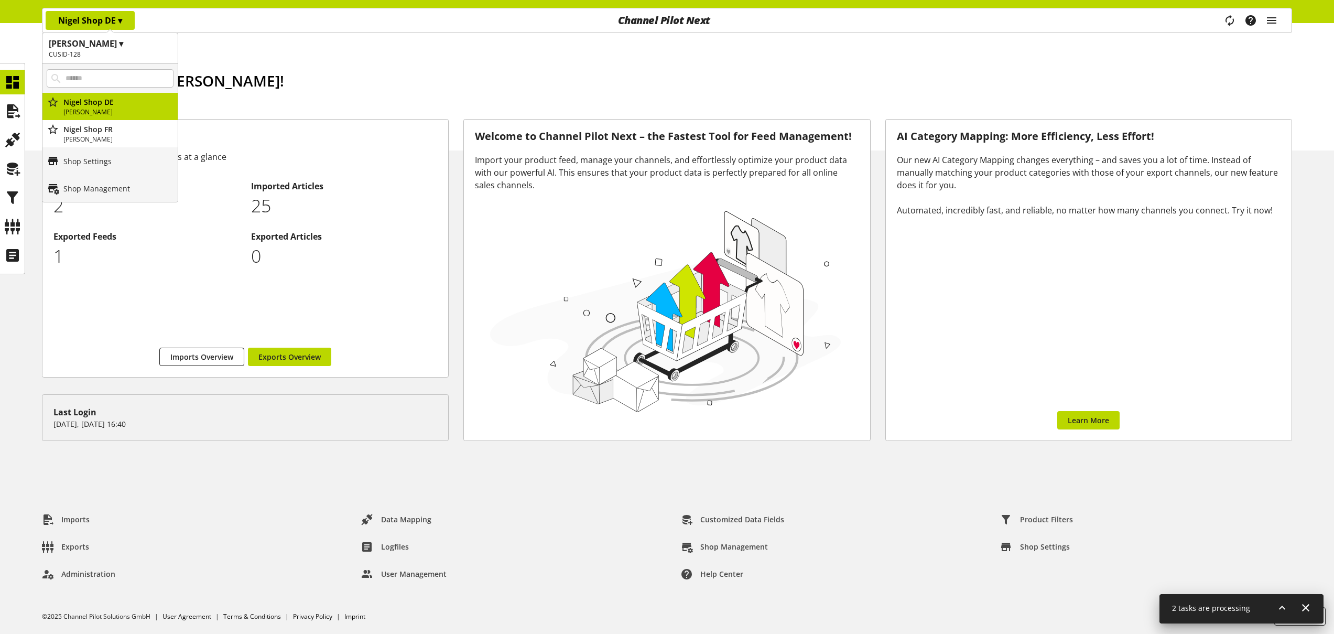
click at [391, 66] on div "Home Good evening, Nigel Rowe! Today is August 20, 2025" at bounding box center [667, 86] width 1334 height 127
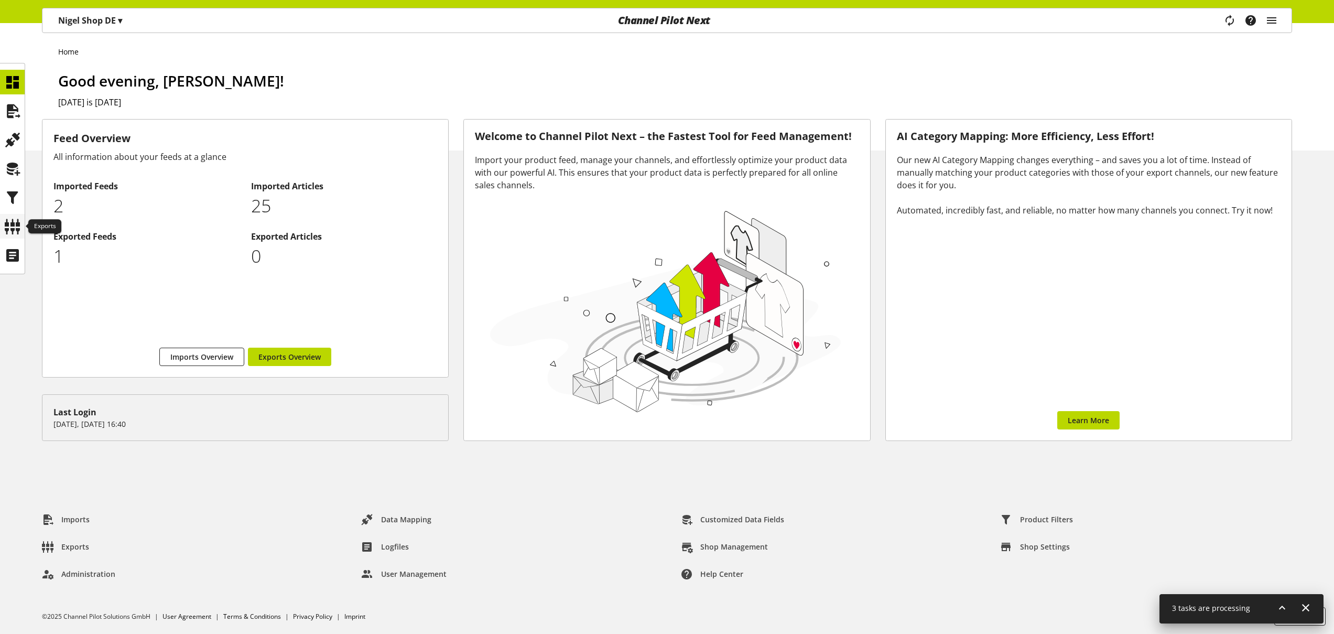
click at [5, 224] on icon at bounding box center [12, 226] width 17 height 21
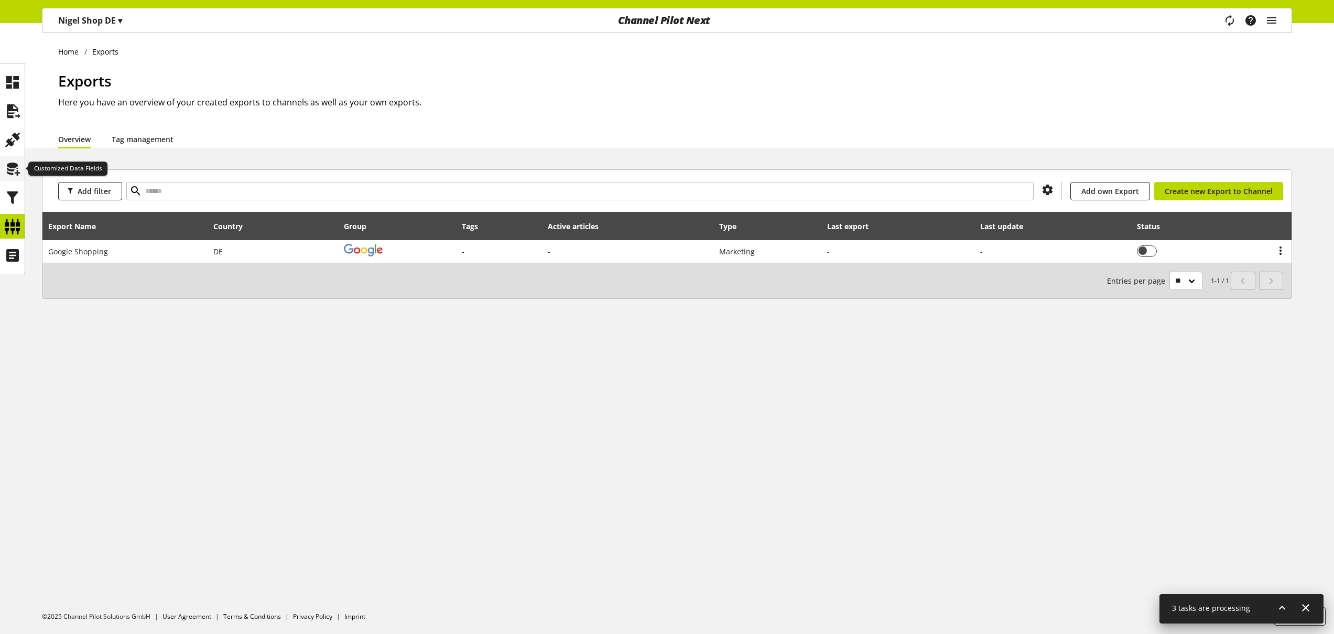
click at [8, 167] on icon at bounding box center [12, 168] width 17 height 21
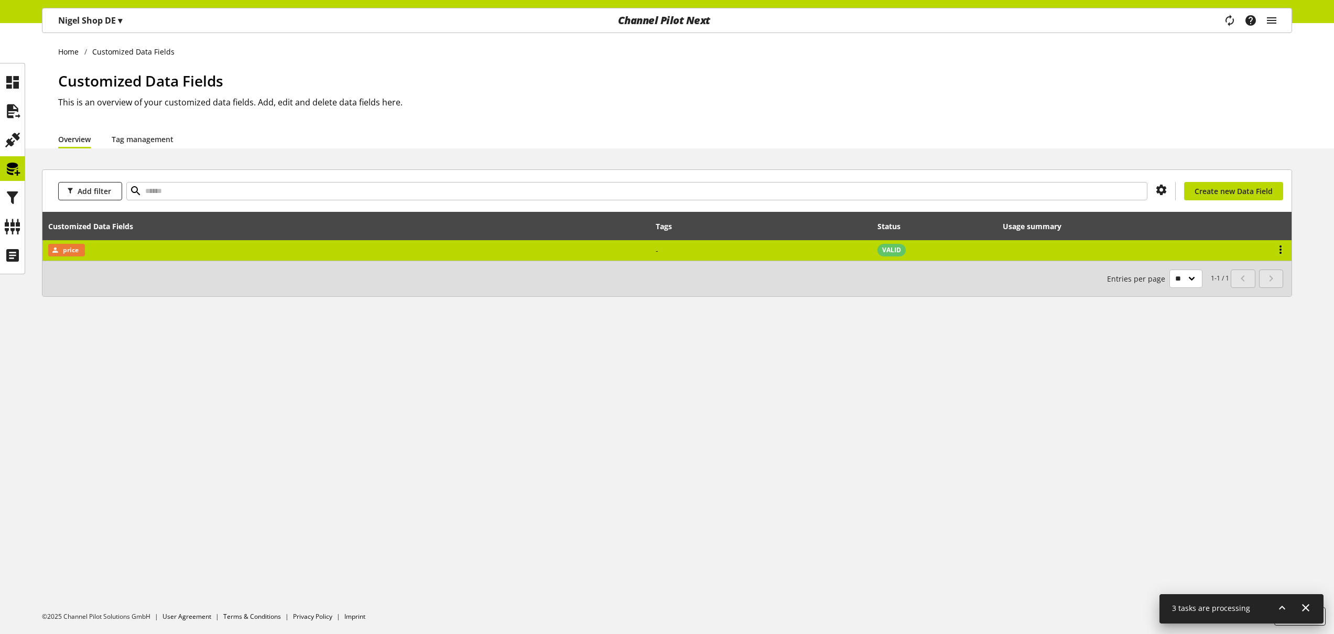
click at [1285, 247] on icon at bounding box center [1280, 249] width 13 height 19
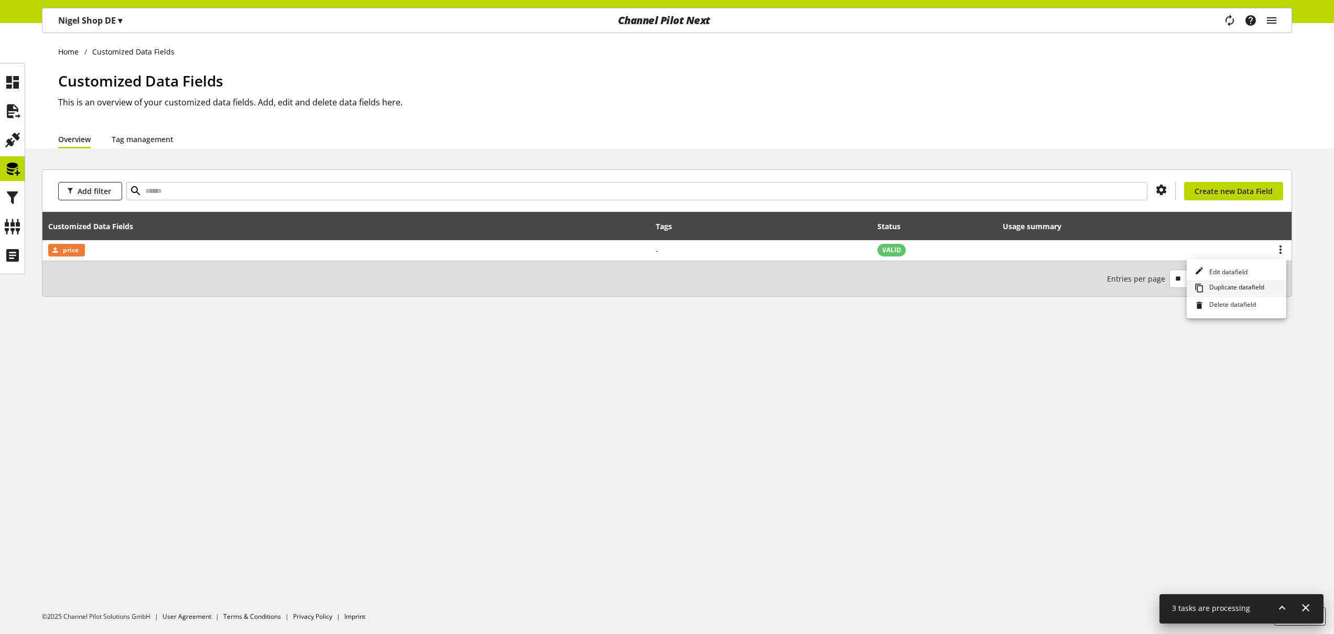
click at [1243, 288] on span "Duplicate datafield" at bounding box center [1234, 288] width 59 height 12
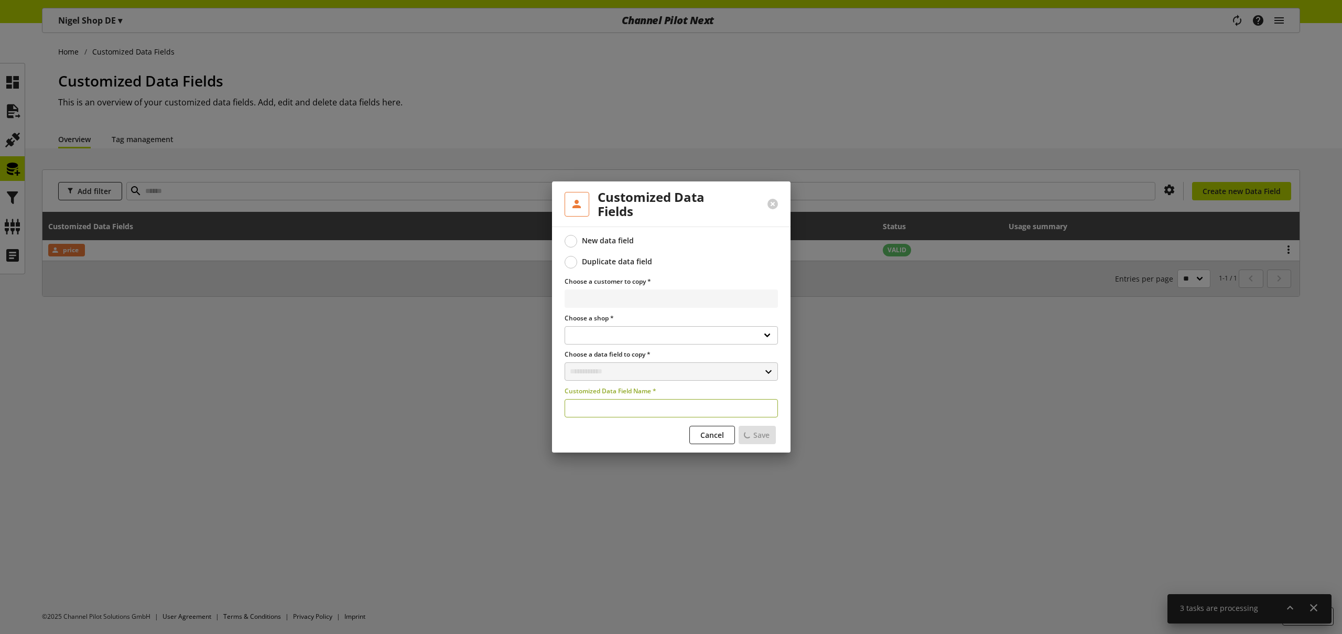
select select
type input "**********"
click at [753, 434] on span "Save" at bounding box center [757, 434] width 16 height 11
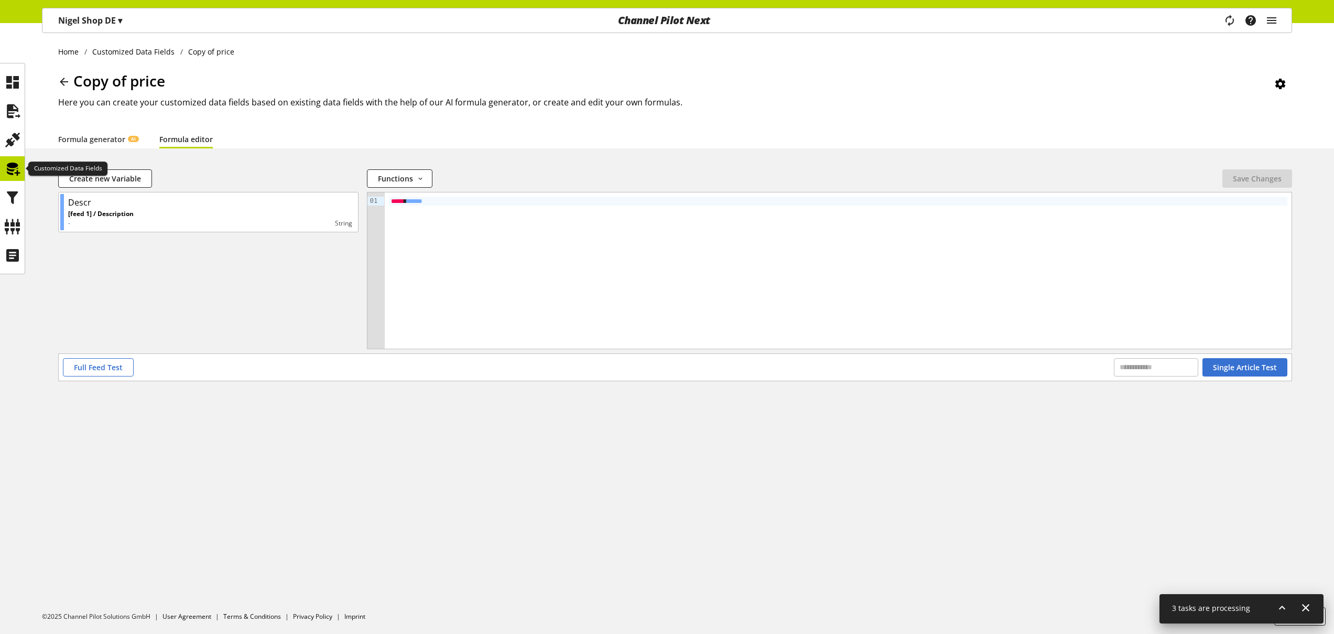
click at [15, 172] on icon at bounding box center [12, 168] width 17 height 21
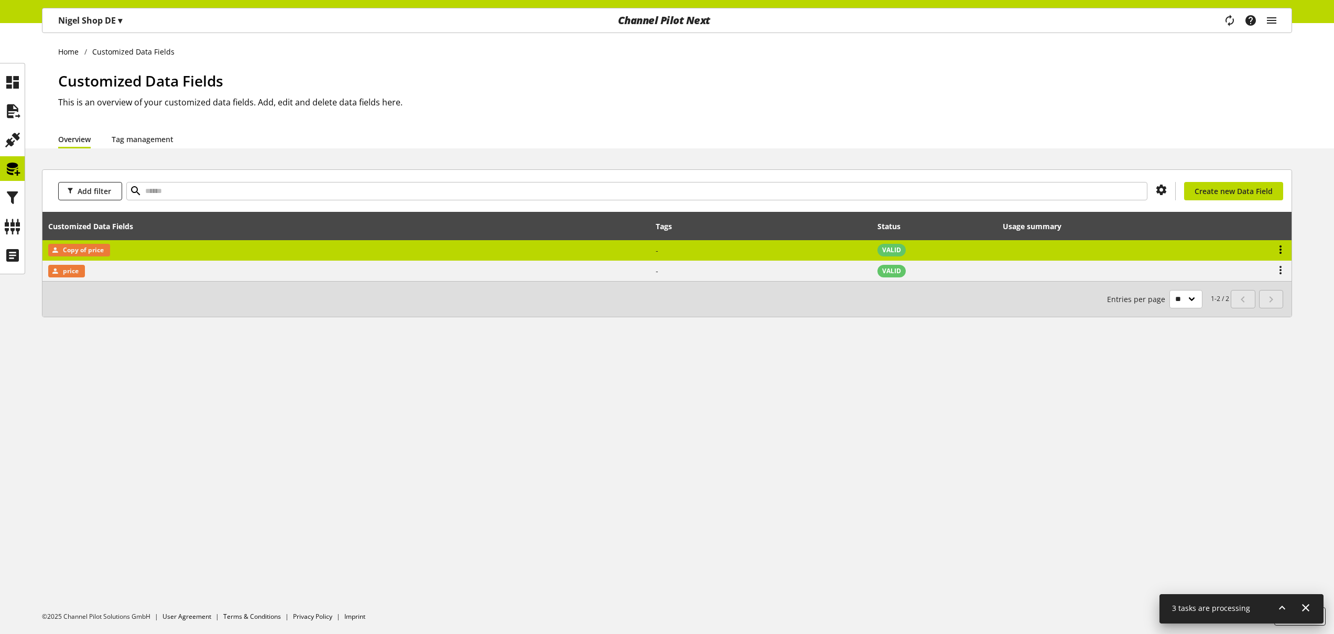
click at [1284, 245] on icon at bounding box center [1280, 249] width 13 height 19
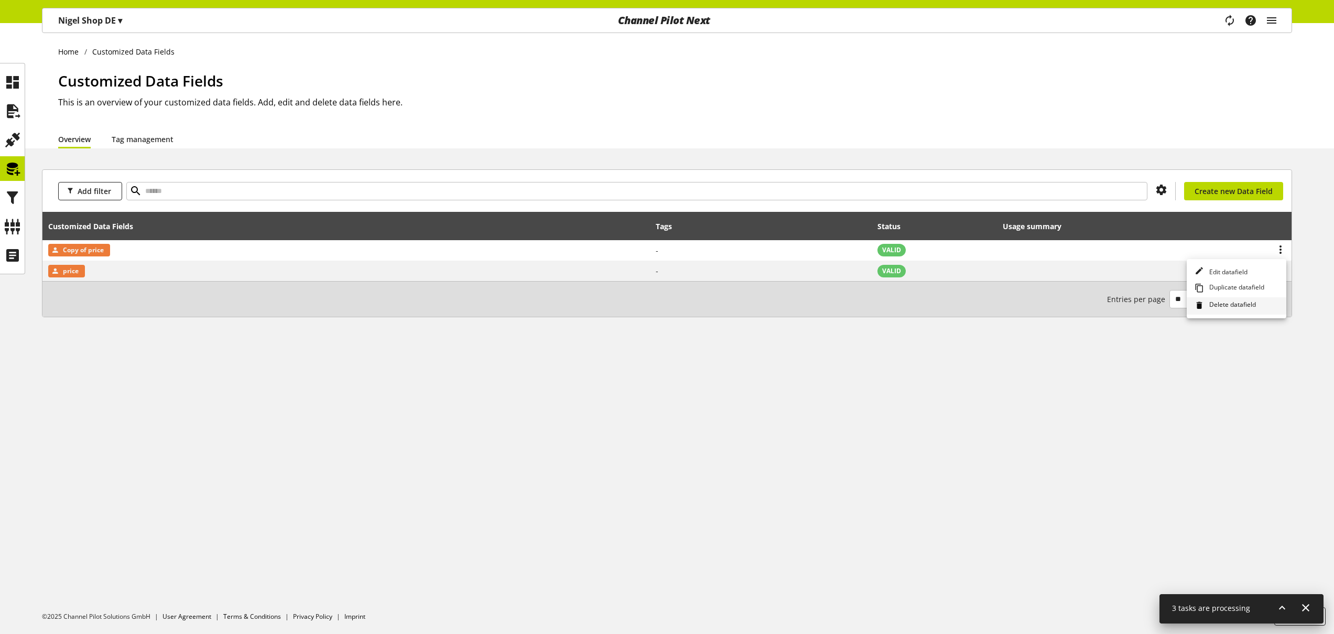
click at [1245, 303] on span "Delete datafield" at bounding box center [1230, 306] width 51 height 12
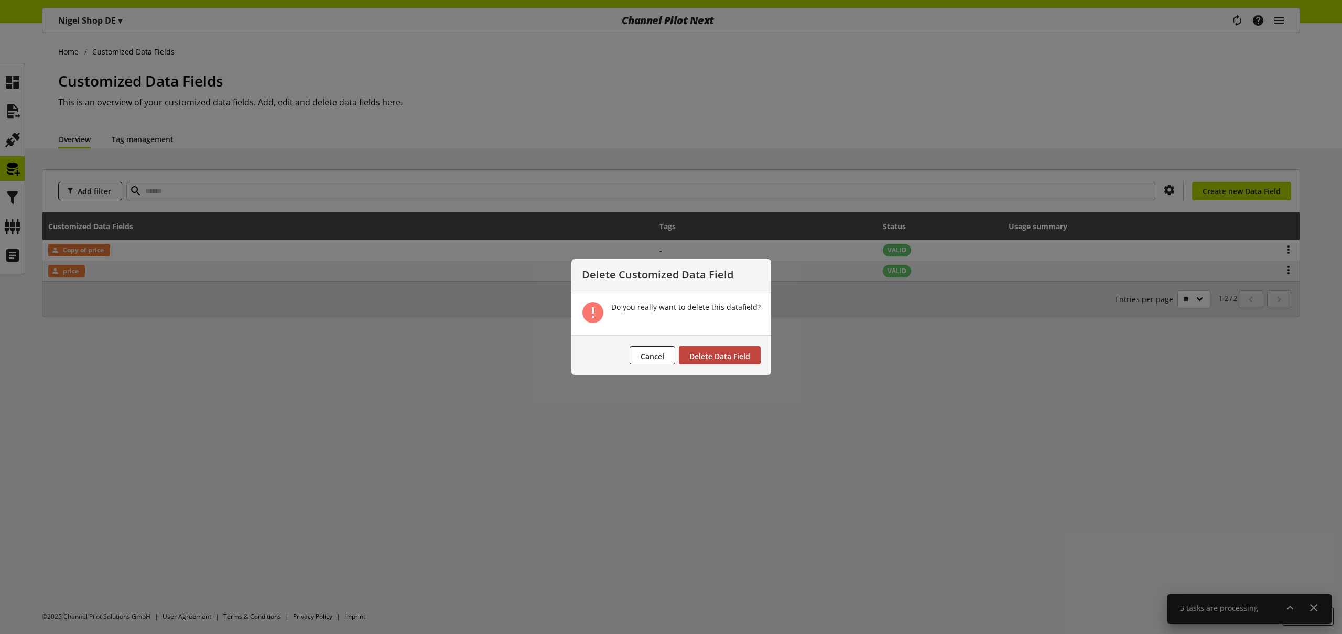
click at [712, 358] on span "Delete Data Field" at bounding box center [719, 356] width 61 height 10
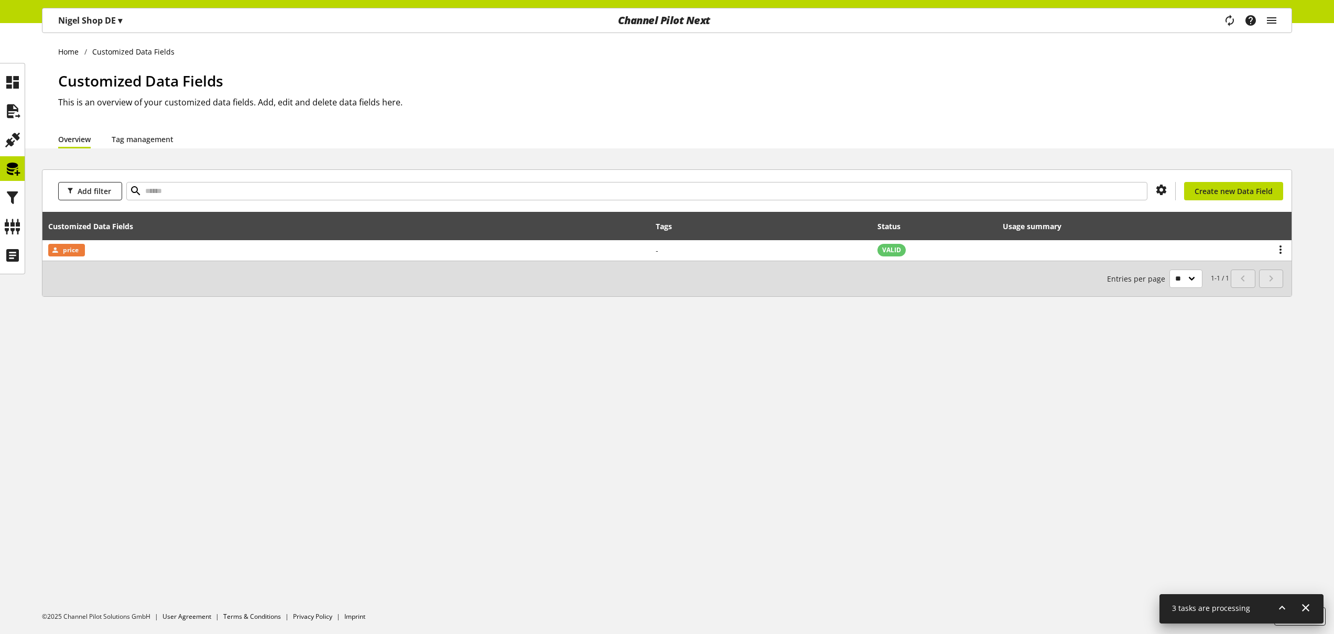
click at [384, 94] on div "Customized Data Fields This is an overview of your customized data fields. Add,…" at bounding box center [675, 100] width 1234 height 60
click at [532, 560] on div "Home Customized Data Fields Customized Data Fields This is an overview of your …" at bounding box center [667, 328] width 1334 height 610
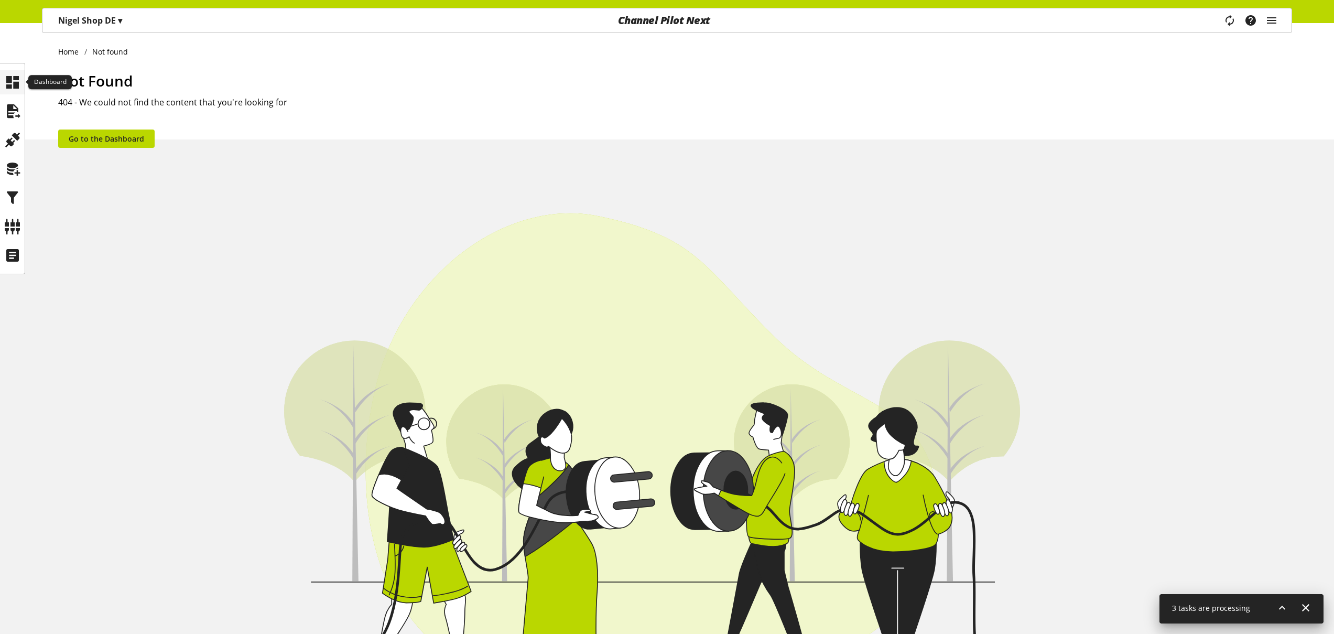
click at [12, 81] on icon at bounding box center [12, 82] width 17 height 21
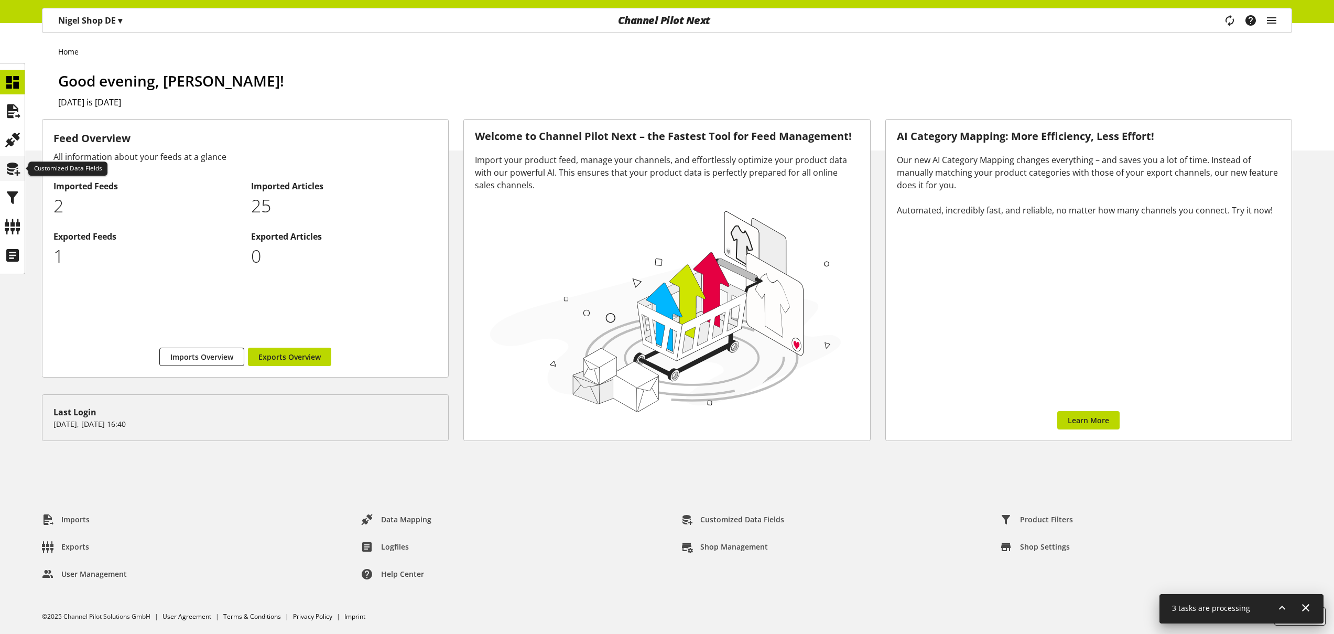
click at [14, 167] on icon at bounding box center [12, 168] width 17 height 21
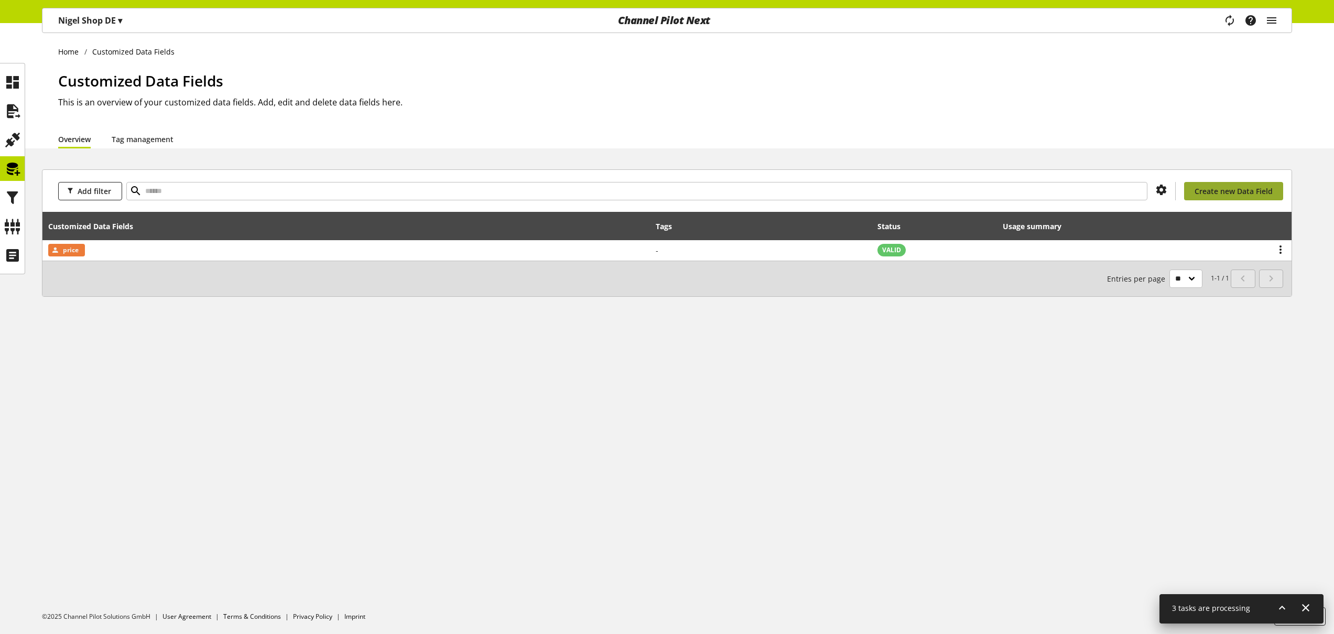
click at [1222, 196] on link "Create new Data Field" at bounding box center [1233, 191] width 99 height 18
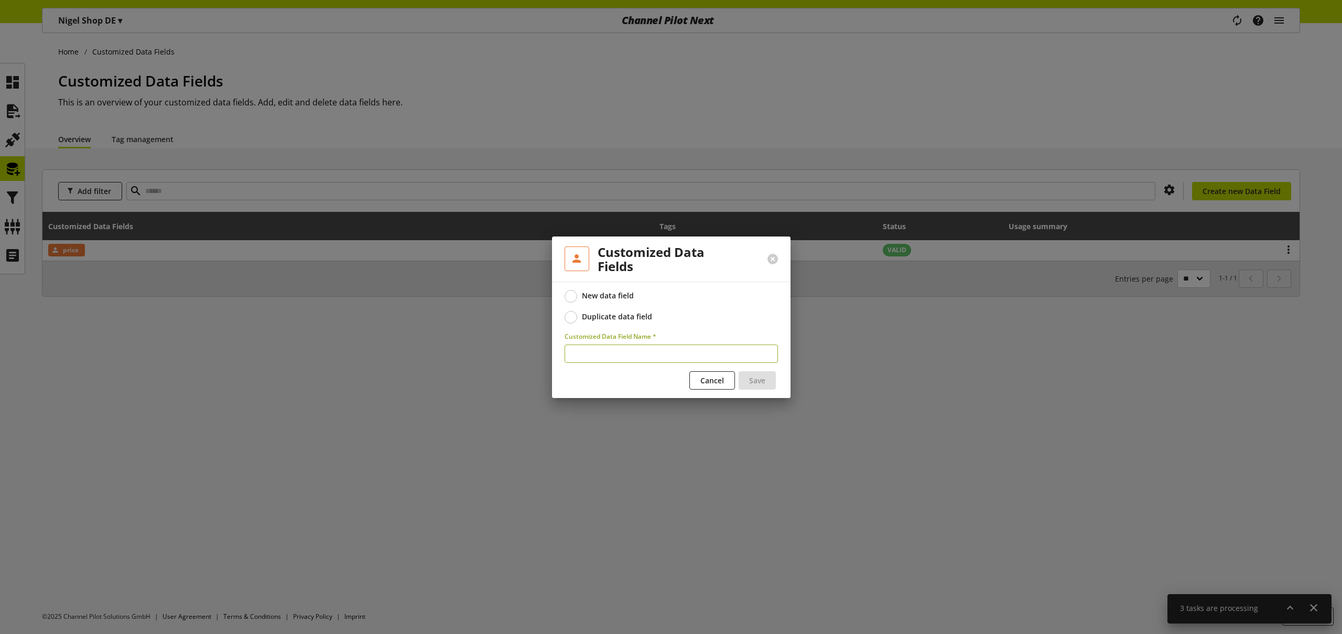
click at [613, 317] on div "Duplicate data field" at bounding box center [617, 316] width 70 height 9
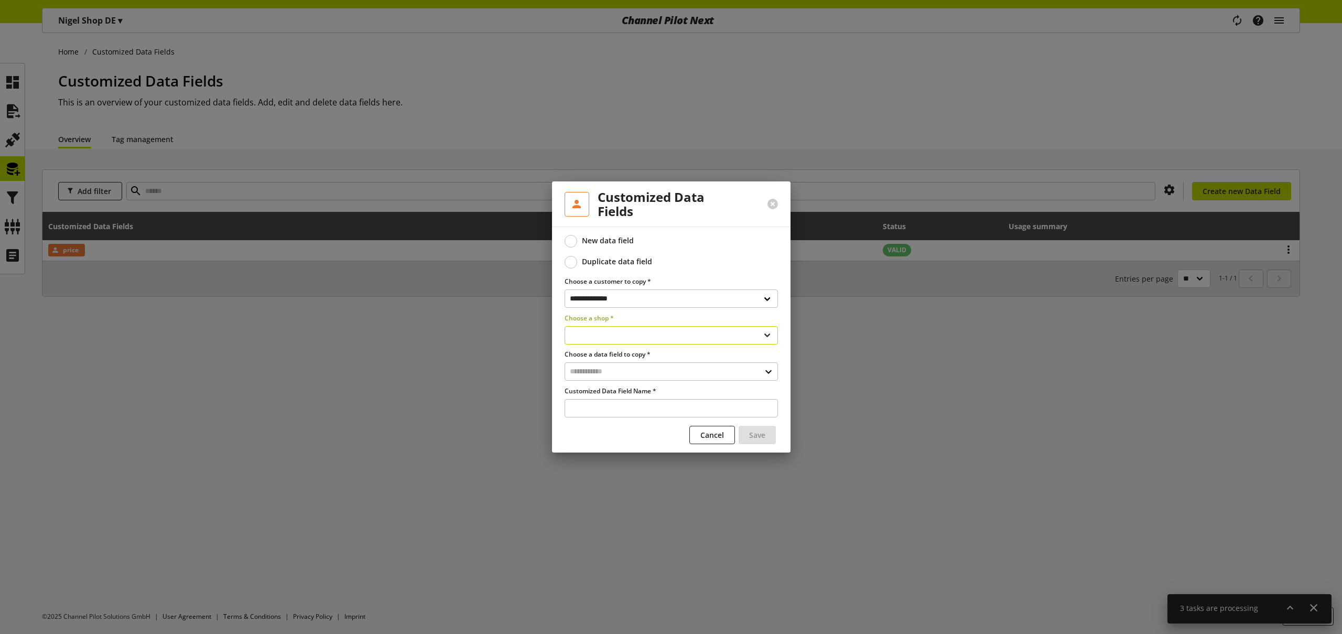
click at [628, 336] on select "**********" at bounding box center [670, 335] width 213 height 18
click at [564, 326] on select "**********" at bounding box center [670, 335] width 213 height 18
click at [644, 368] on input "text" at bounding box center [670, 371] width 213 height 18
drag, startPoint x: 645, startPoint y: 370, endPoint x: 645, endPoint y: 363, distance: 7.9
click at [645, 371] on input "text" at bounding box center [670, 371] width 213 height 18
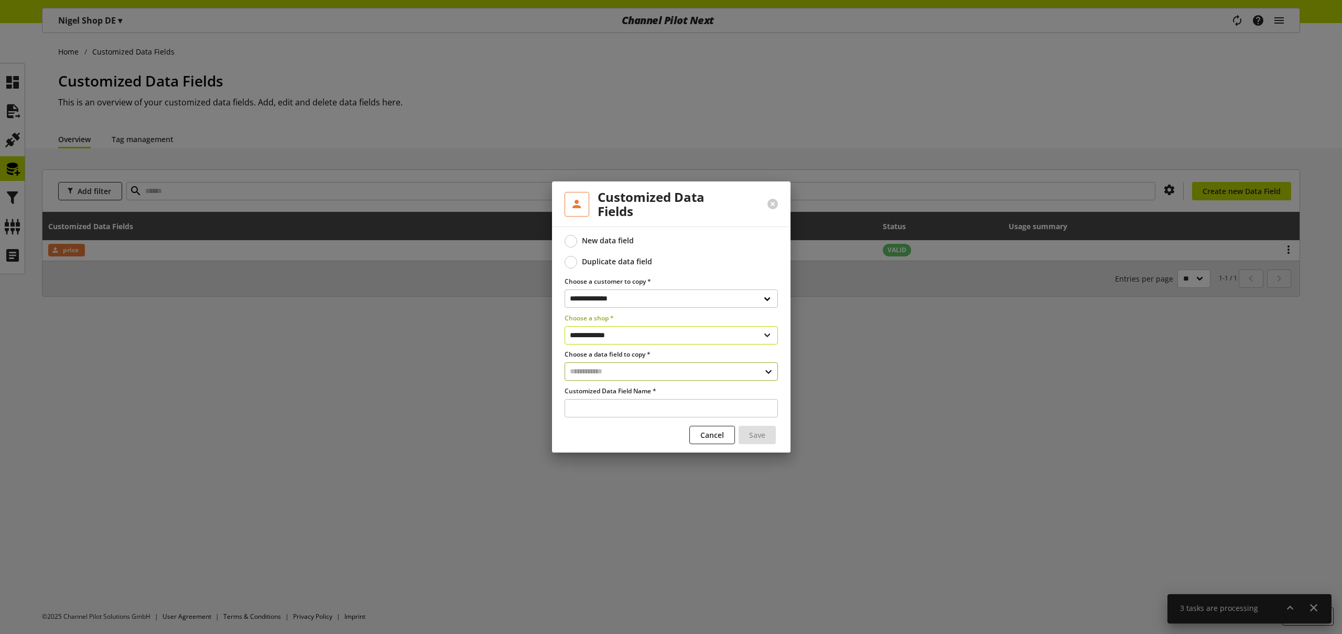
click at [646, 337] on select "**********" at bounding box center [670, 335] width 213 height 18
select select "**********"
click at [564, 326] on select "**********" at bounding box center [670, 335] width 213 height 18
click at [704, 432] on span "Cancel" at bounding box center [712, 434] width 24 height 11
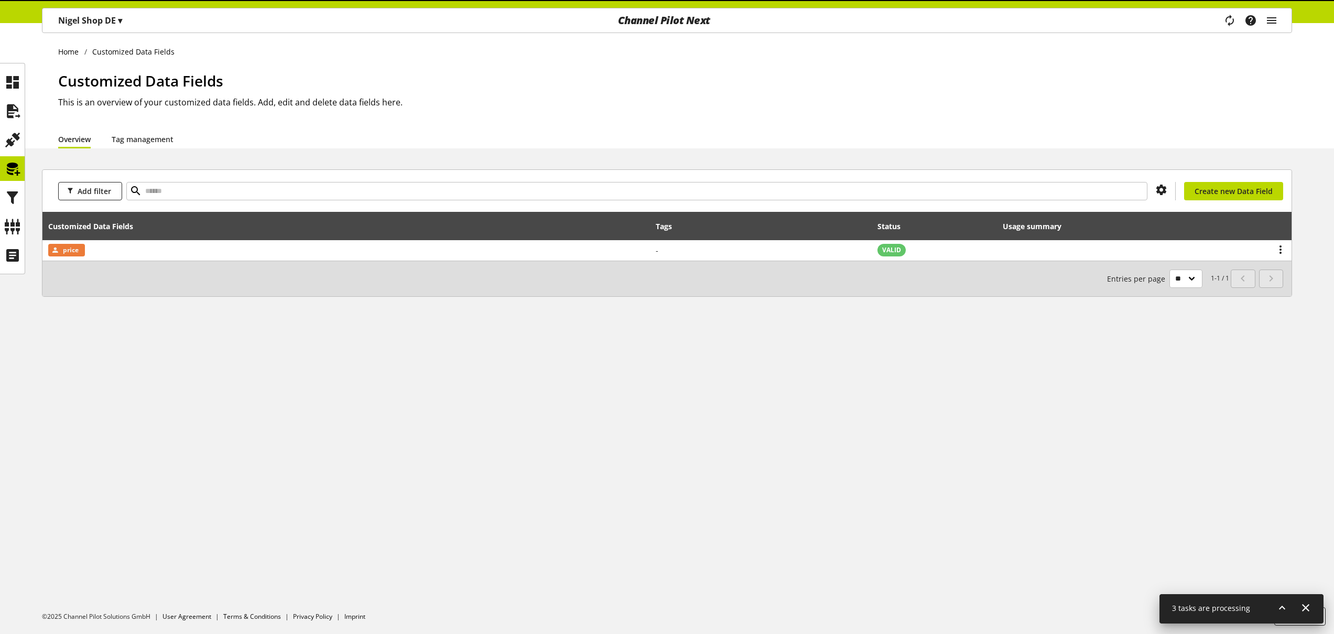
click at [97, 18] on p "[PERSON_NAME] Shop DE ▾" at bounding box center [90, 20] width 64 height 13
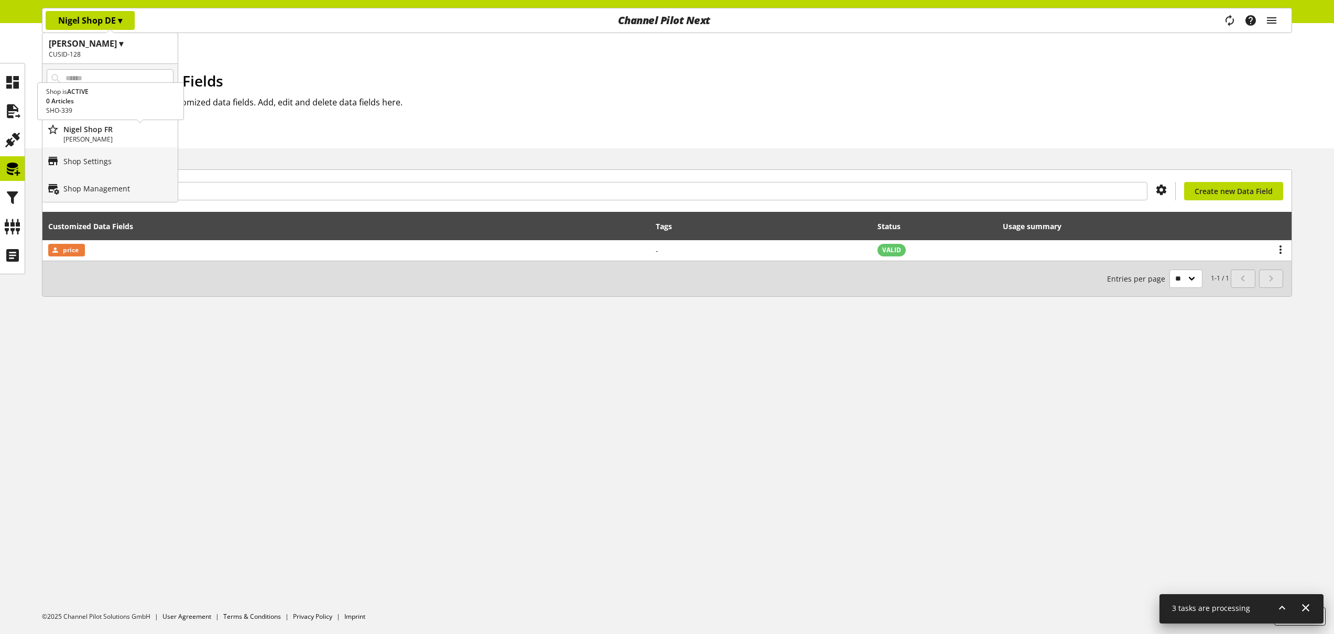
click at [125, 130] on p "Nigel Shop FR" at bounding box center [118, 129] width 110 height 11
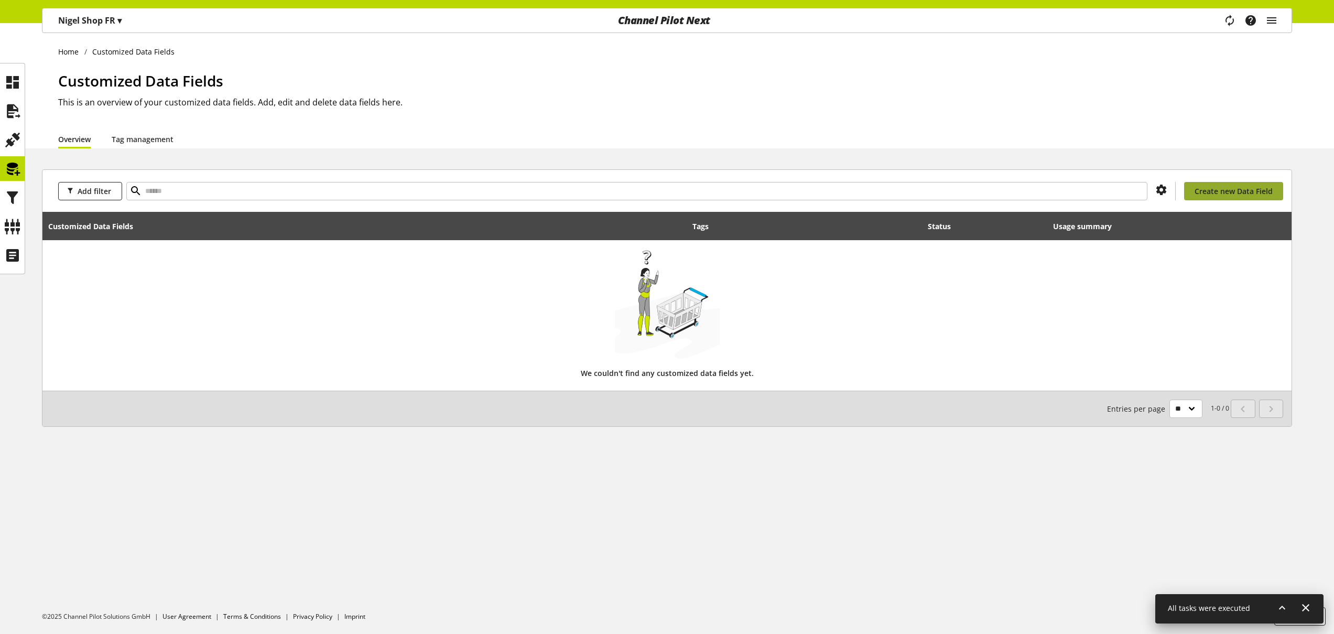
click at [1203, 195] on span "Create new Data Field" at bounding box center [1233, 191] width 78 height 11
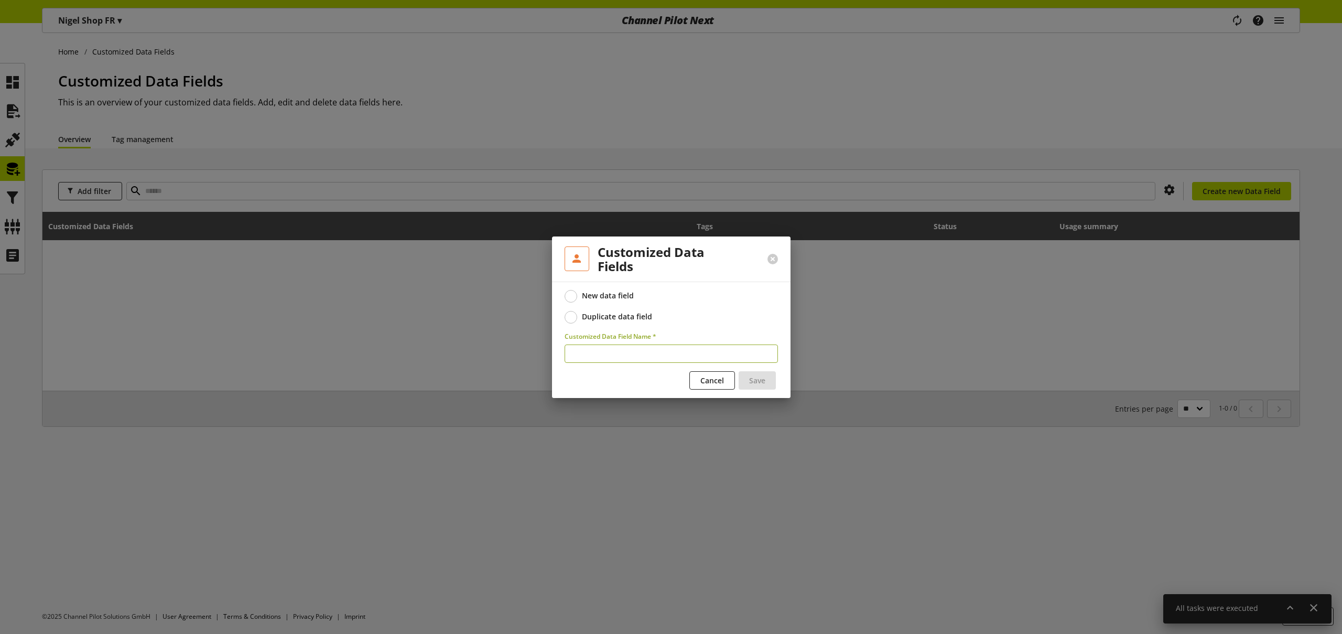
click at [641, 313] on div "Duplicate data field" at bounding box center [617, 316] width 70 height 9
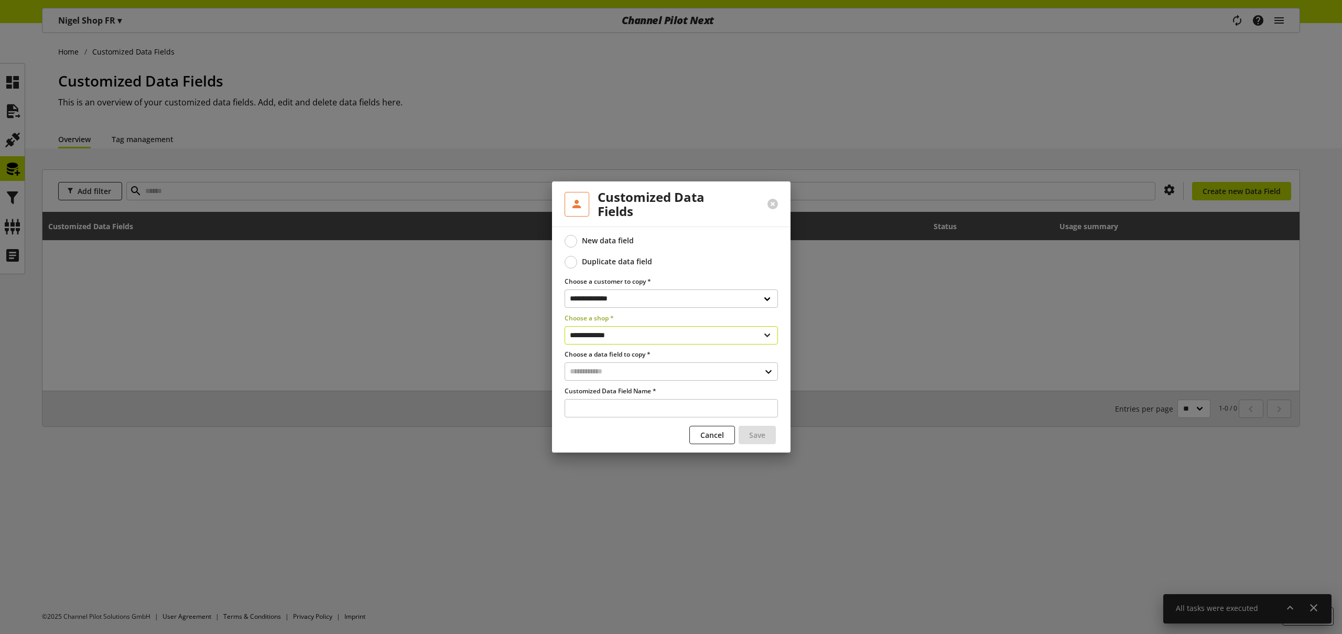
click at [620, 331] on select "**********" at bounding box center [670, 335] width 213 height 18
select select "**********"
click at [564, 326] on select "**********" at bounding box center [670, 335] width 213 height 18
click at [628, 374] on input "text" at bounding box center [670, 371] width 213 height 18
click at [630, 414] on div "Customized Data Fields" at bounding box center [670, 416] width 171 height 11
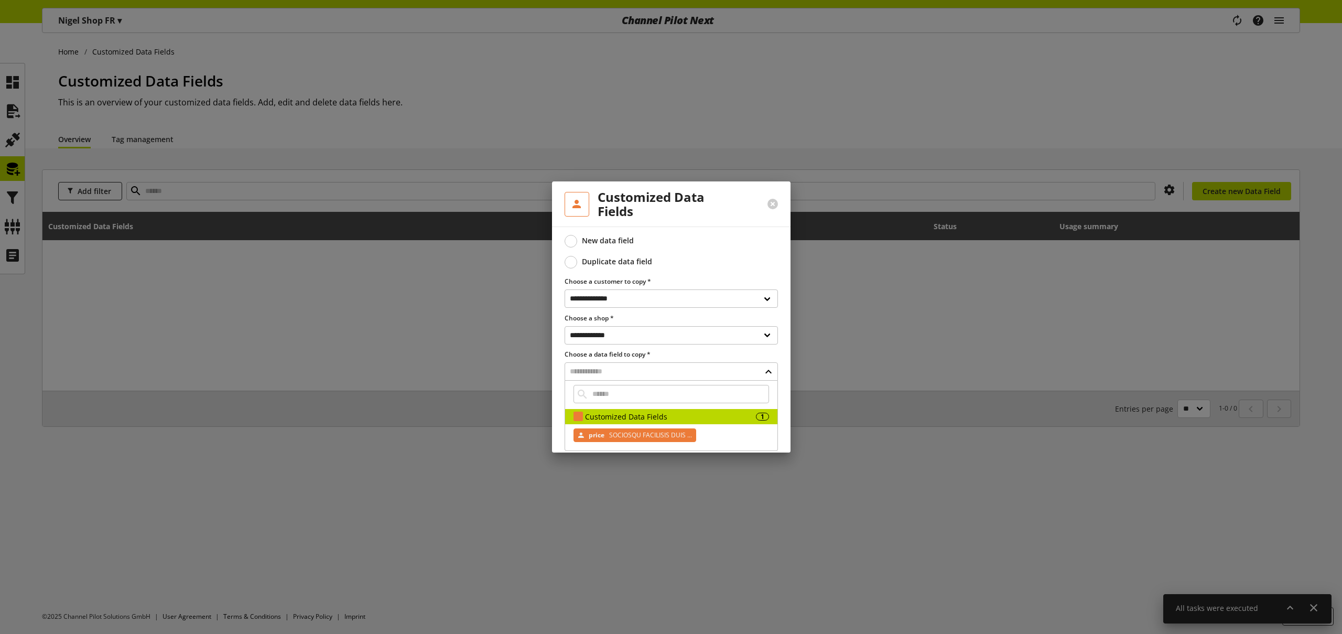
click at [638, 434] on span "SOCIOSQU FACILISIS DUIS ..." at bounding box center [649, 435] width 85 height 13
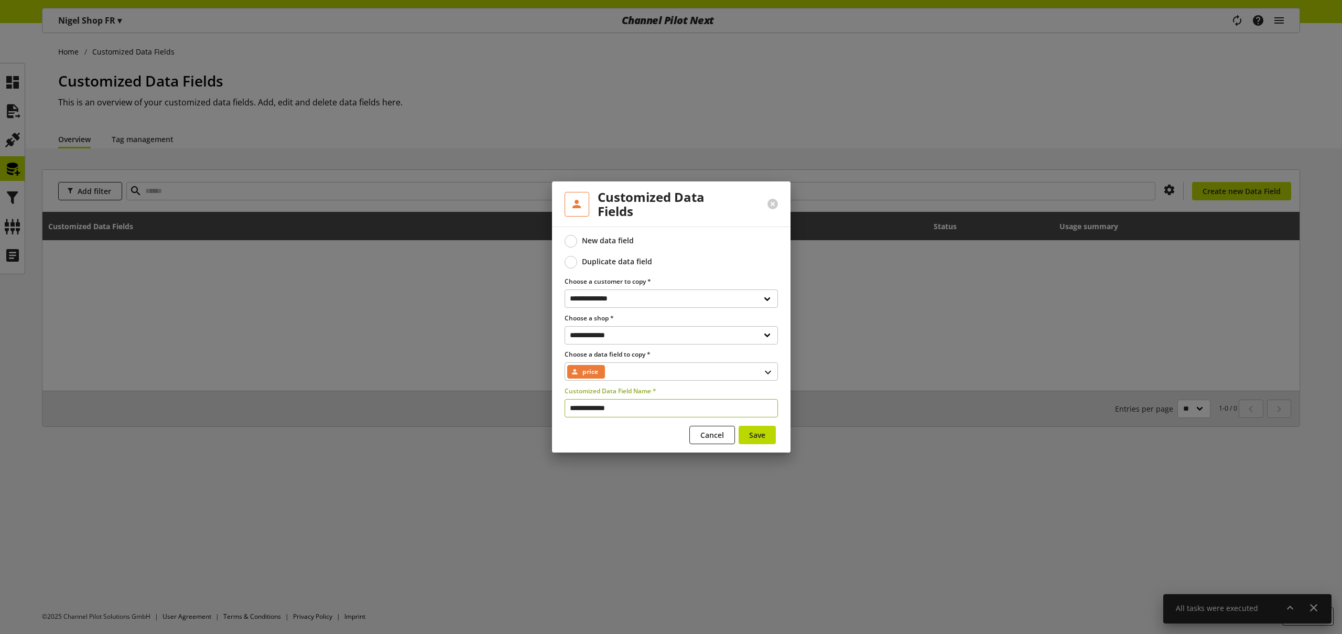
drag, startPoint x: 599, startPoint y: 405, endPoint x: 552, endPoint y: 404, distance: 47.7
click at [552, 404] on div "**********" at bounding box center [671, 339] width 238 height 226
click at [706, 416] on input "*****" at bounding box center [670, 408] width 213 height 18
type input "*********"
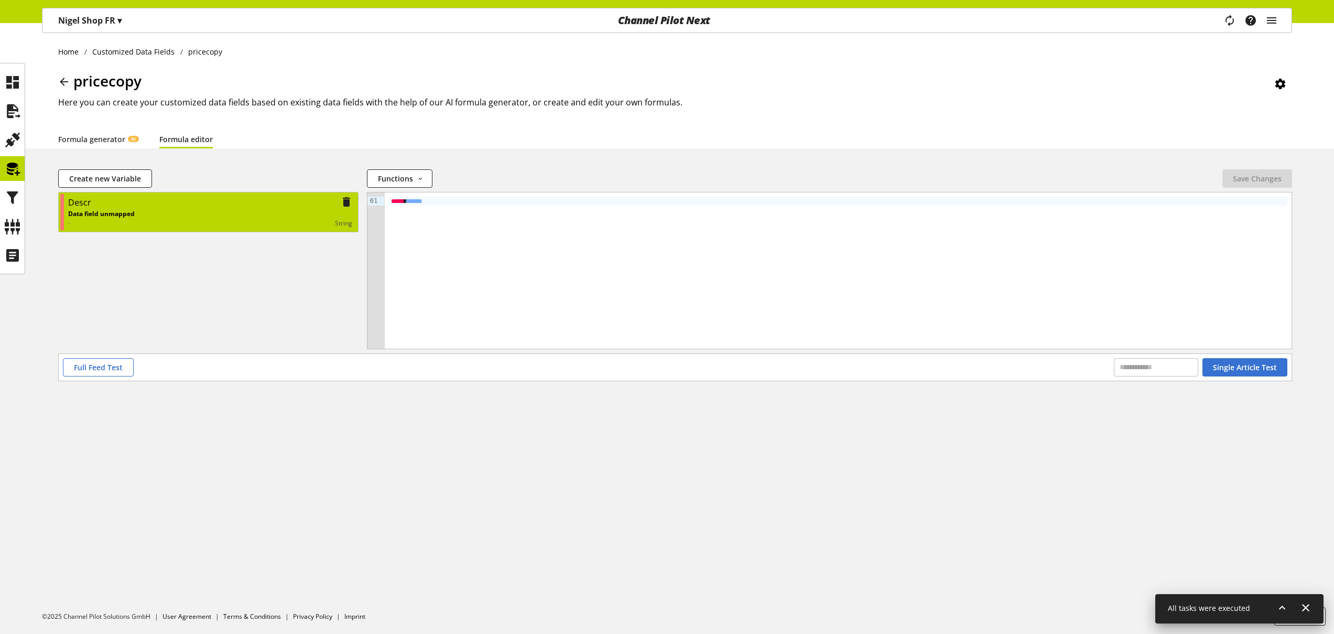
click at [261, 212] on div "Data field unmapped - string" at bounding box center [210, 218] width 284 height 19
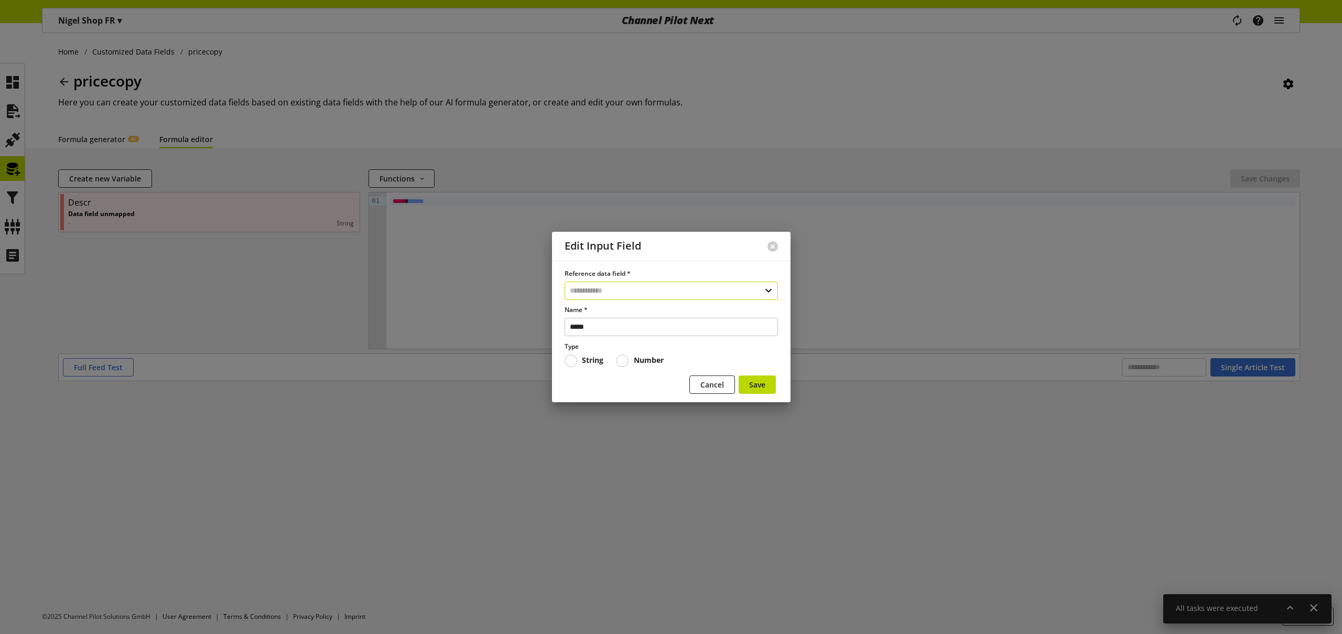
click at [607, 289] on input "text" at bounding box center [670, 290] width 213 height 18
click at [616, 388] on div "Cancel Save" at bounding box center [670, 386] width 213 height 22
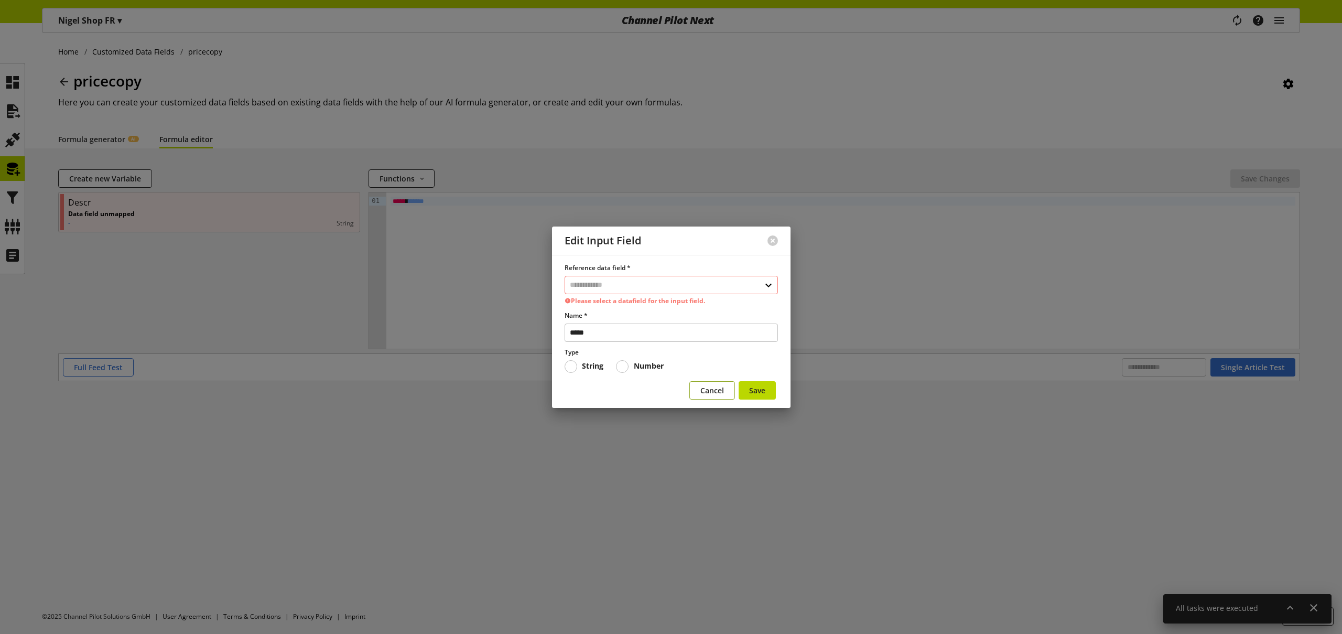
click at [706, 387] on span "Cancel" at bounding box center [712, 390] width 24 height 11
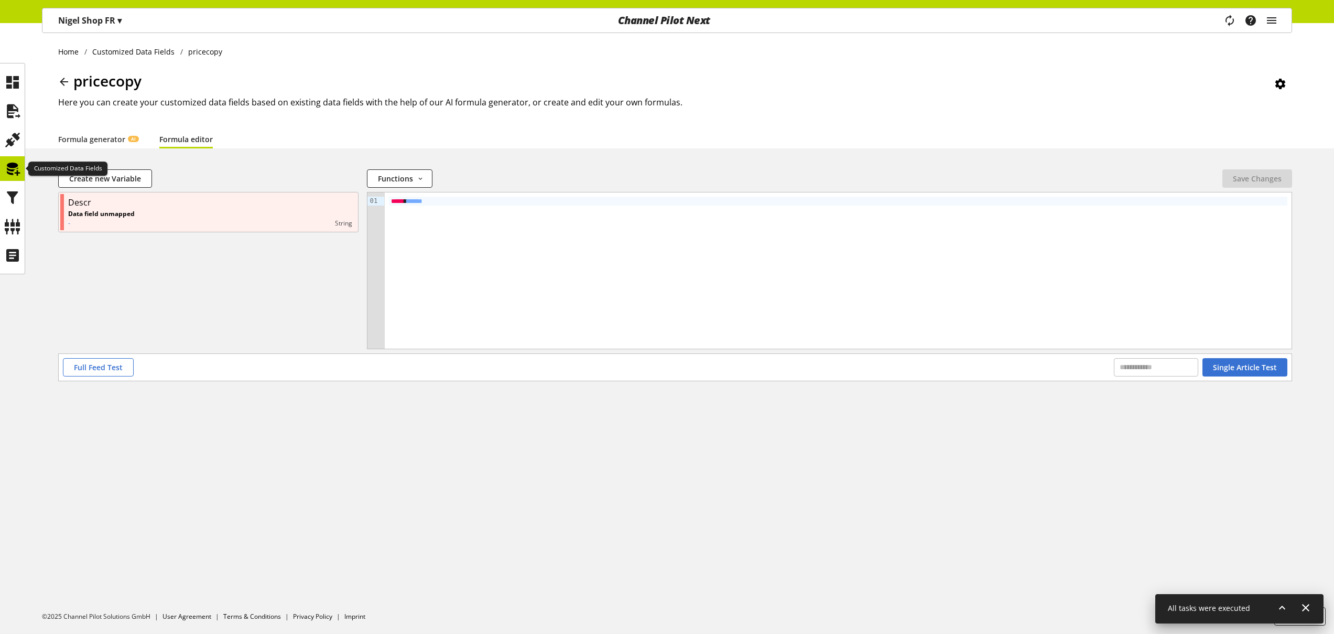
click at [18, 169] on icon at bounding box center [12, 168] width 17 height 21
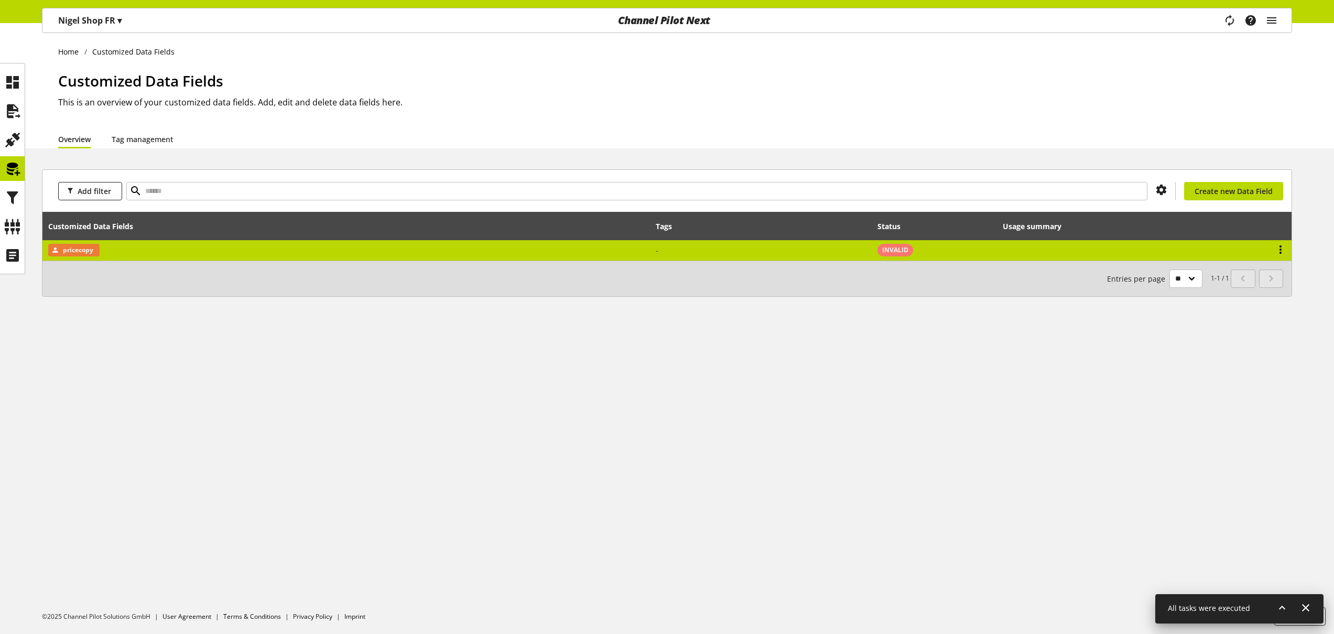
click at [1281, 248] on icon at bounding box center [1280, 249] width 13 height 19
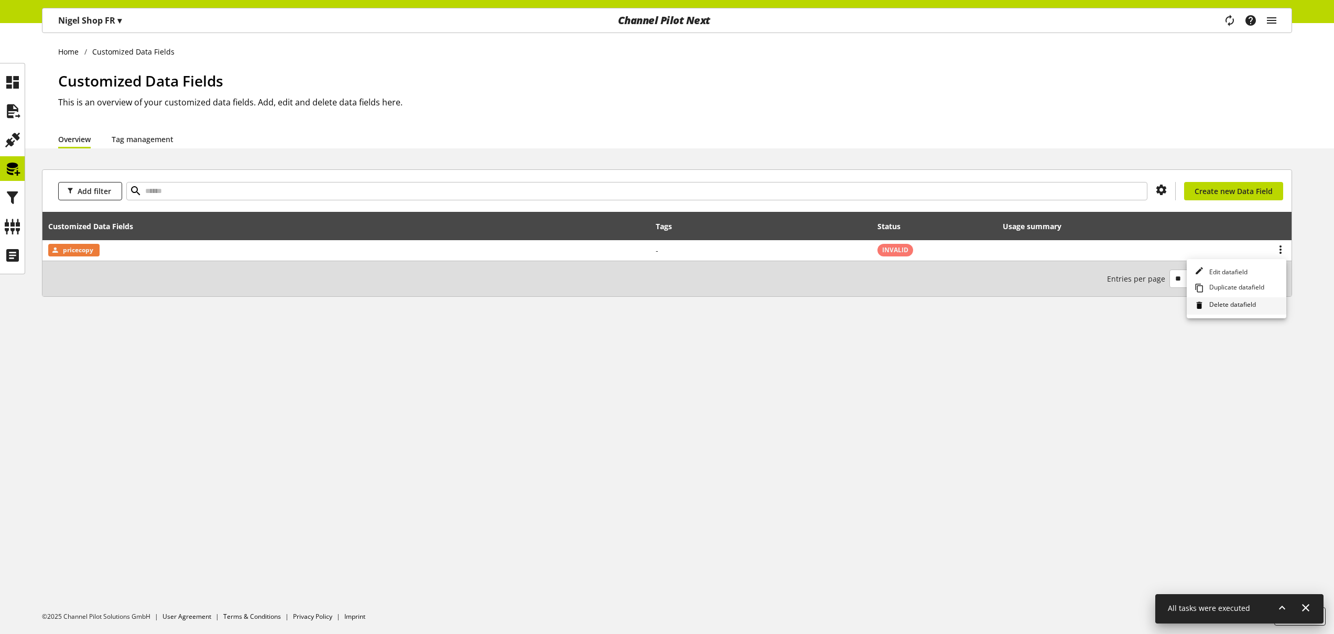
click at [1216, 305] on span "Delete datafield" at bounding box center [1230, 306] width 51 height 12
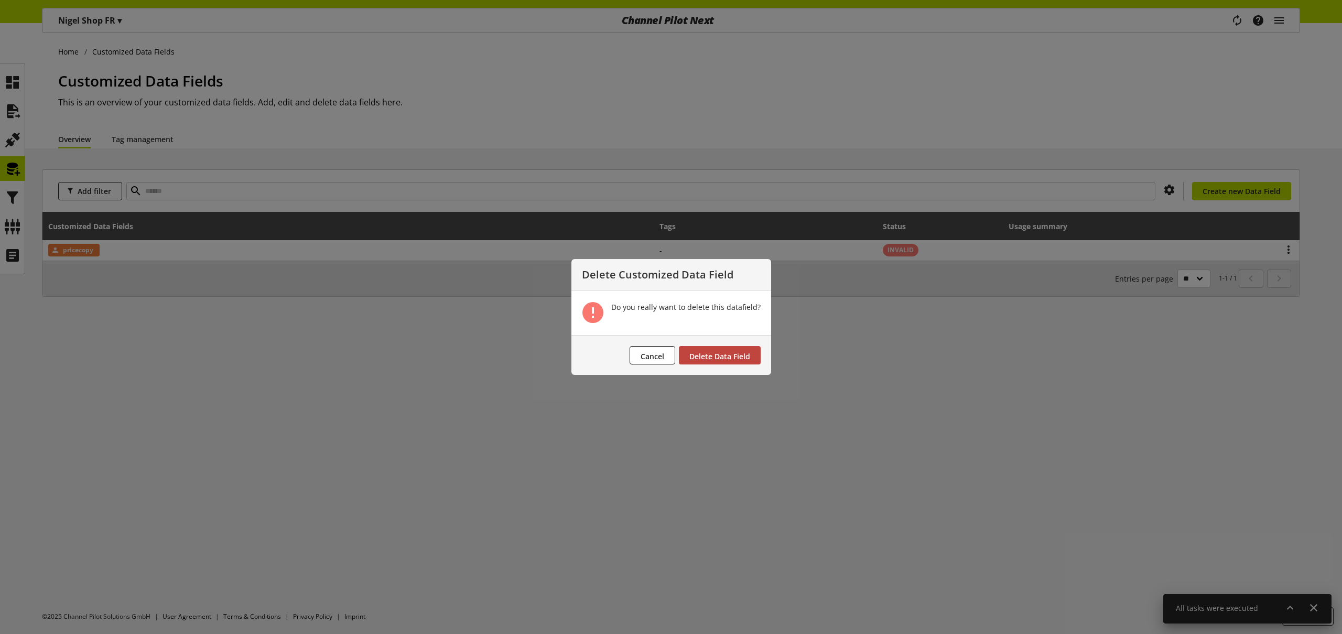
click at [723, 347] on button "Delete Data Field" at bounding box center [720, 355] width 82 height 18
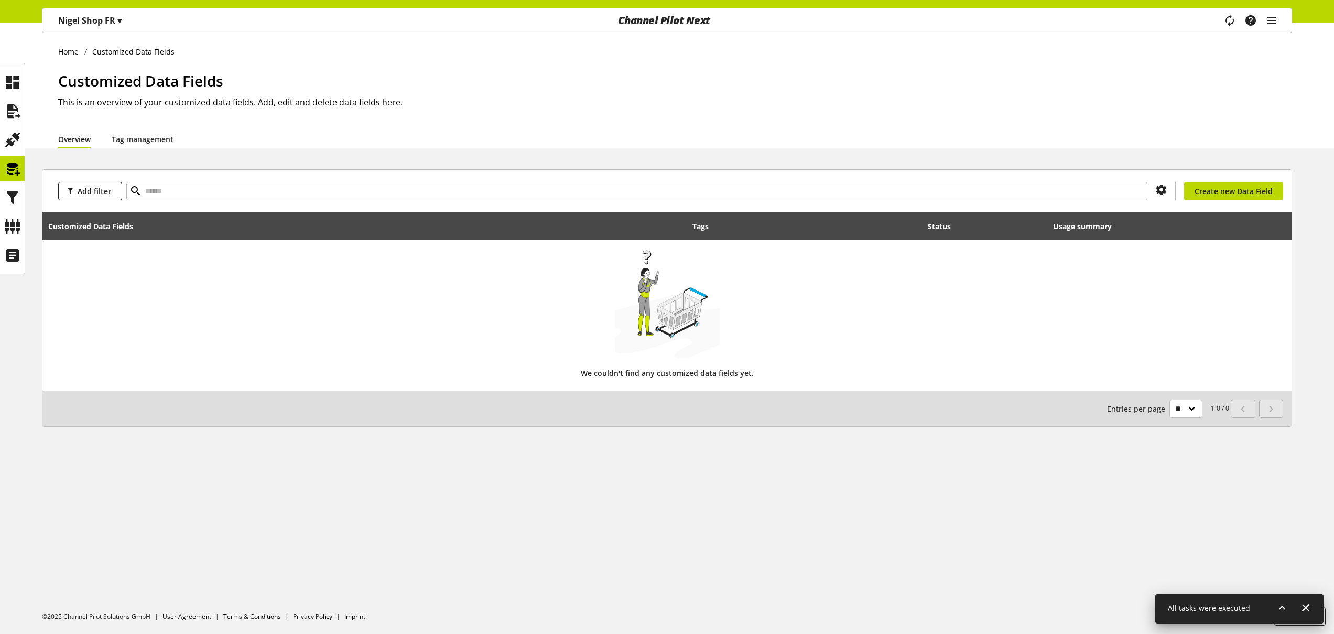
click at [83, 18] on p "[PERSON_NAME] Shop FR ▾" at bounding box center [89, 20] width 63 height 13
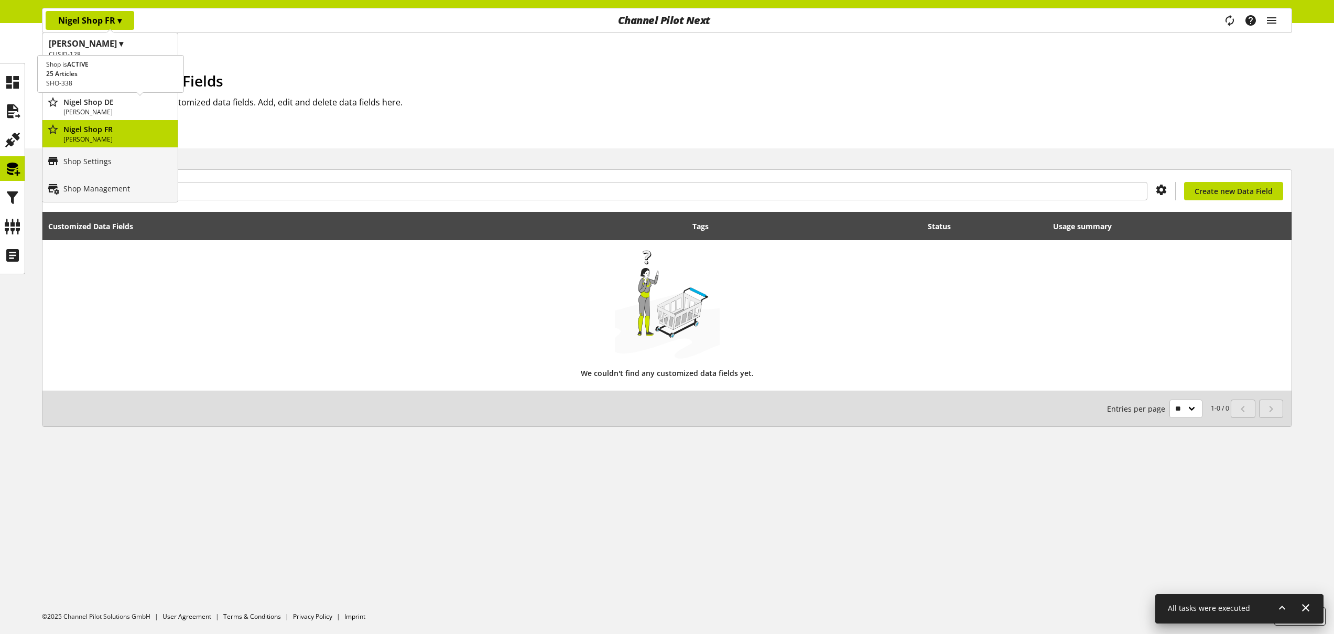
click at [102, 103] on p "Nigel Shop DE" at bounding box center [118, 101] width 110 height 11
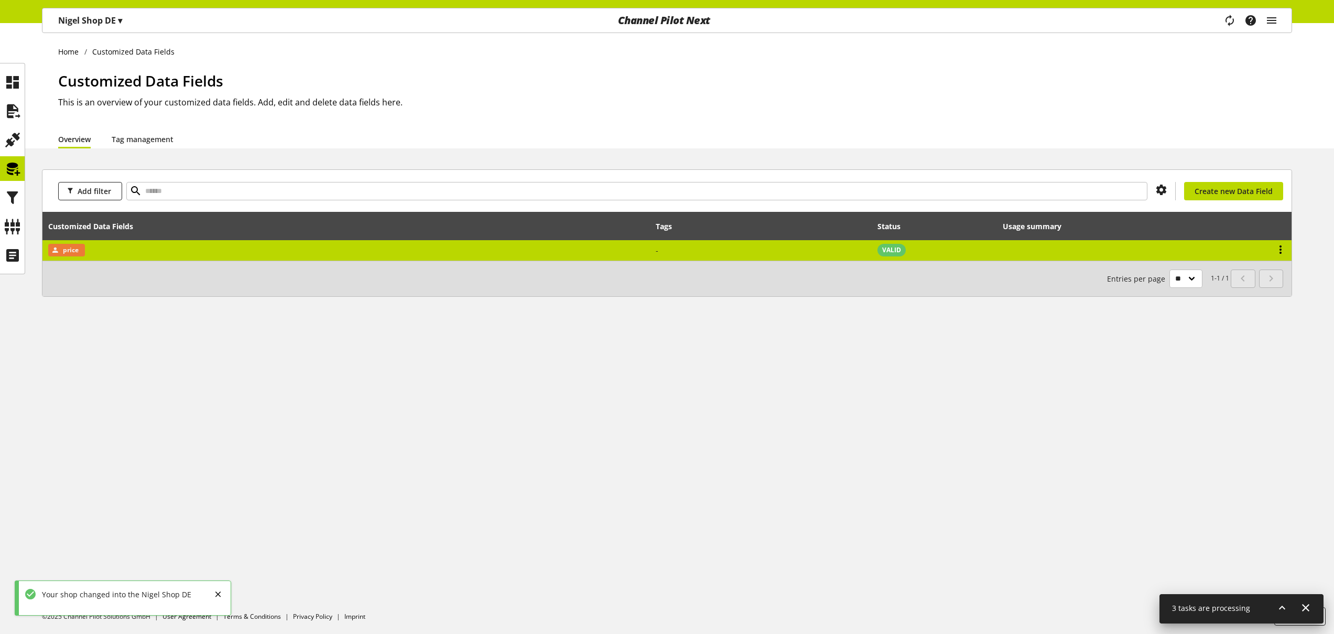
click at [1284, 250] on icon at bounding box center [1280, 249] width 13 height 19
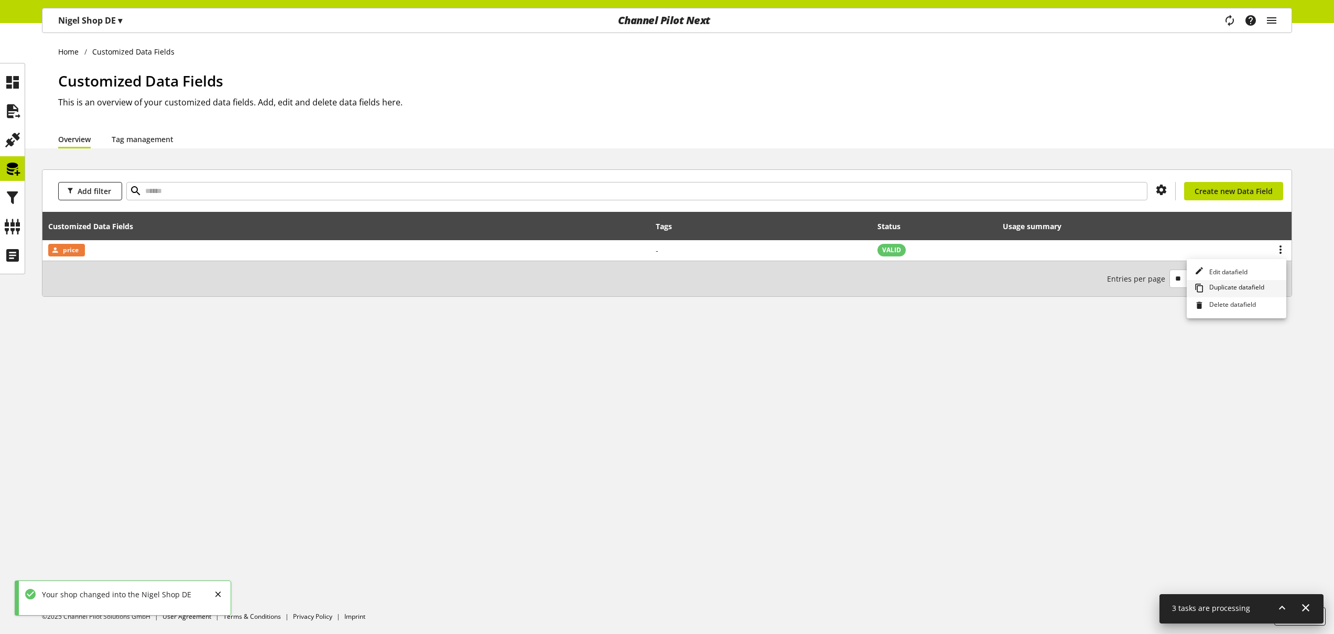
click at [1223, 286] on span "Duplicate datafield" at bounding box center [1234, 288] width 59 height 12
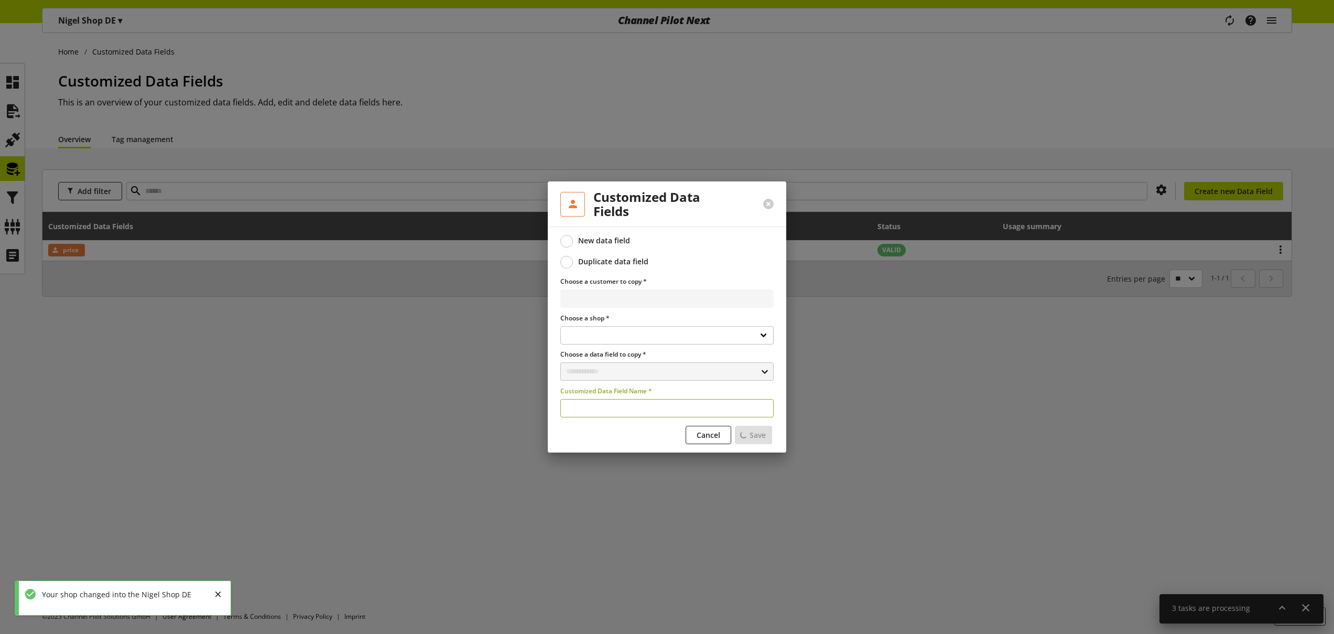
select select
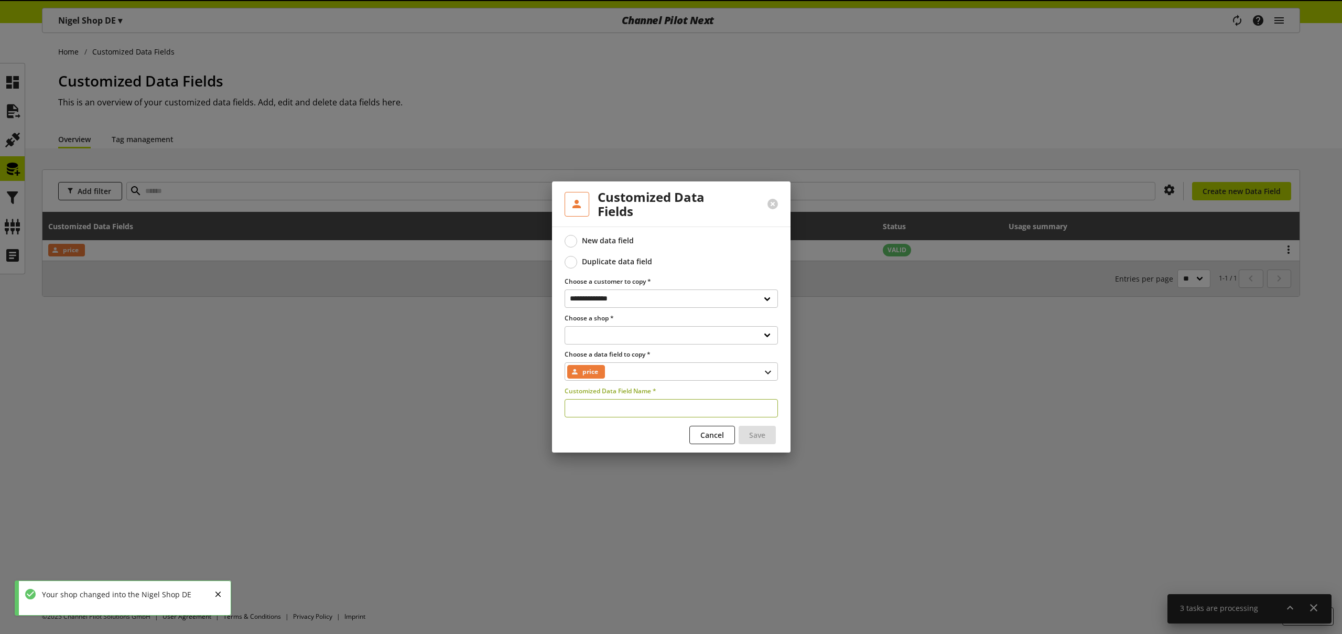
type input "**********"
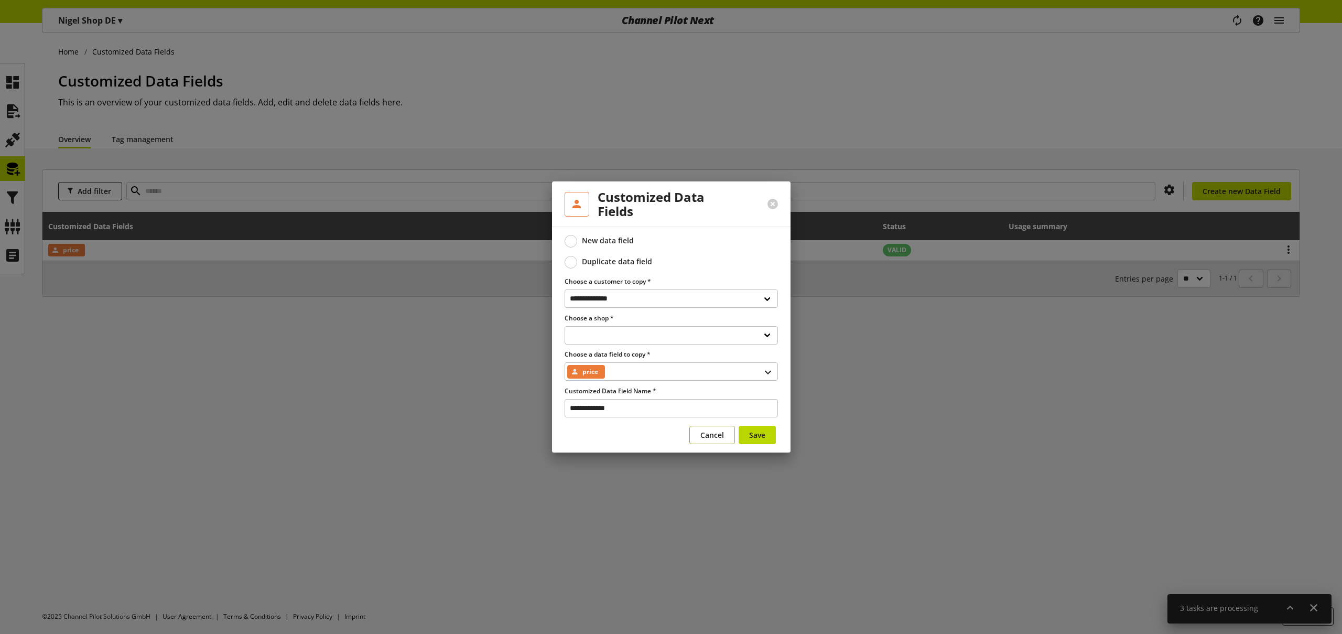
click at [710, 433] on span "Cancel" at bounding box center [712, 434] width 24 height 11
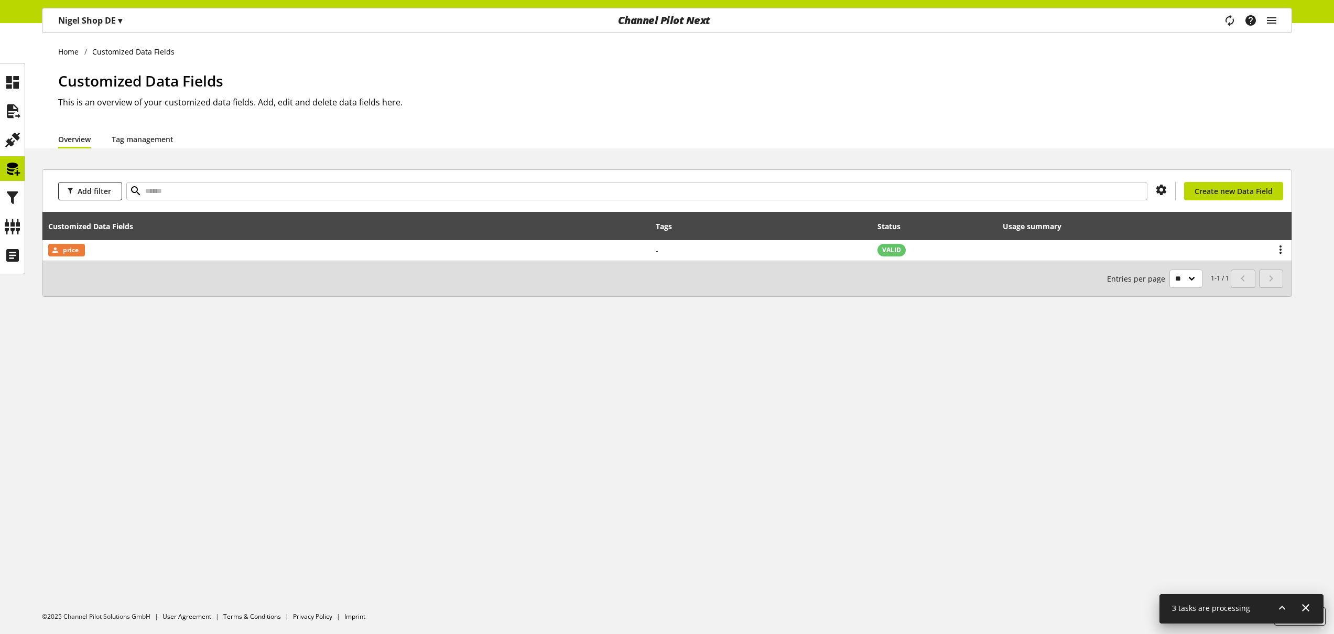
click at [1280, 607] on icon at bounding box center [1281, 607] width 13 height 19
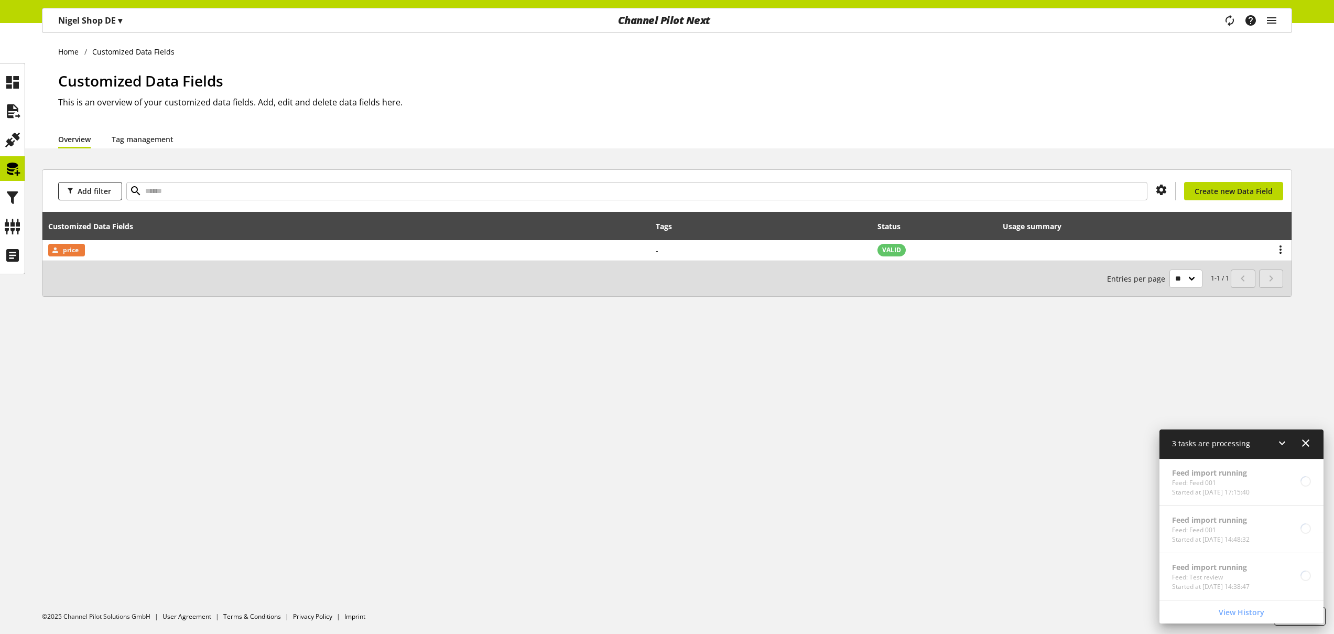
click at [402, 359] on div "Home Customized Data Fields Customized Data Fields This is an overview of your …" at bounding box center [667, 328] width 1334 height 610
click at [20, 200] on div at bounding box center [12, 197] width 25 height 25
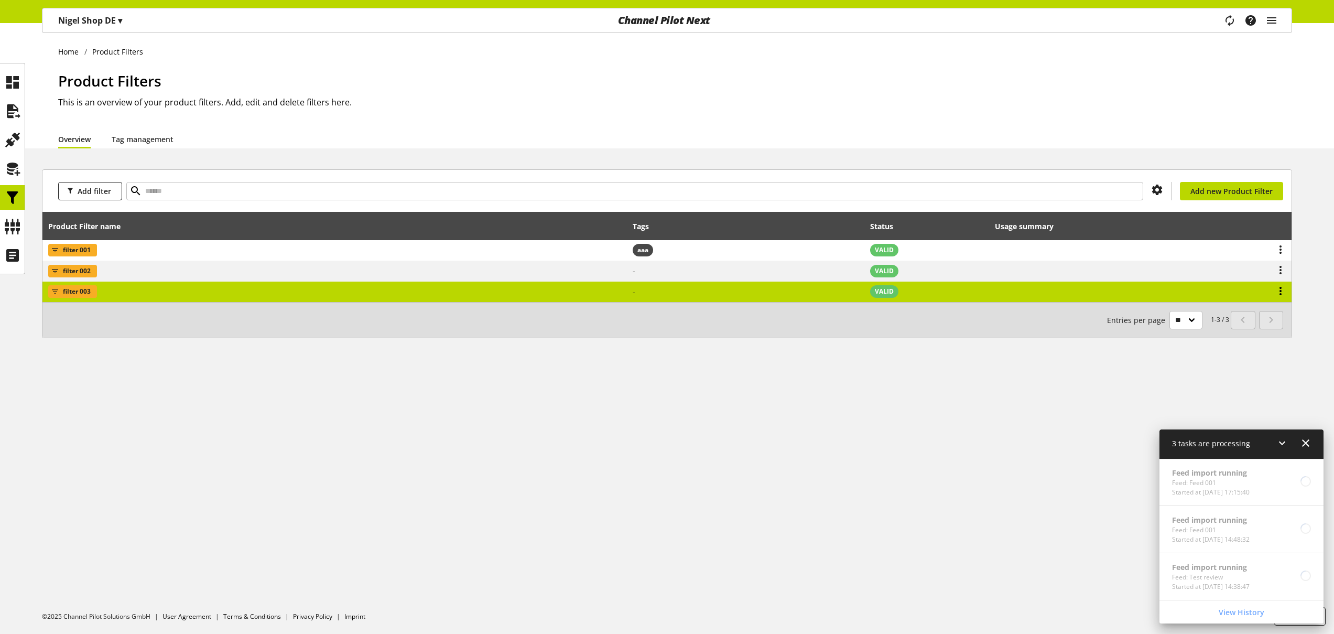
click at [1284, 292] on icon at bounding box center [1280, 290] width 13 height 19
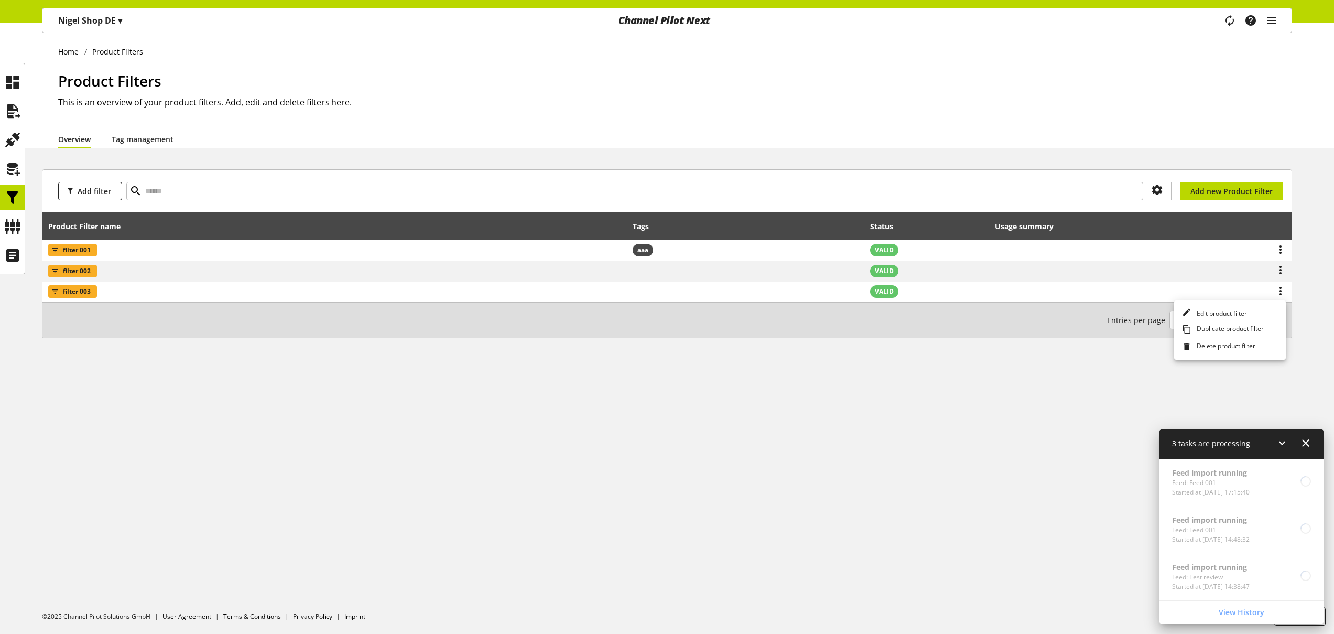
click at [1231, 212] on th at bounding box center [1233, 226] width 115 height 28
click at [104, 16] on p "[PERSON_NAME] Shop DE ▾" at bounding box center [90, 20] width 64 height 13
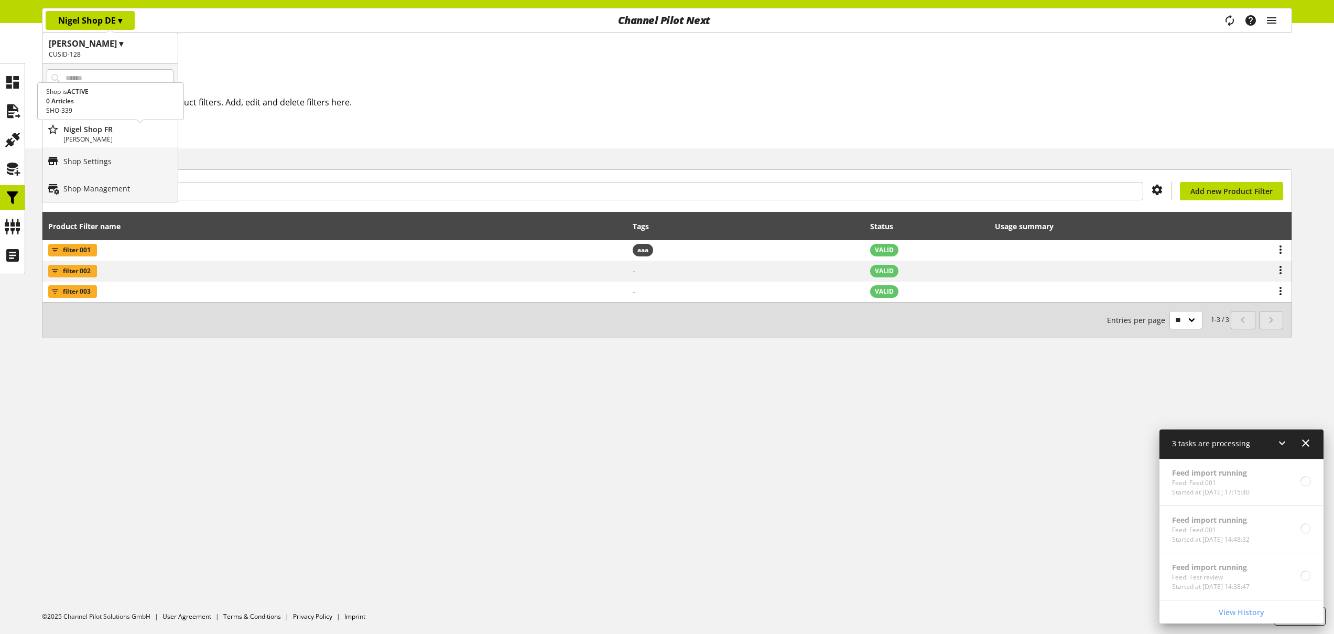
click at [110, 129] on p "Nigel Shop FR" at bounding box center [118, 129] width 110 height 11
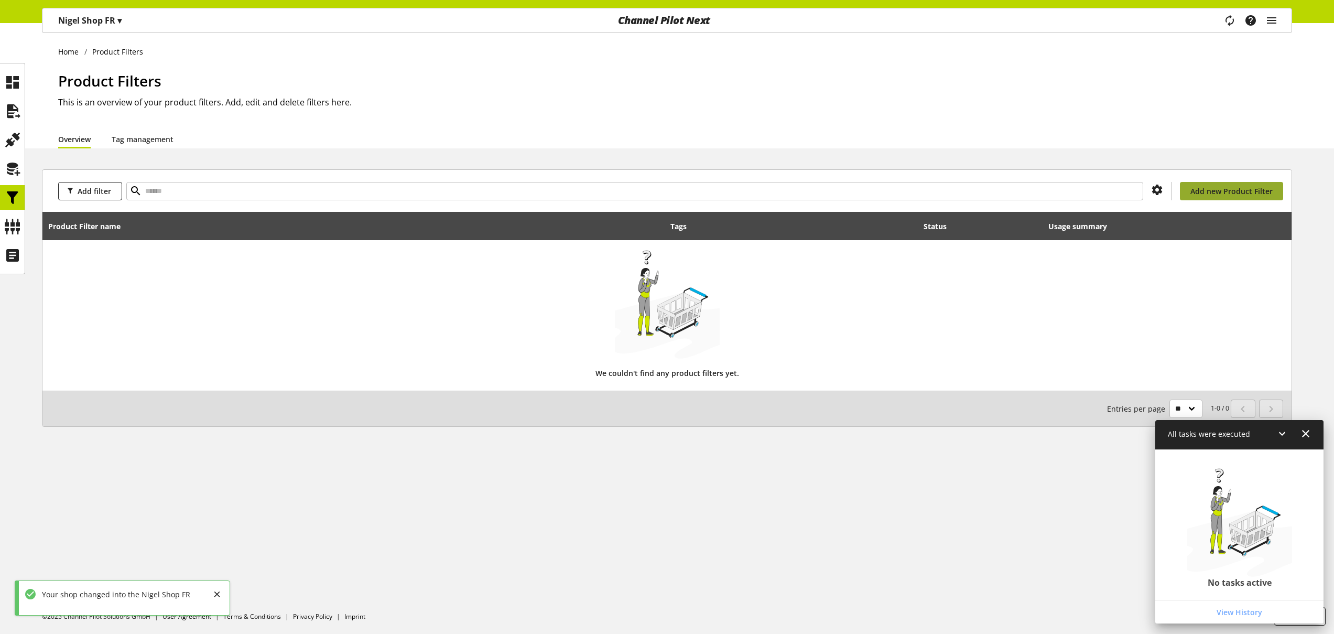
click at [1244, 191] on span "Add new Product Filter" at bounding box center [1231, 191] width 82 height 11
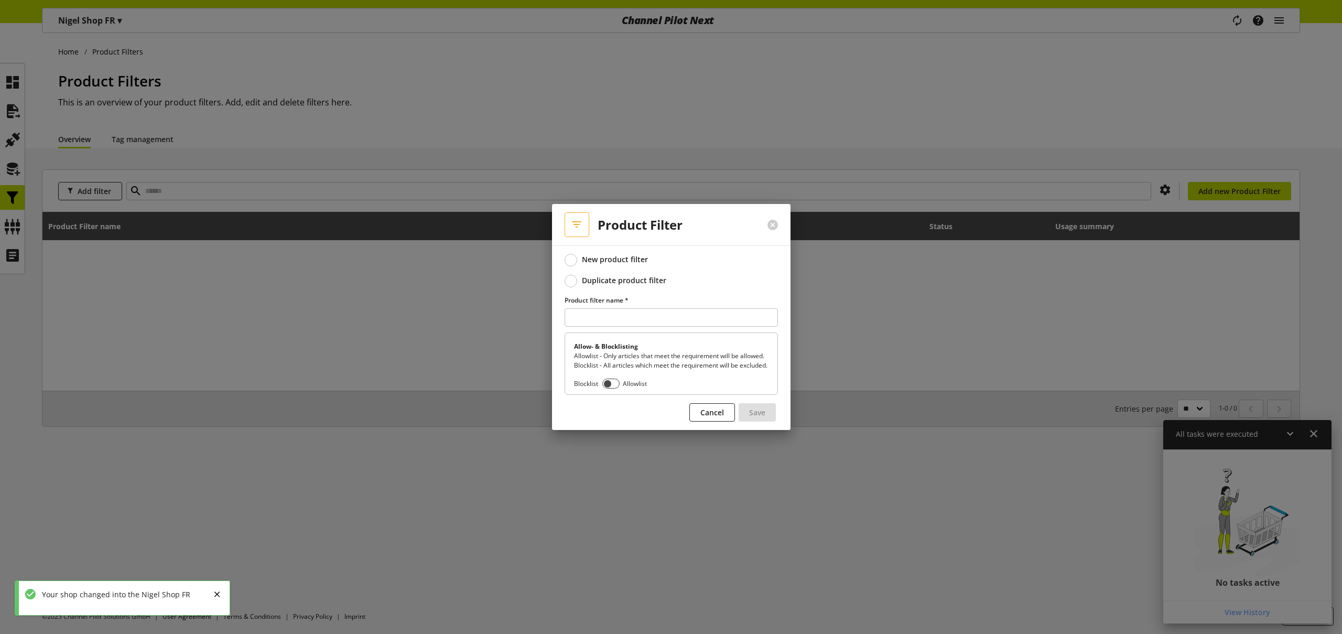
click at [609, 276] on div "Duplicate product filter" at bounding box center [624, 280] width 84 height 9
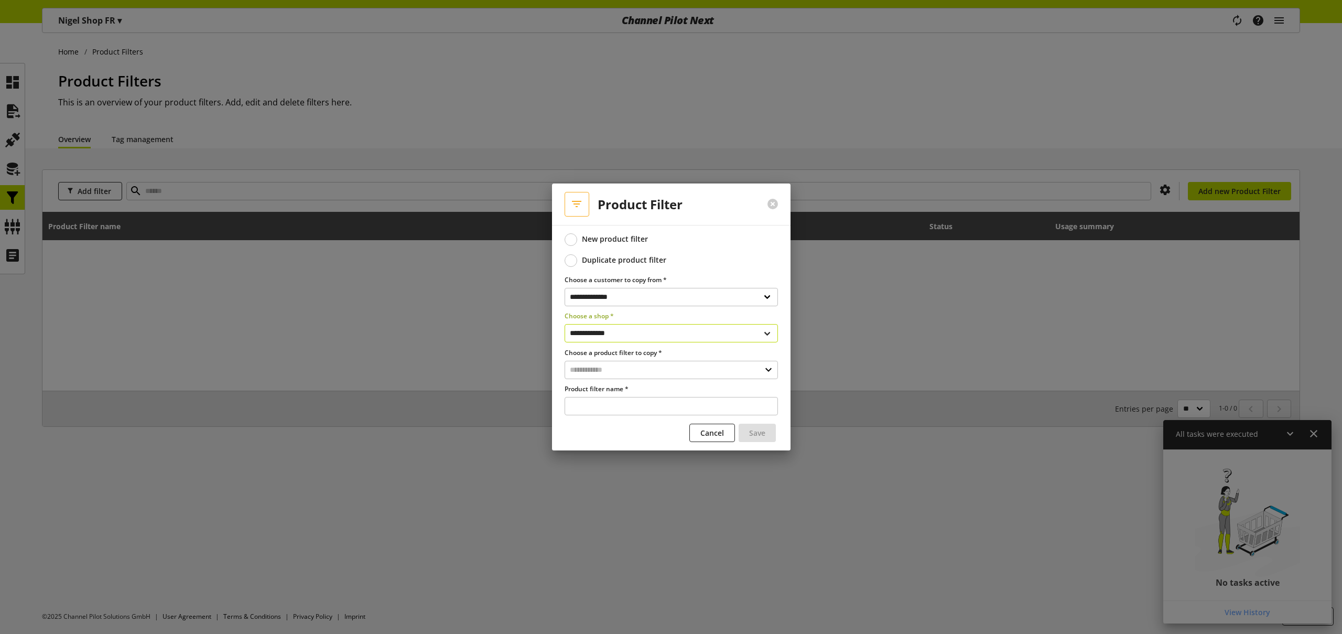
click at [612, 334] on select "**********" at bounding box center [670, 333] width 213 height 18
select select "**********"
click at [564, 324] on select "**********" at bounding box center [670, 333] width 213 height 18
click at [622, 372] on input "text" at bounding box center [670, 370] width 213 height 18
click at [610, 420] on div "Filter 3" at bounding box center [671, 414] width 212 height 15
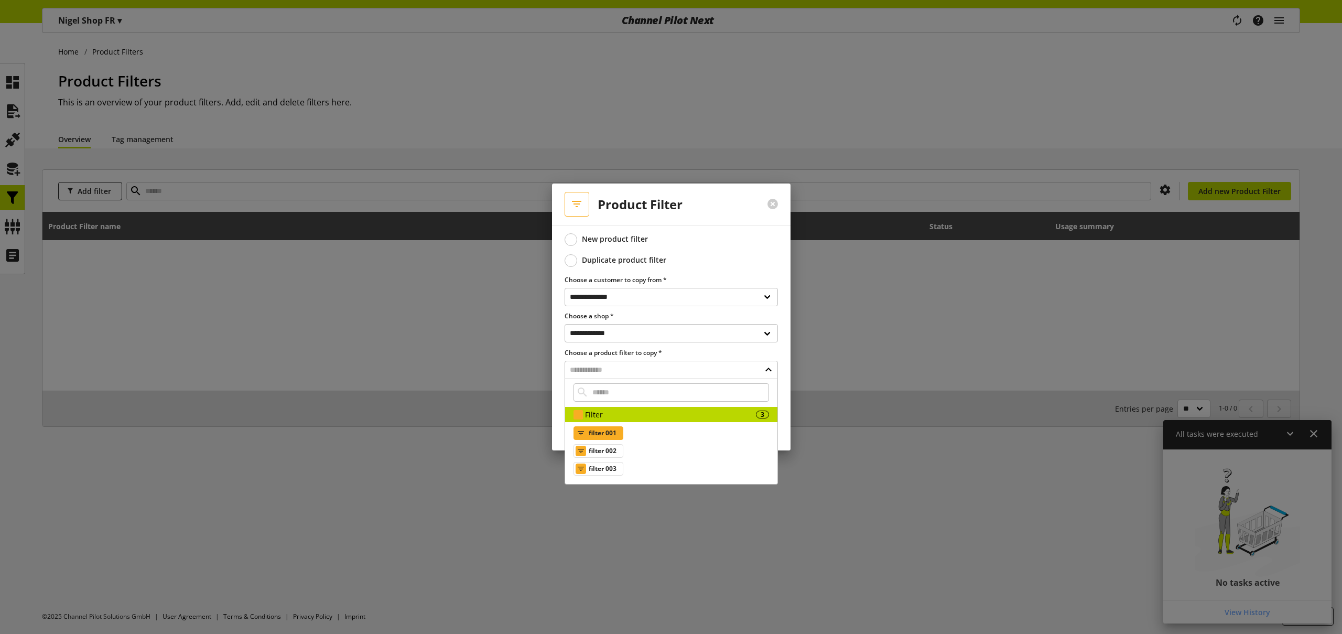
click at [610, 433] on span "filter 001" at bounding box center [602, 433] width 28 height 13
type input "**********"
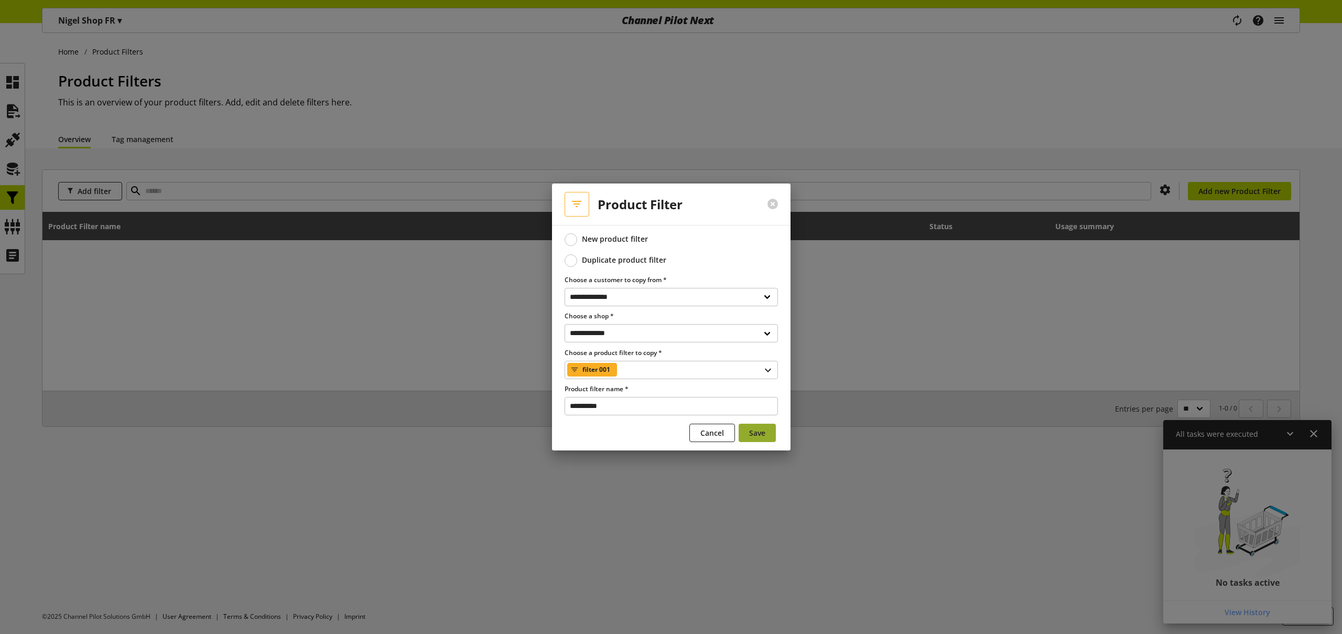
click at [761, 429] on span "Save" at bounding box center [757, 432] width 16 height 11
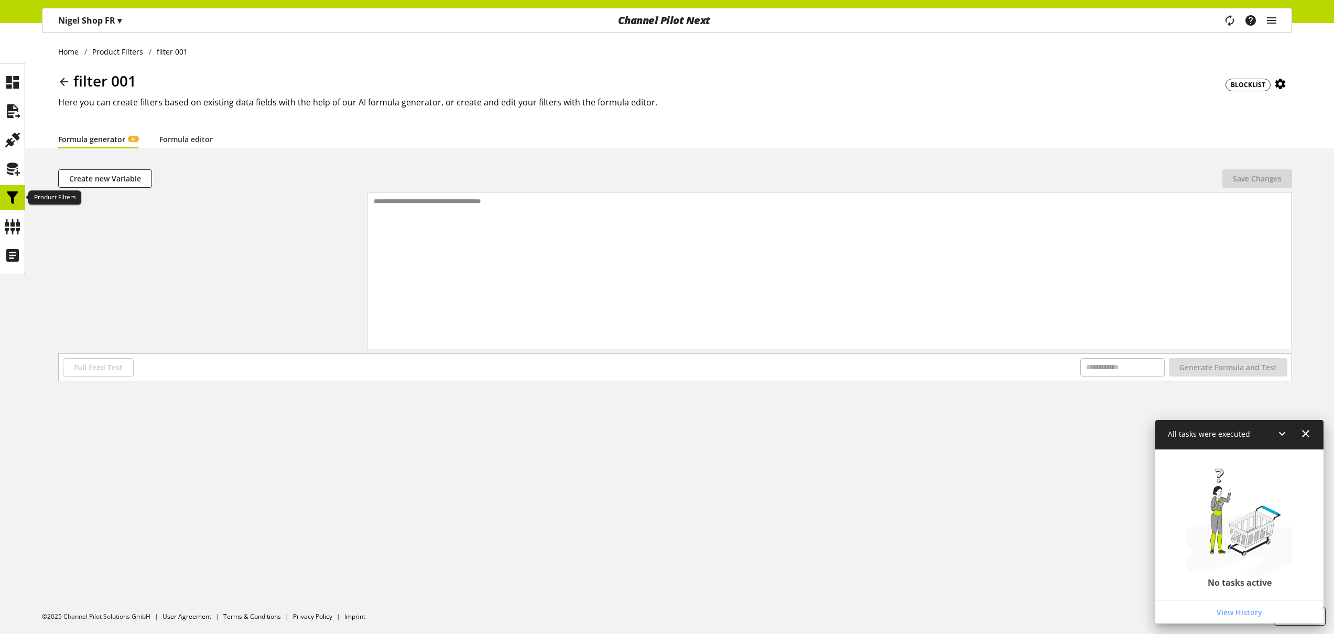
click at [15, 194] on icon at bounding box center [12, 197] width 17 height 21
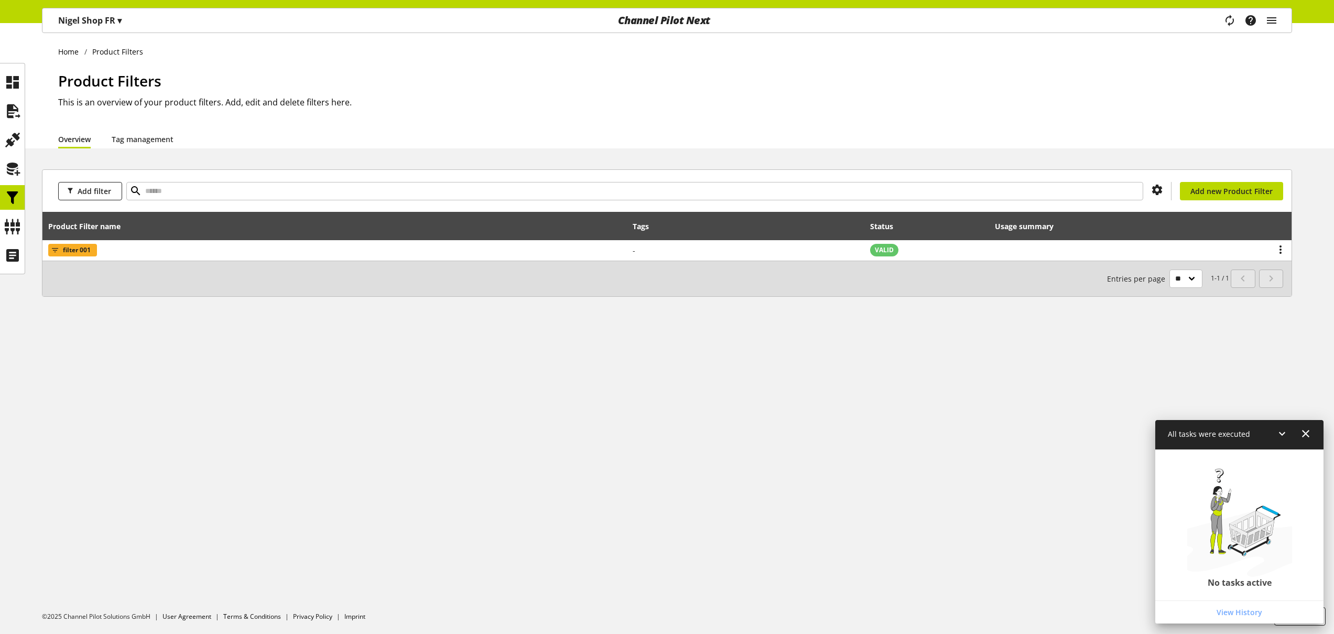
click at [79, 15] on p "[PERSON_NAME] Shop FR ▾" at bounding box center [89, 20] width 63 height 13
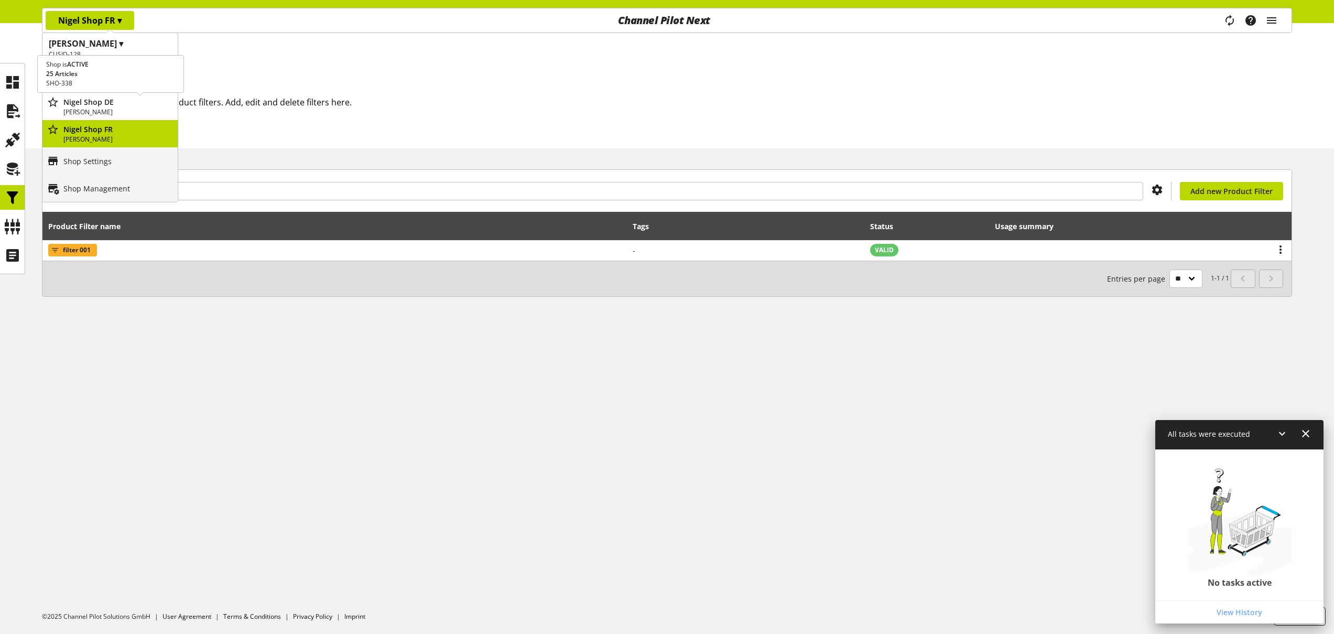
click at [122, 113] on p "[PERSON_NAME]" at bounding box center [118, 111] width 110 height 9
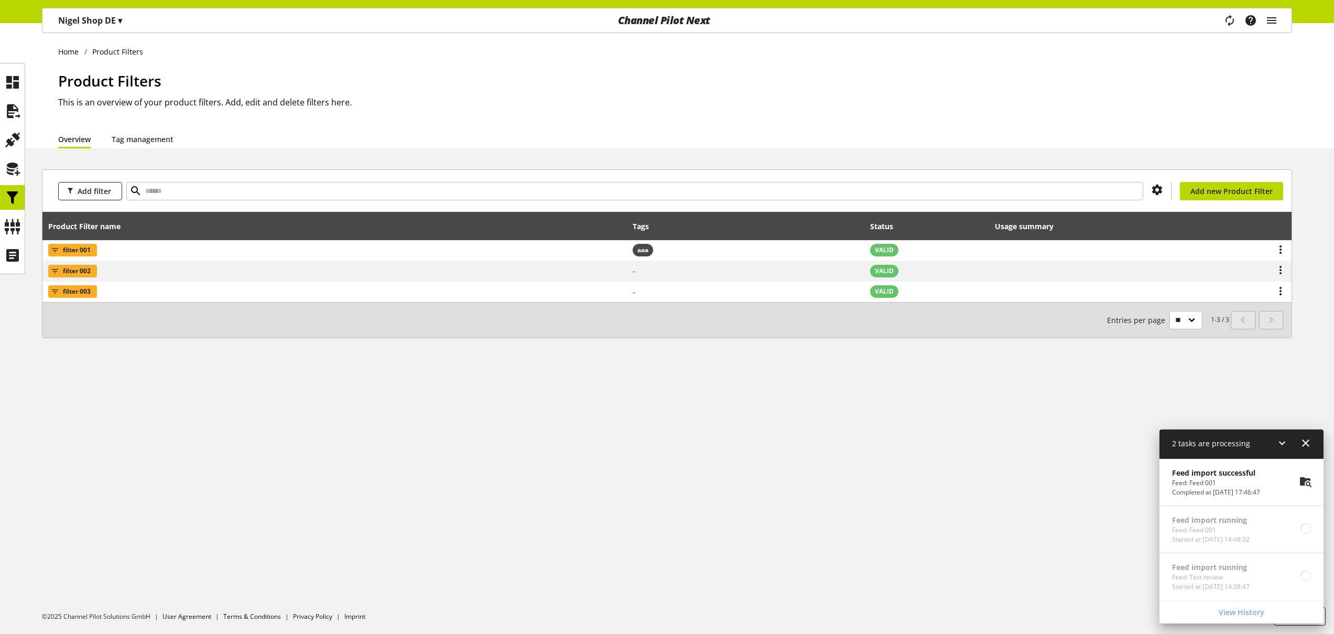
click at [1304, 482] on icon at bounding box center [1305, 481] width 13 height 19
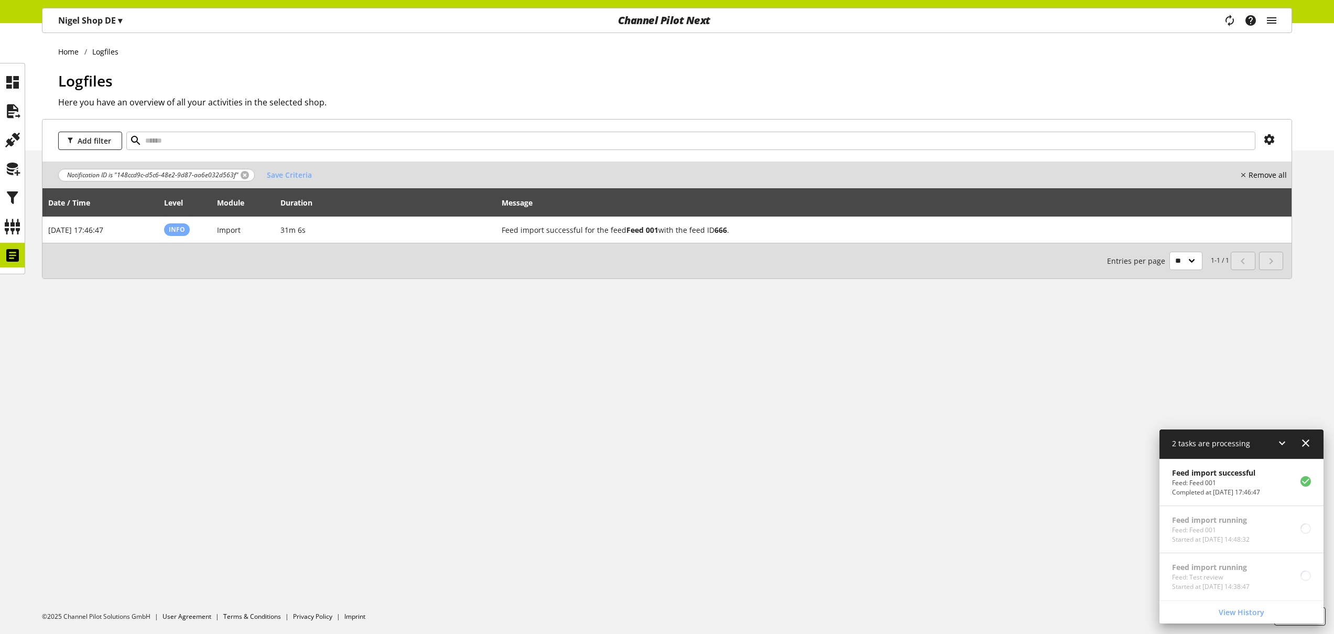
click at [241, 175] on link at bounding box center [245, 175] width 8 height 8
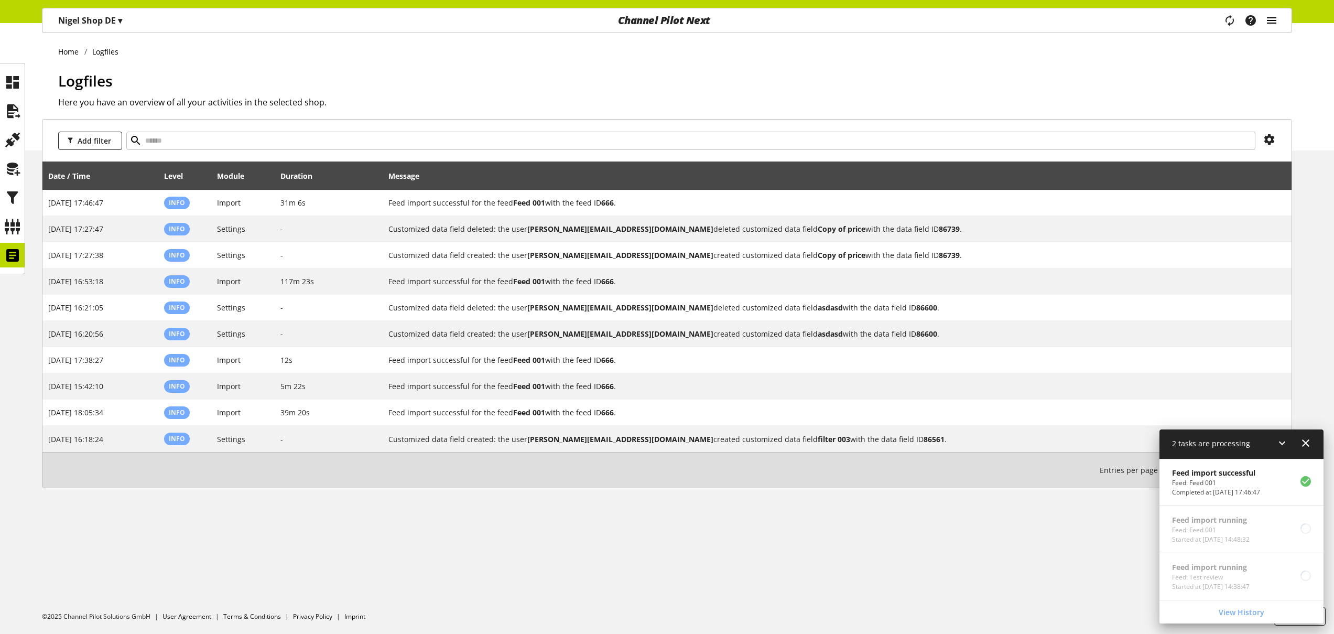
click at [1276, 20] on icon "main navigation" at bounding box center [1271, 20] width 13 height 19
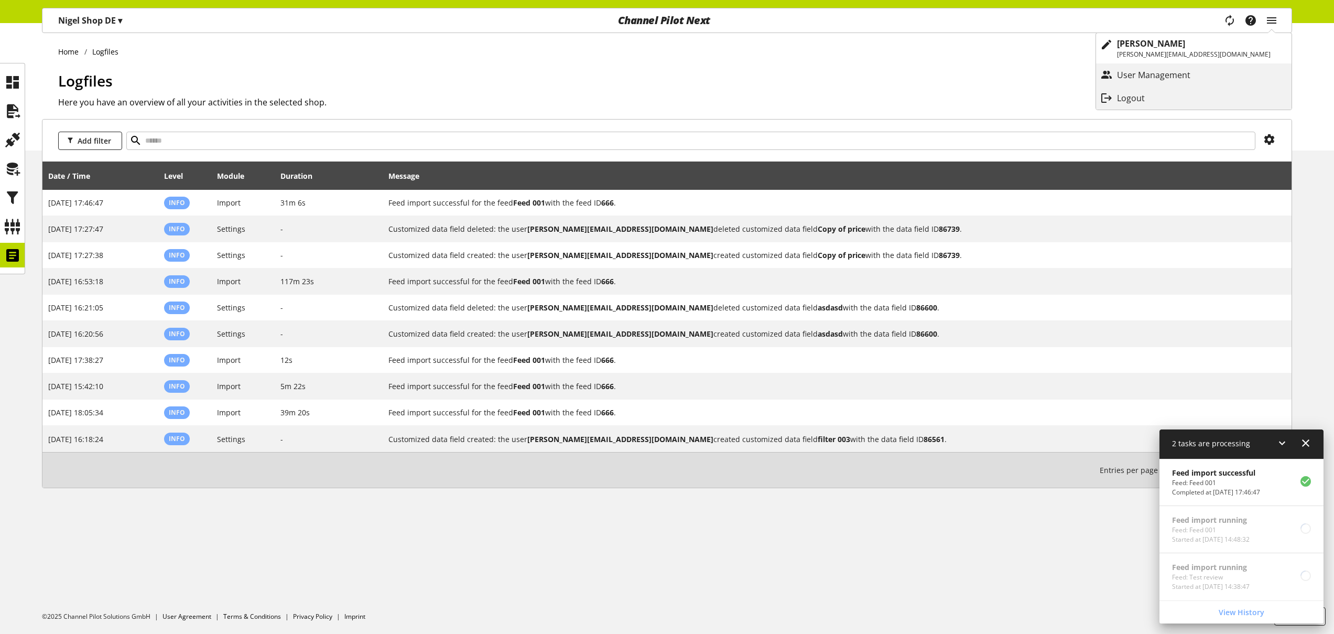
click at [1227, 104] on div "Logout" at bounding box center [1193, 98] width 195 height 19
